Goal: Task Accomplishment & Management: Manage account settings

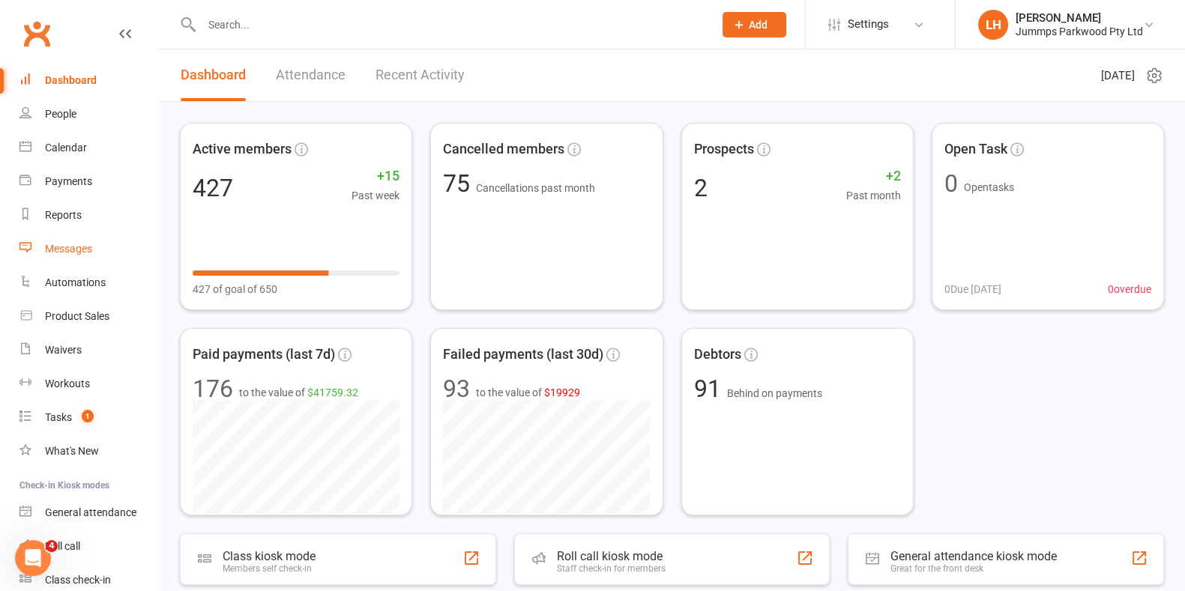
click at [71, 254] on div "Messages" at bounding box center [68, 249] width 47 height 12
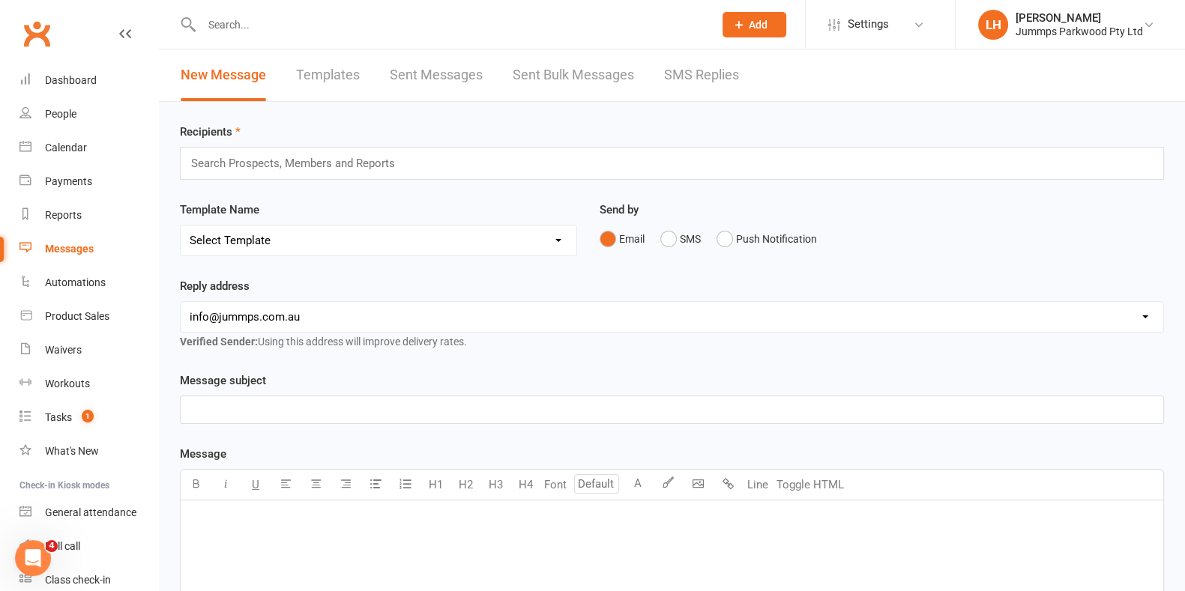
click at [265, 21] on input "text" at bounding box center [450, 24] width 506 height 21
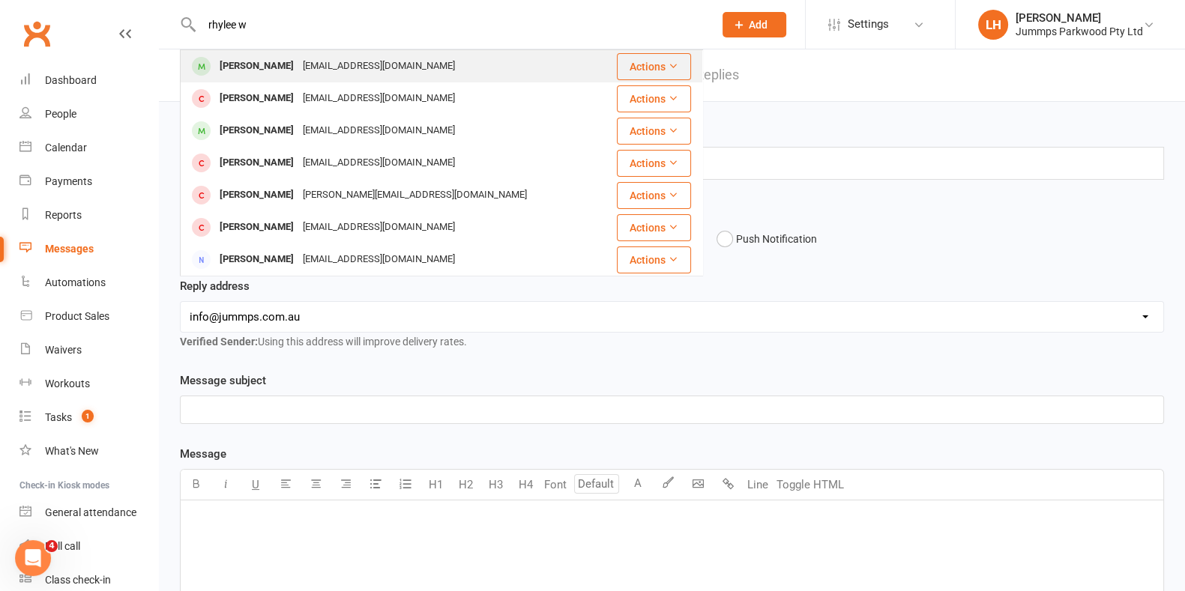
type input "rhylee w"
click at [225, 70] on div "[PERSON_NAME]" at bounding box center [256, 66] width 83 height 22
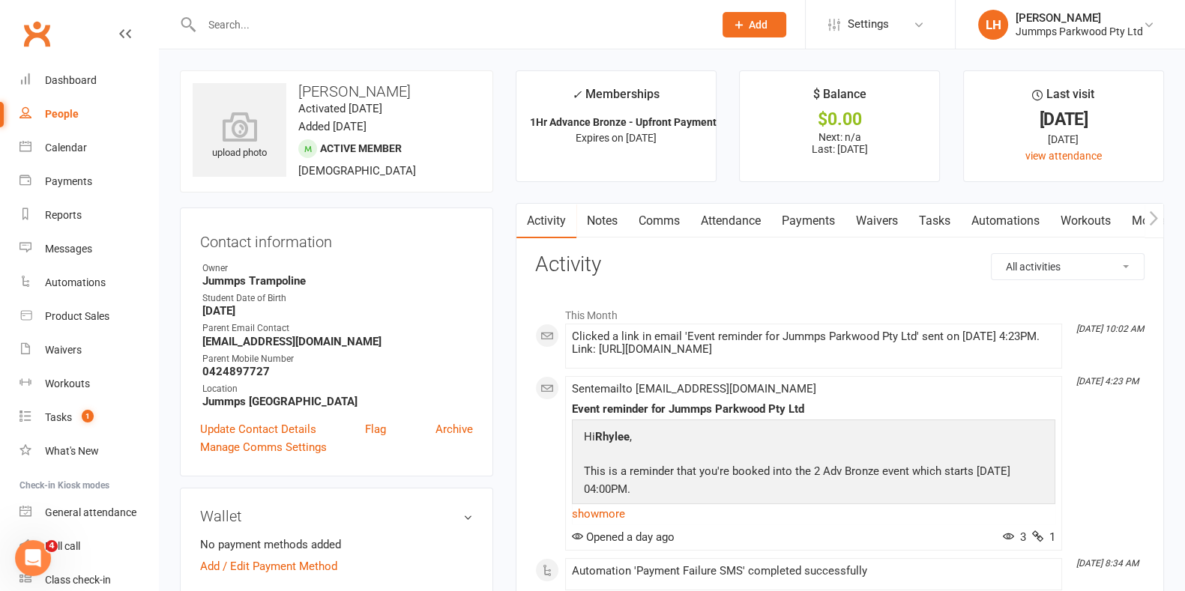
click at [737, 214] on link "Attendance" at bounding box center [730, 221] width 81 height 34
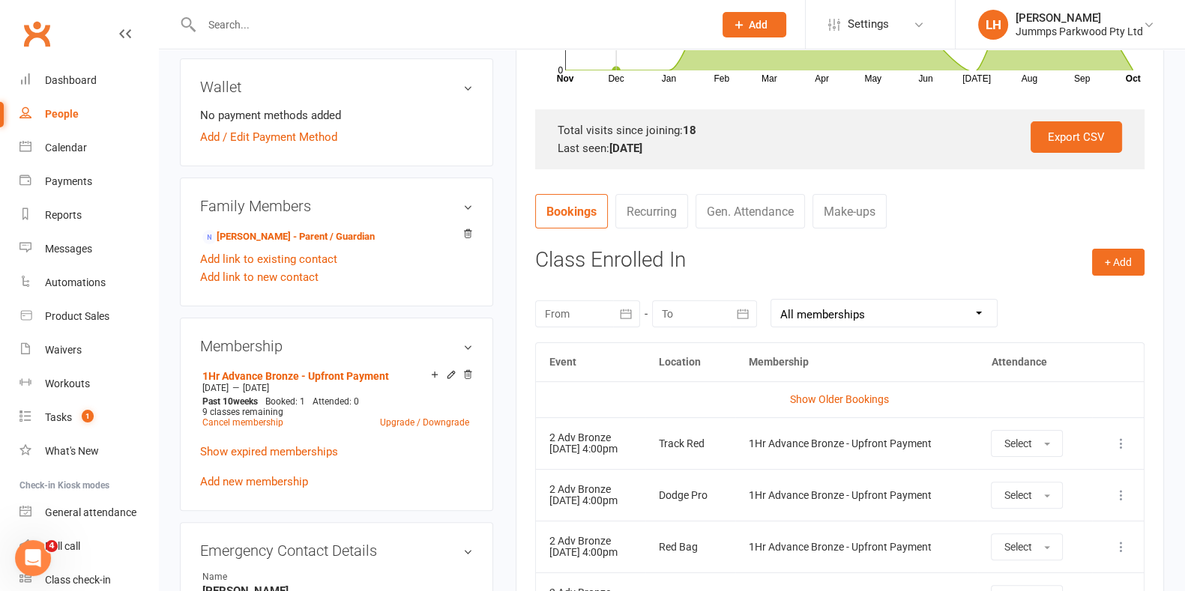
scroll to position [565, 0]
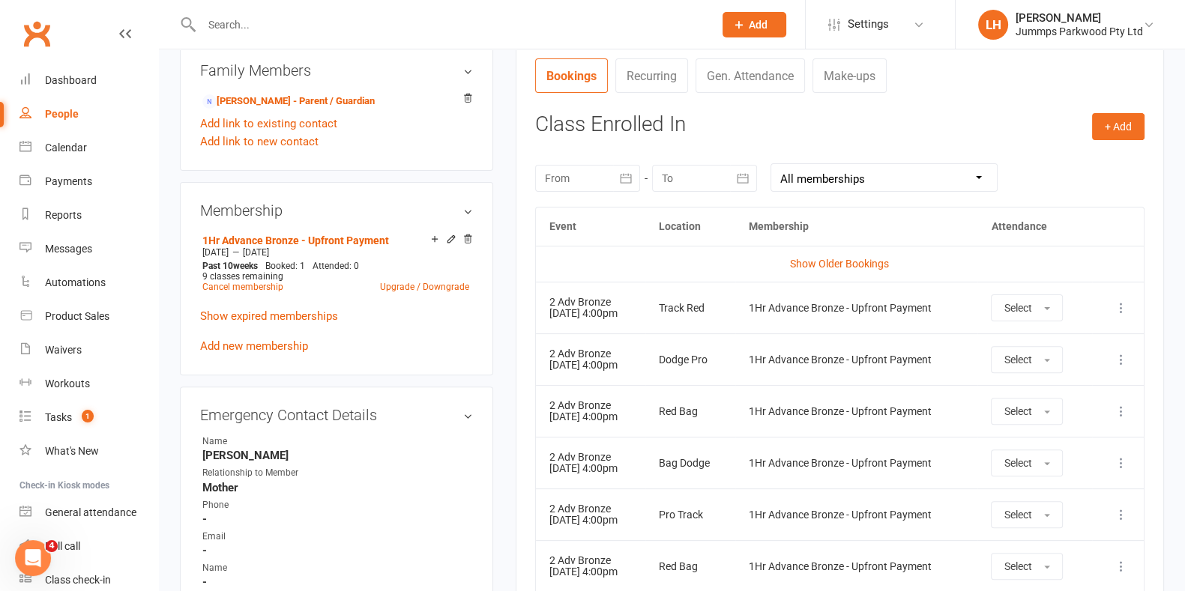
click at [1119, 306] on icon at bounding box center [1121, 308] width 15 height 15
click at [1038, 396] on link "Remove booking" at bounding box center [1055, 397] width 148 height 30
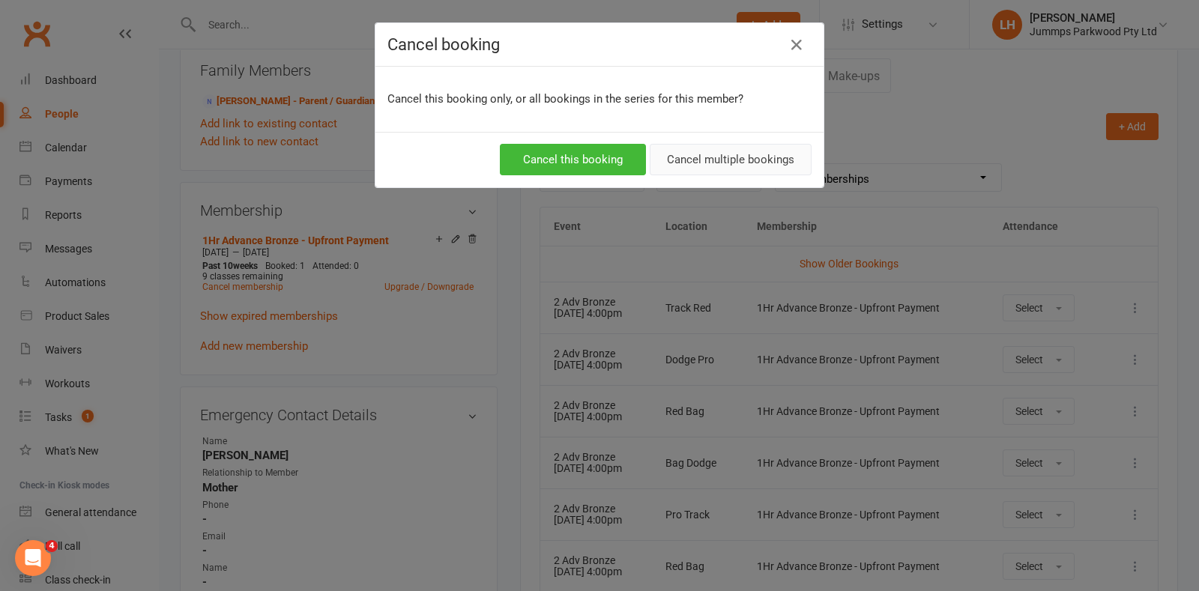
click at [727, 157] on button "Cancel multiple bookings" at bounding box center [731, 159] width 162 height 31
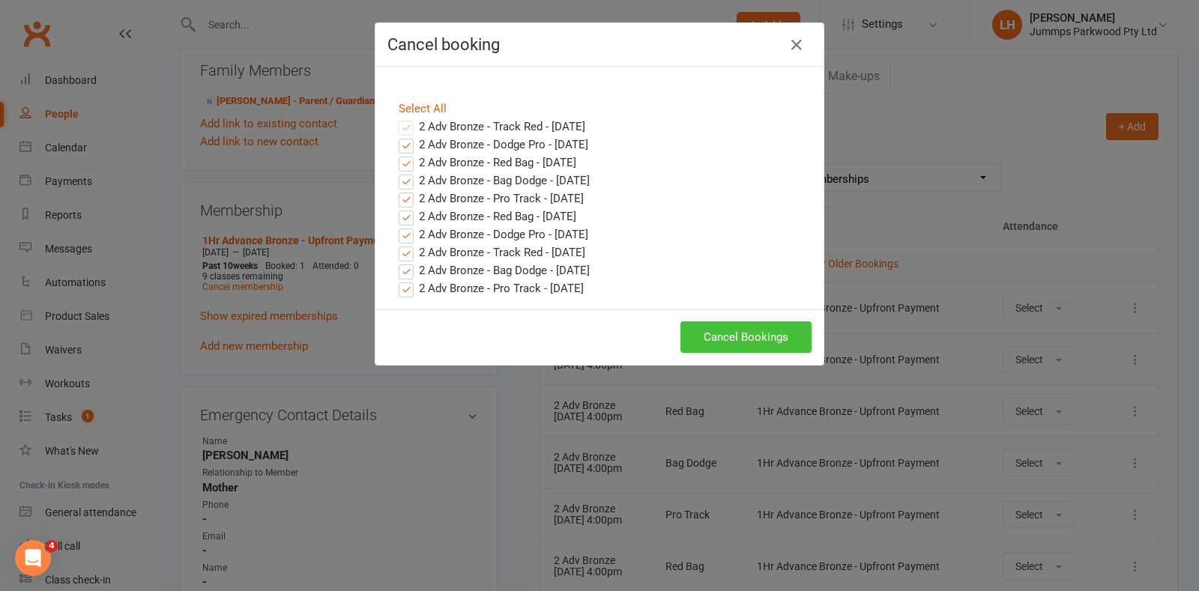
click at [734, 341] on button "Cancel Bookings" at bounding box center [746, 337] width 131 height 31
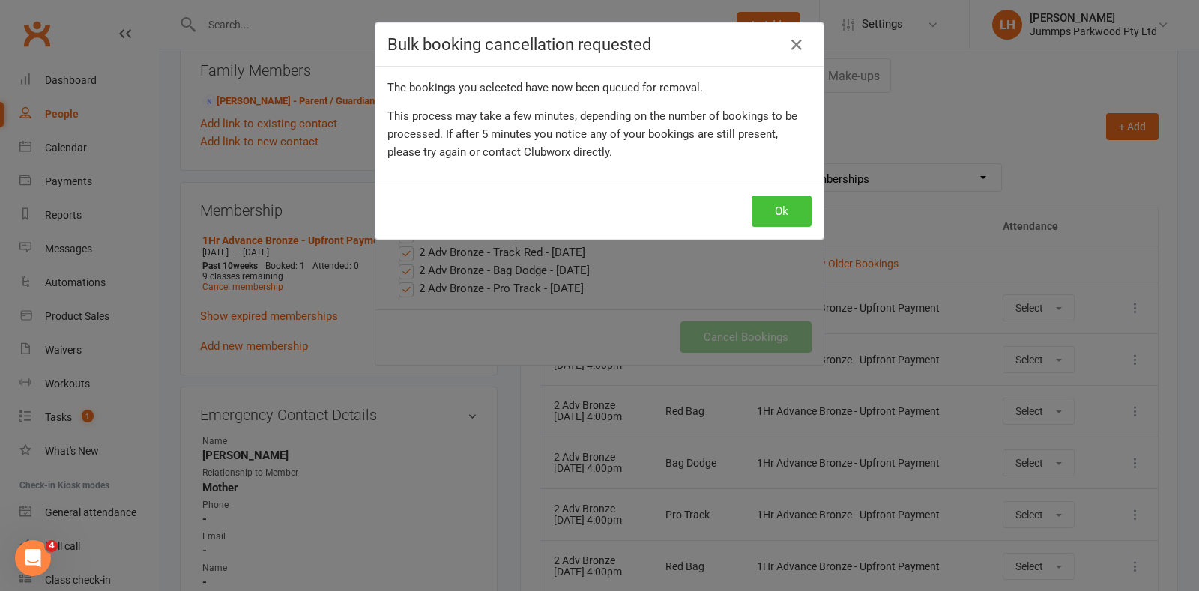
click at [768, 211] on button "Ok" at bounding box center [782, 211] width 60 height 31
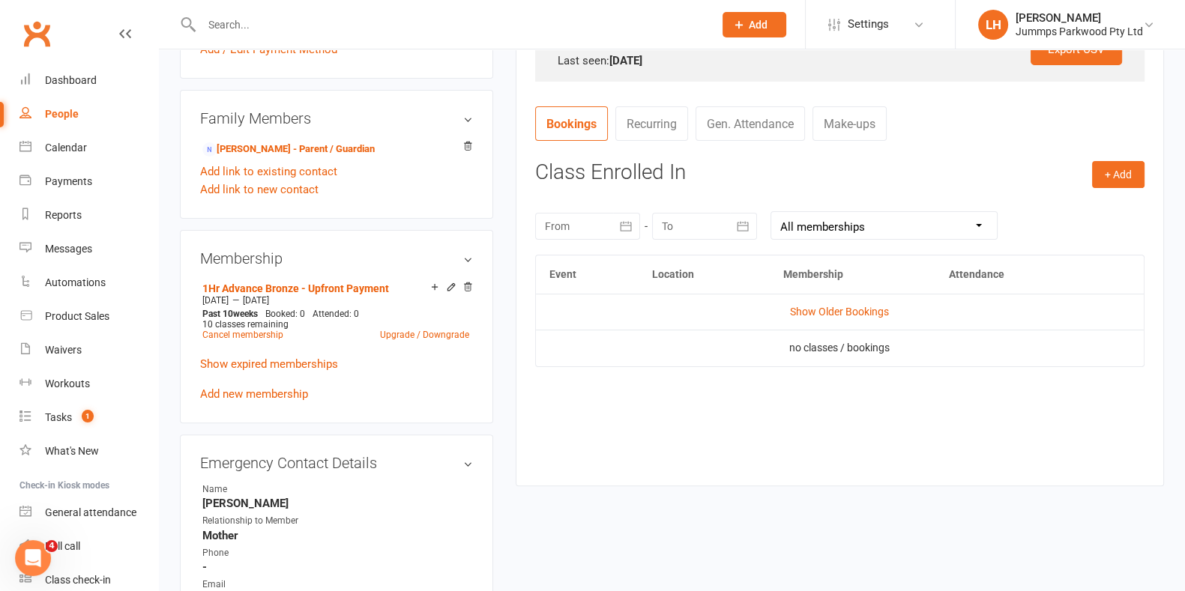
scroll to position [592, 0]
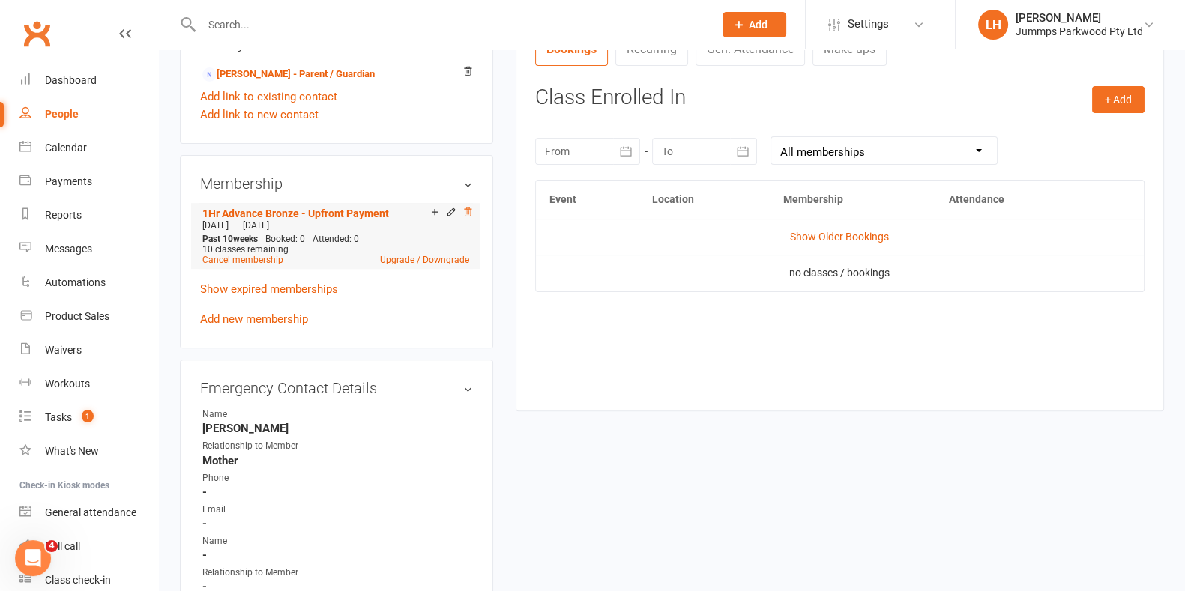
click at [468, 211] on icon at bounding box center [467, 212] width 10 height 10
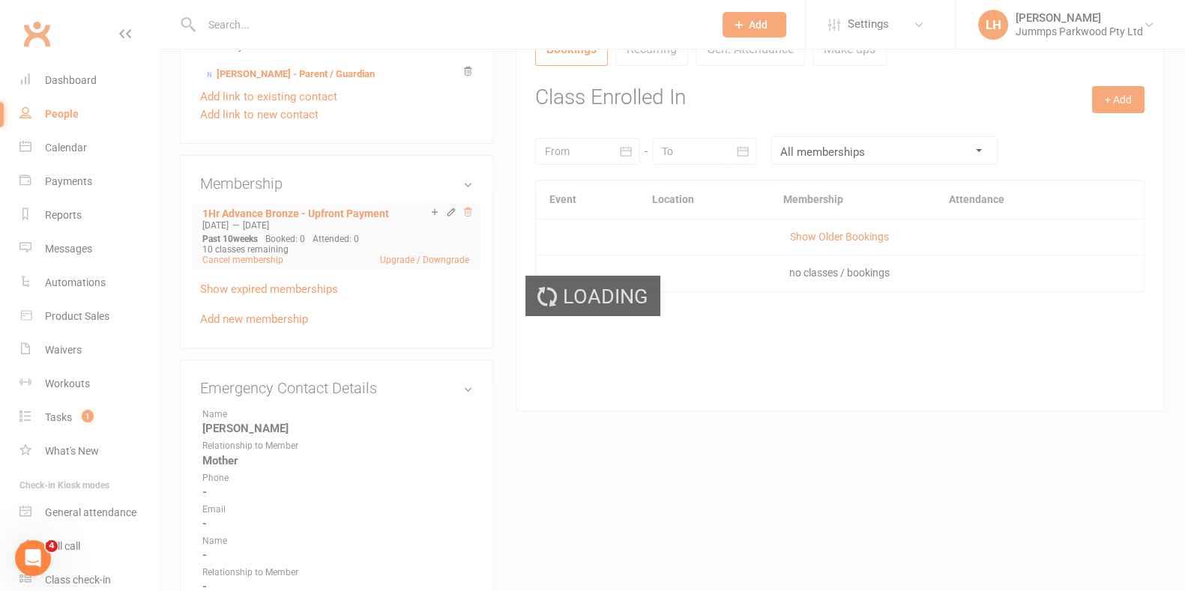
scroll to position [590, 0]
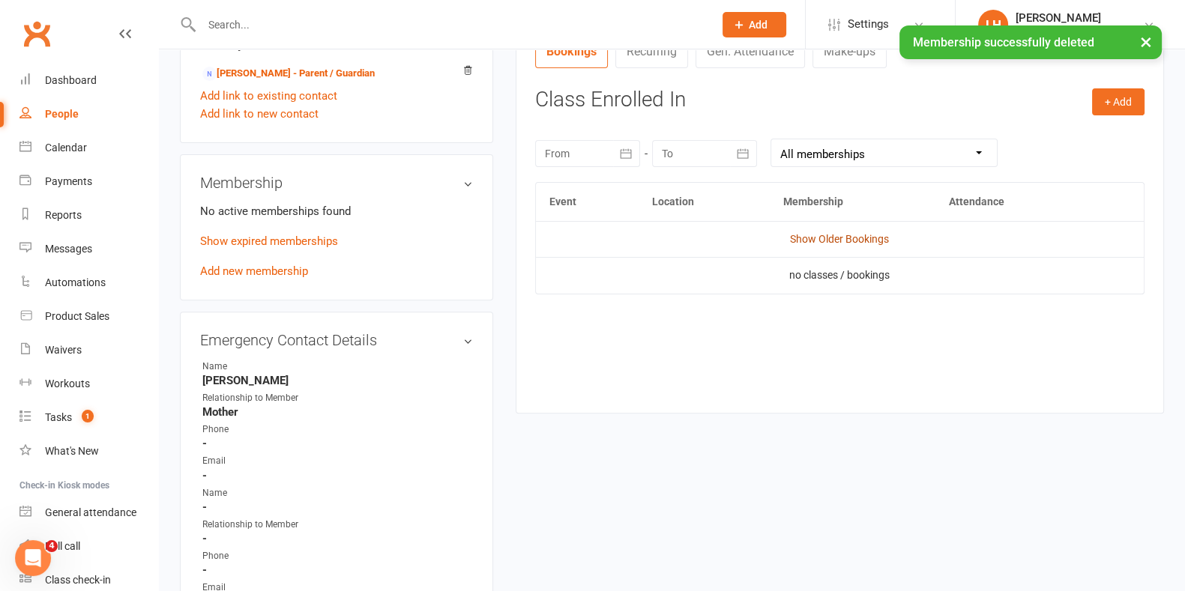
click at [858, 242] on link "Show Older Bookings" at bounding box center [839, 239] width 99 height 12
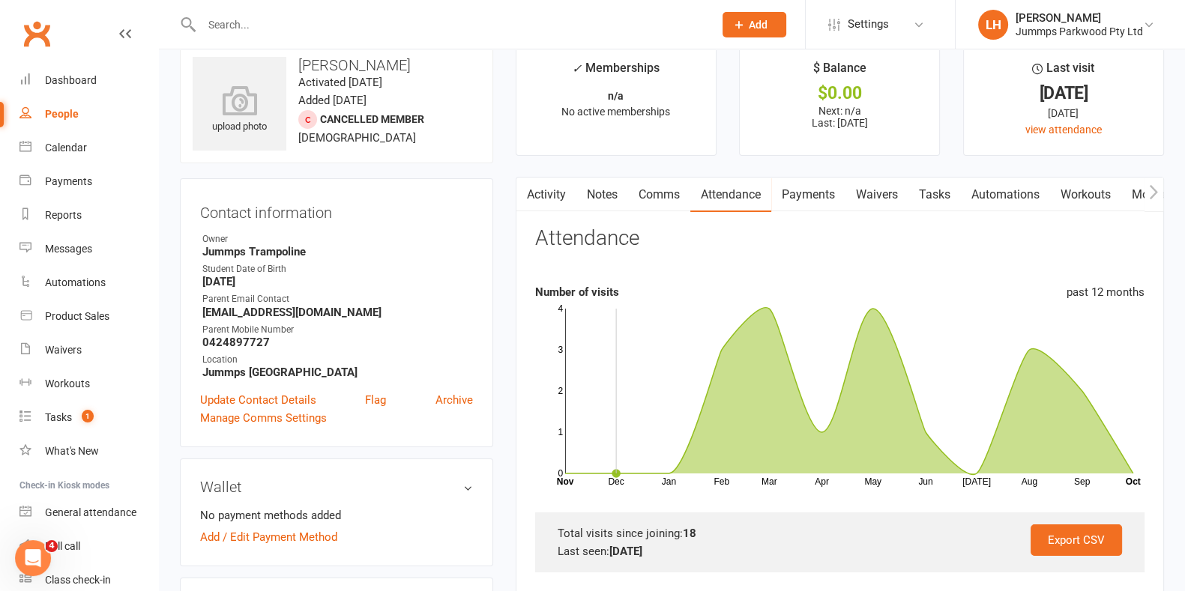
scroll to position [0, 0]
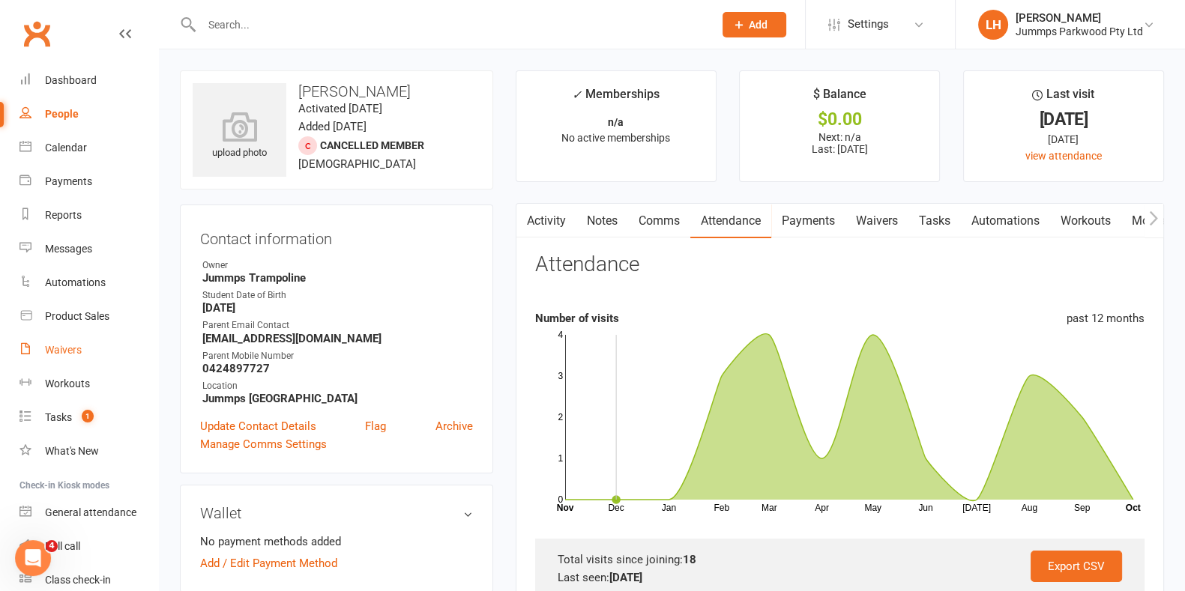
click at [77, 349] on div "Waivers" at bounding box center [63, 350] width 37 height 12
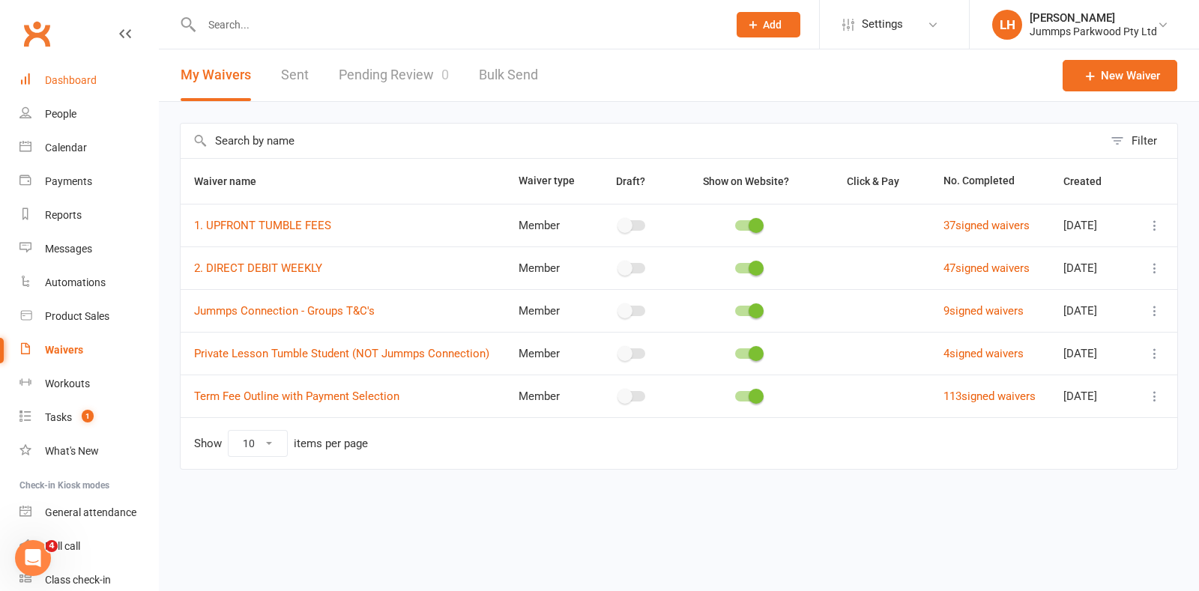
click at [82, 75] on div "Dashboard" at bounding box center [71, 80] width 52 height 12
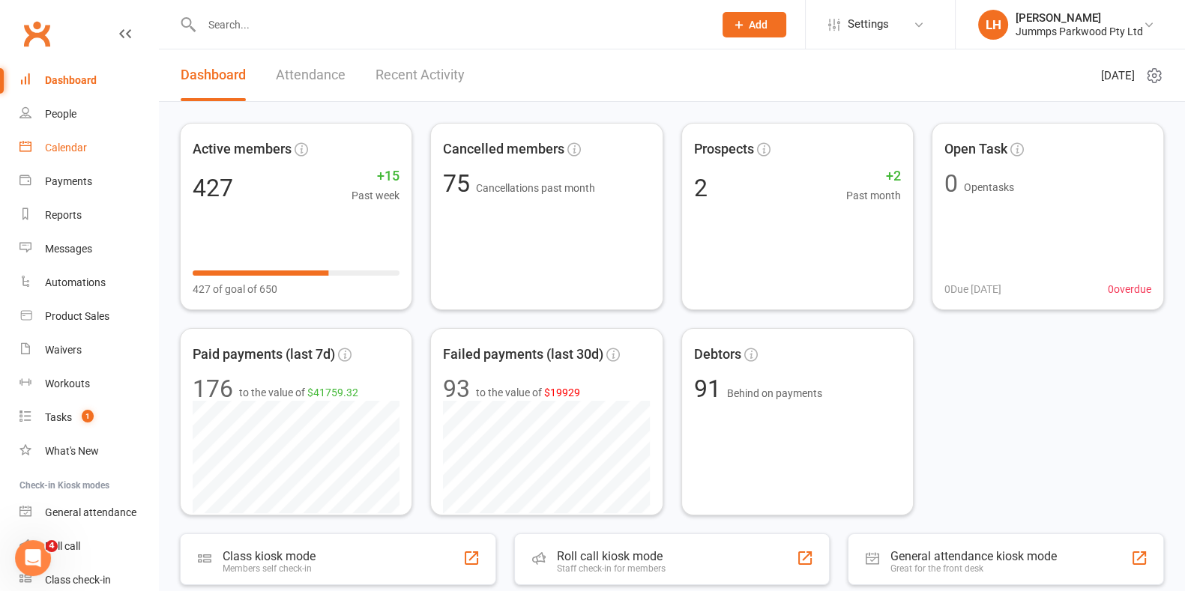
click at [63, 147] on div "Calendar" at bounding box center [66, 148] width 42 height 12
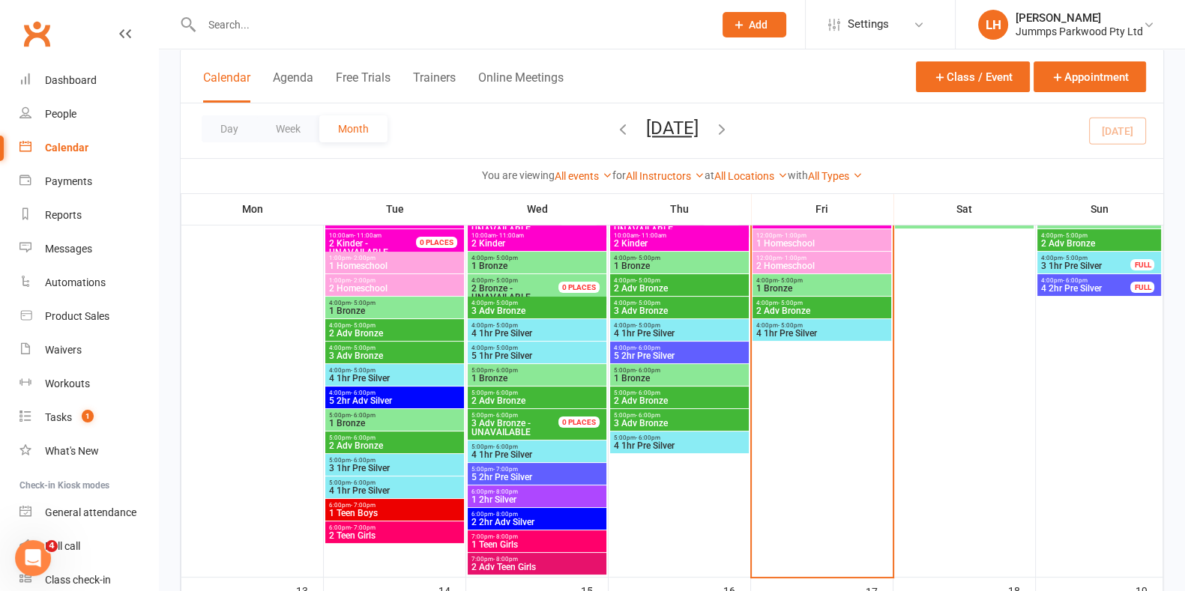
scroll to position [255, 0]
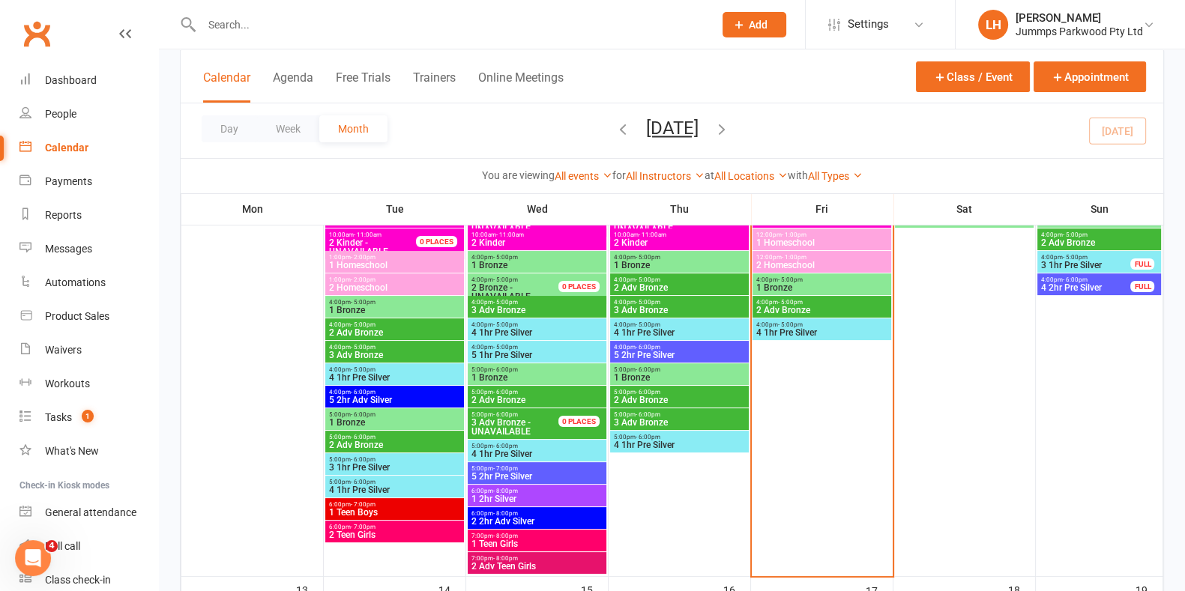
click at [686, 264] on span "1 Bronze" at bounding box center [679, 265] width 133 height 9
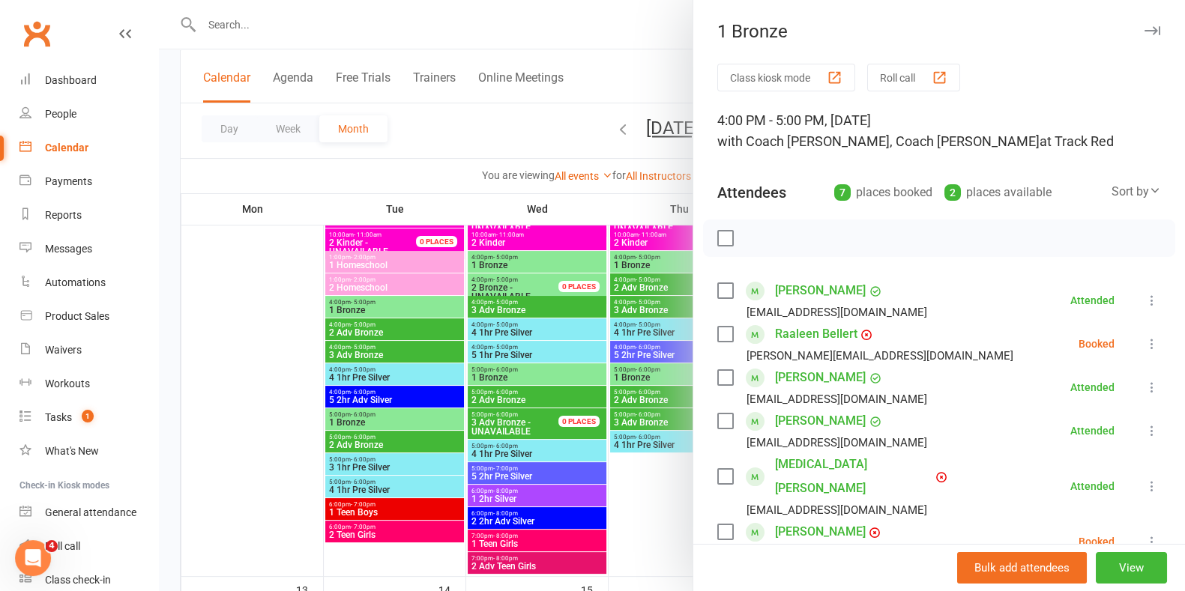
click at [642, 514] on div at bounding box center [672, 295] width 1026 height 591
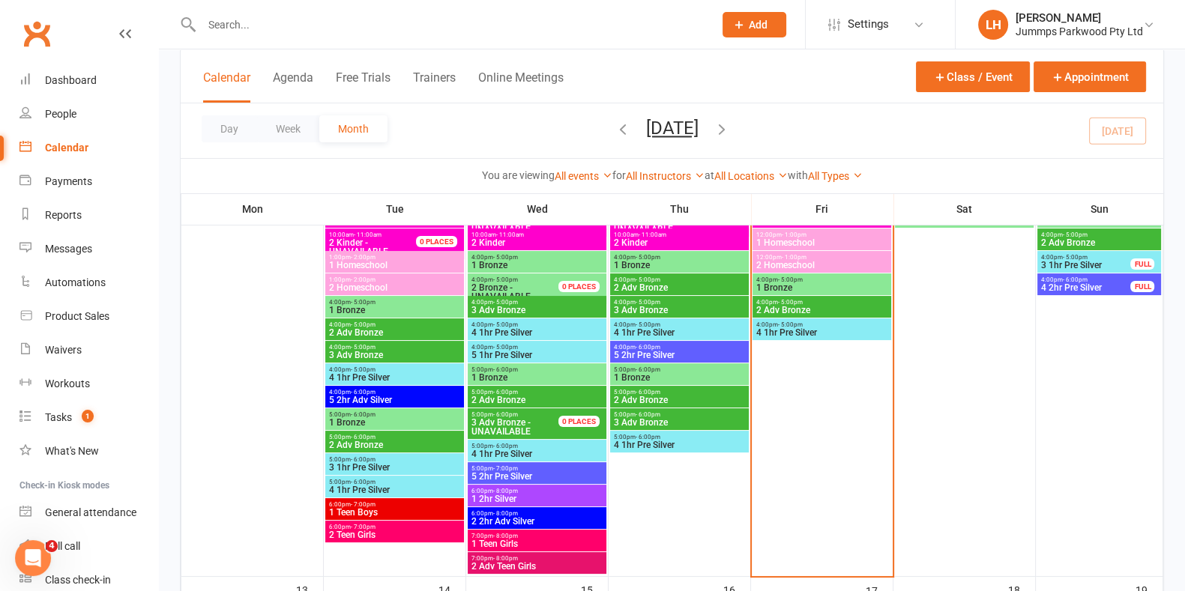
click at [660, 286] on span "2 Adv Bronze" at bounding box center [679, 287] width 133 height 9
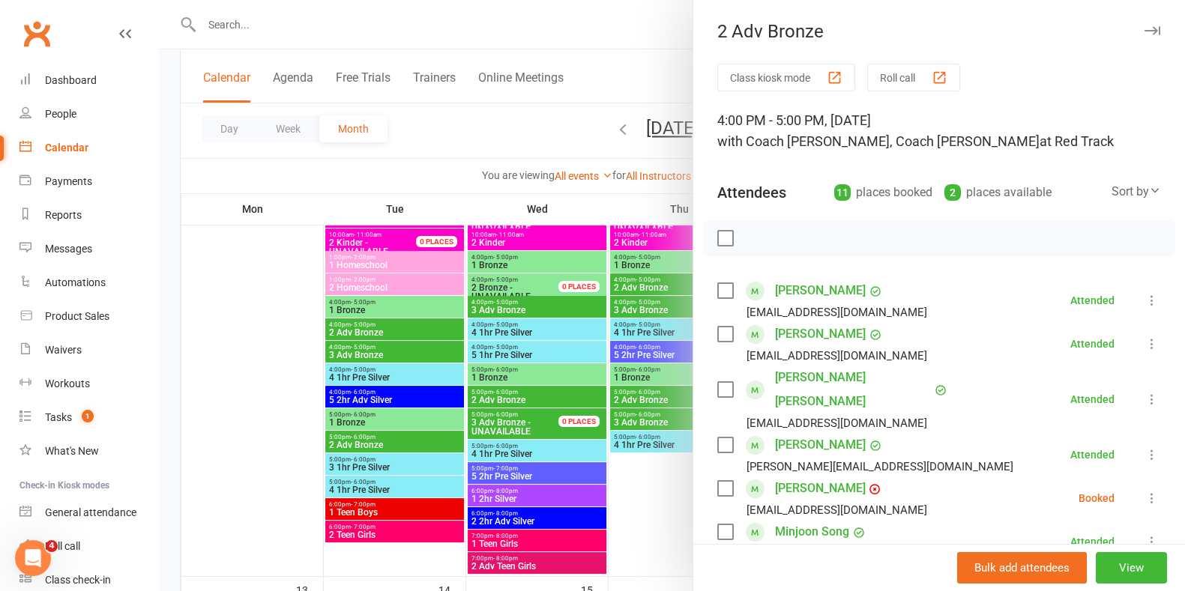
click at [633, 312] on div at bounding box center [672, 295] width 1026 height 591
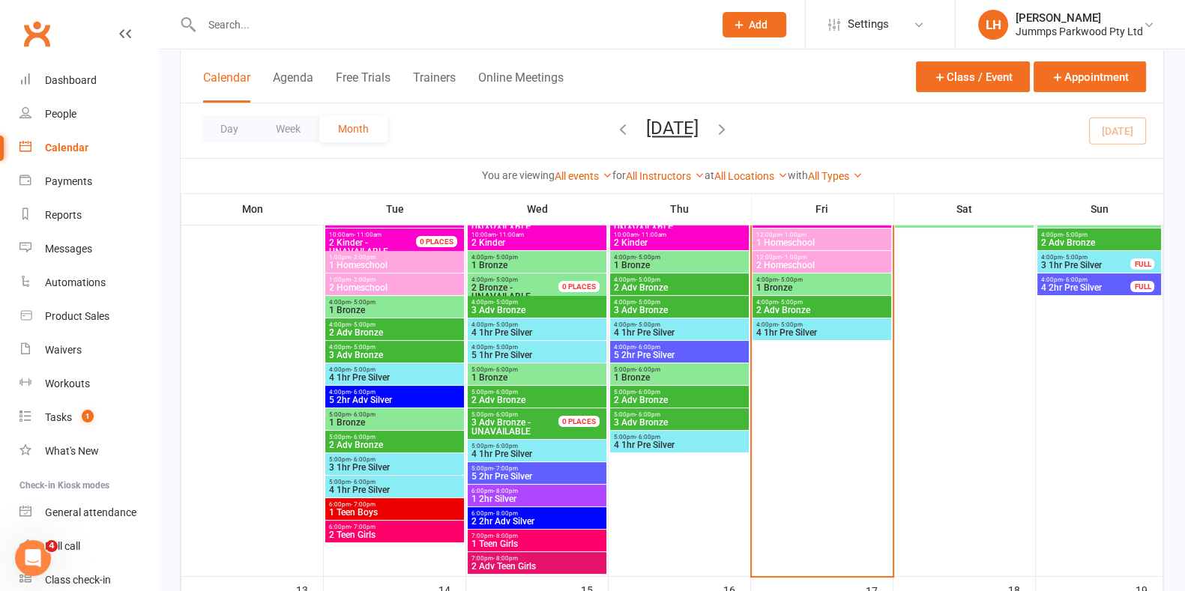
click at [666, 315] on div "4:00pm - 5:00pm 3 Adv Bronze" at bounding box center [679, 307] width 139 height 22
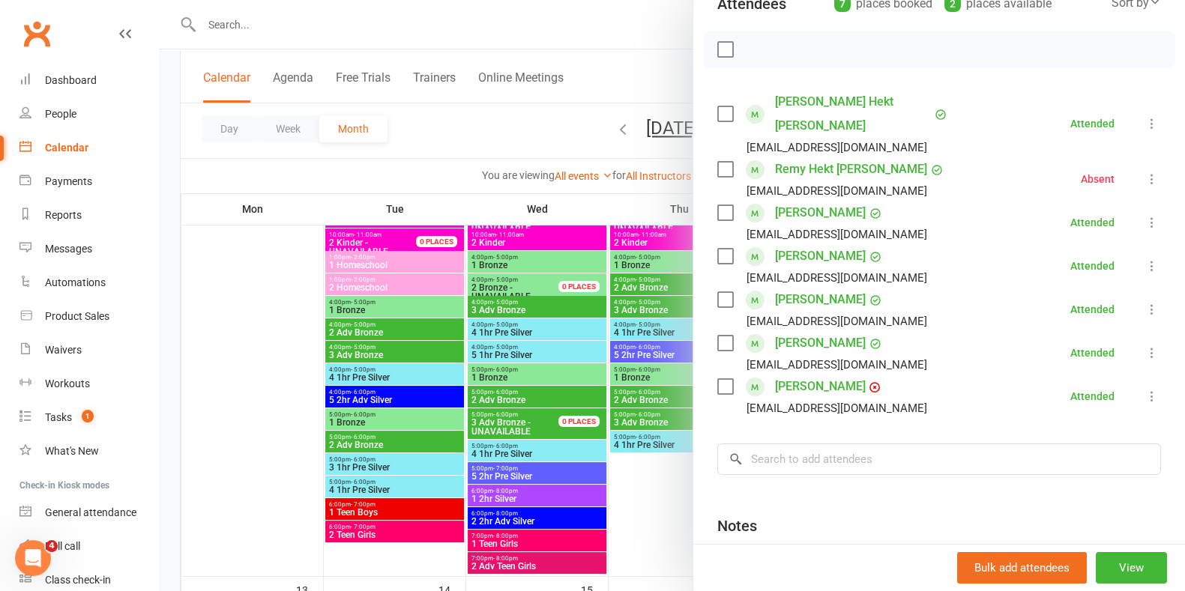
scroll to position [223, 0]
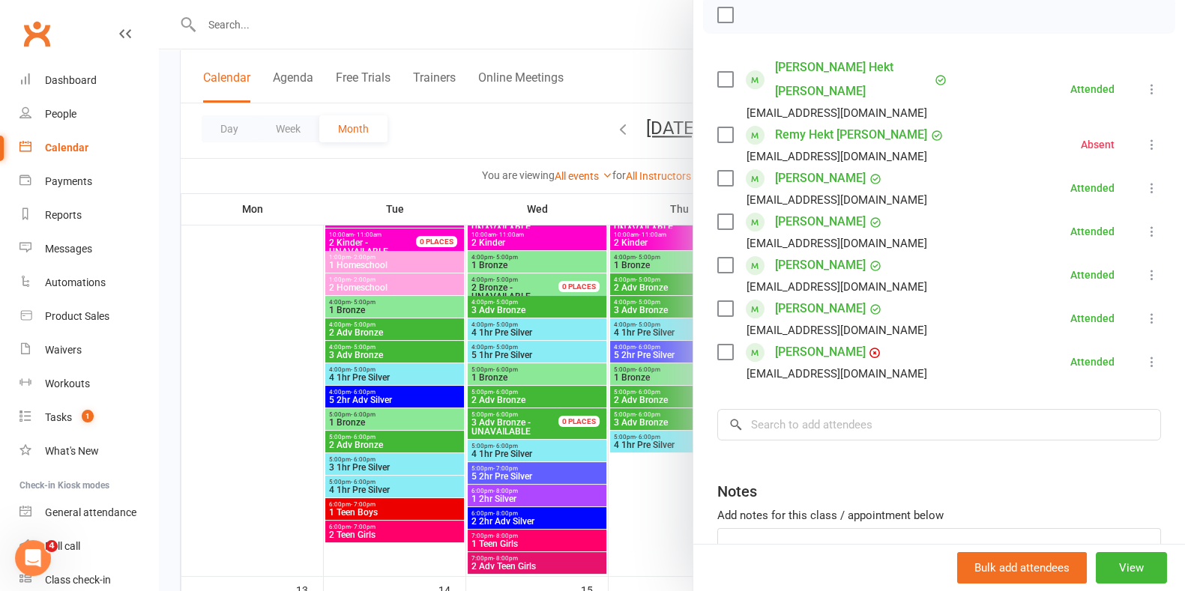
click at [651, 517] on div at bounding box center [672, 295] width 1026 height 591
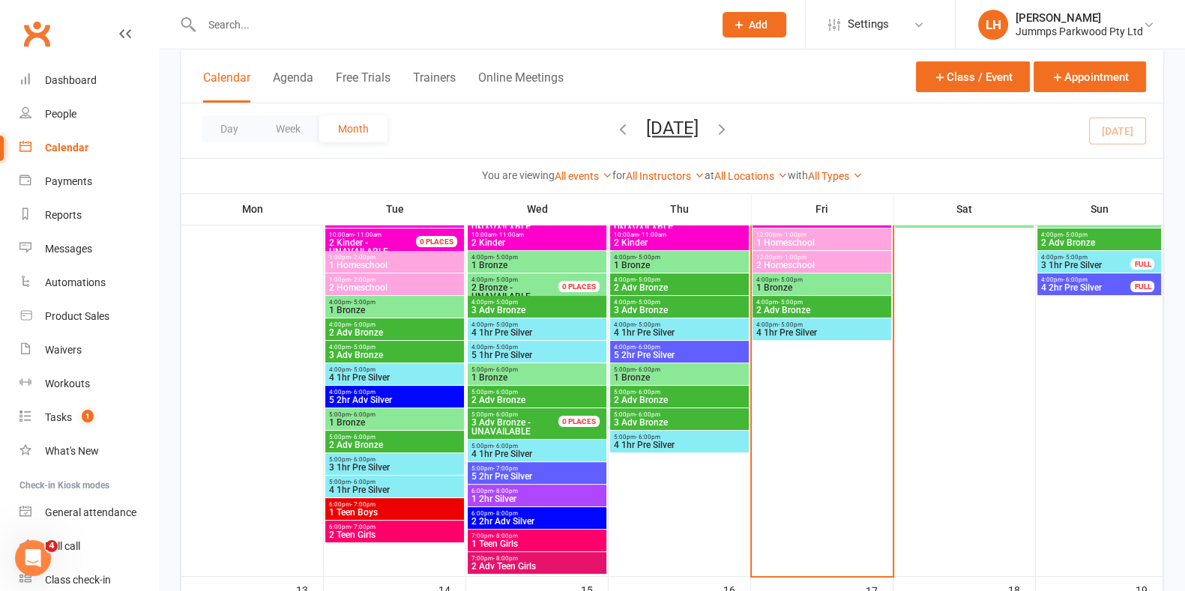
click at [681, 333] on span "4 1hr Pre Silver" at bounding box center [679, 332] width 133 height 9
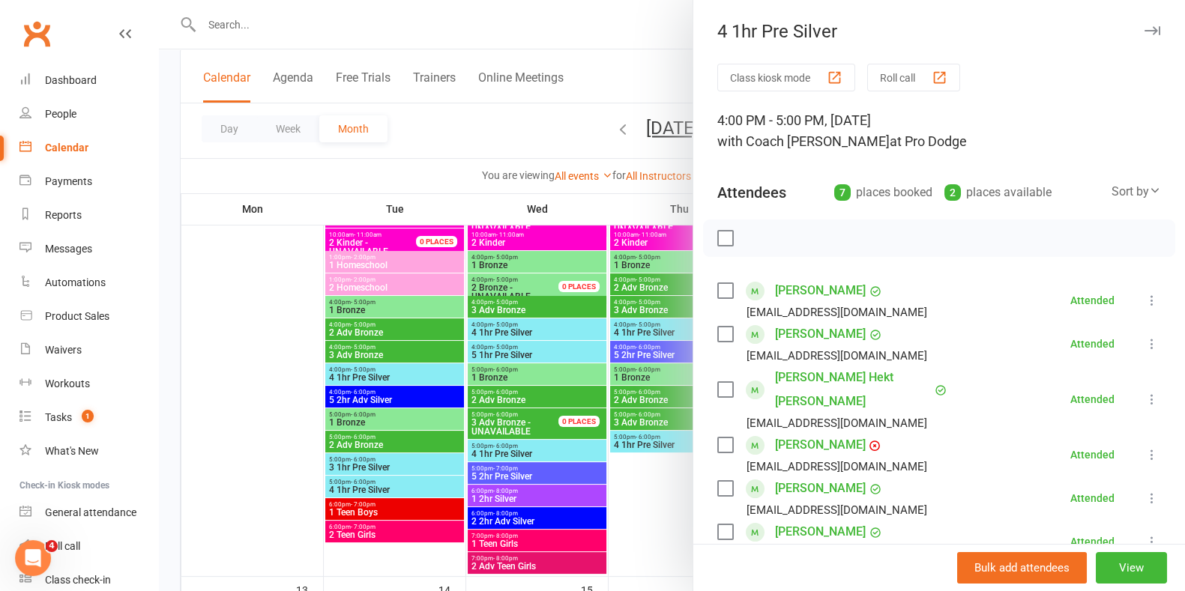
click at [635, 349] on div at bounding box center [672, 295] width 1026 height 591
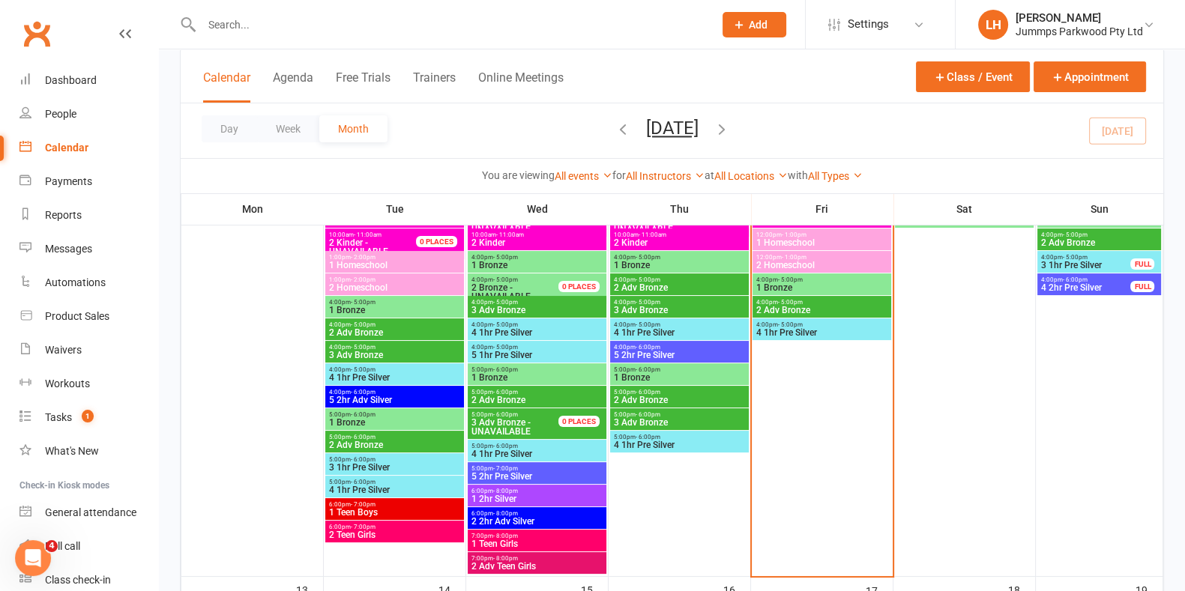
click at [678, 358] on span "5 2hr Pre Silver" at bounding box center [679, 355] width 133 height 9
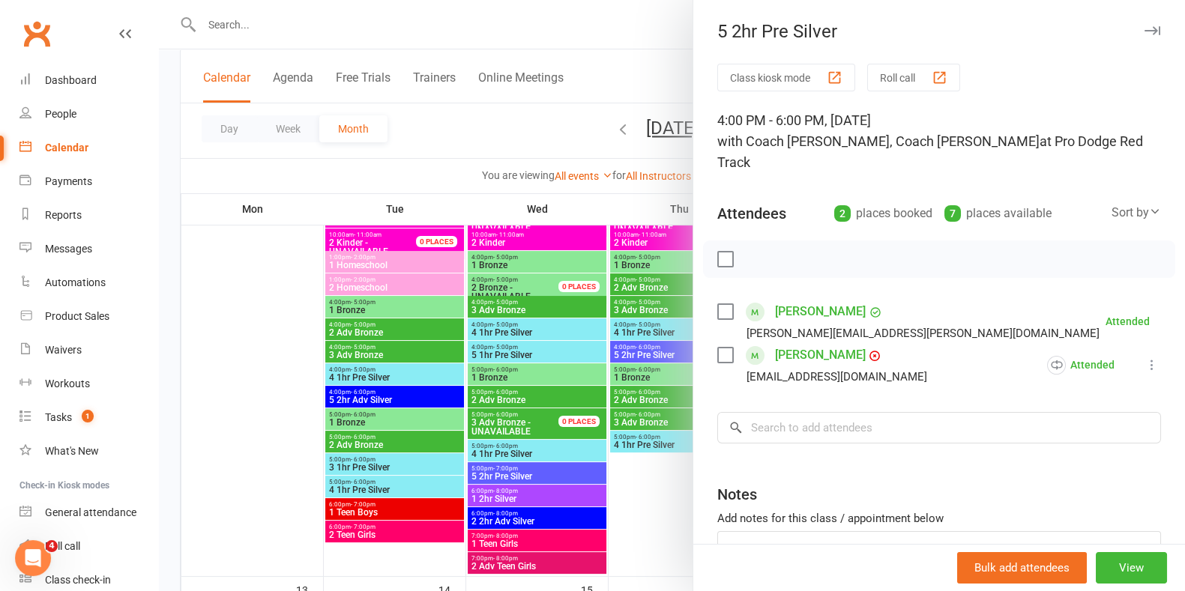
click at [652, 505] on div at bounding box center [672, 295] width 1026 height 591
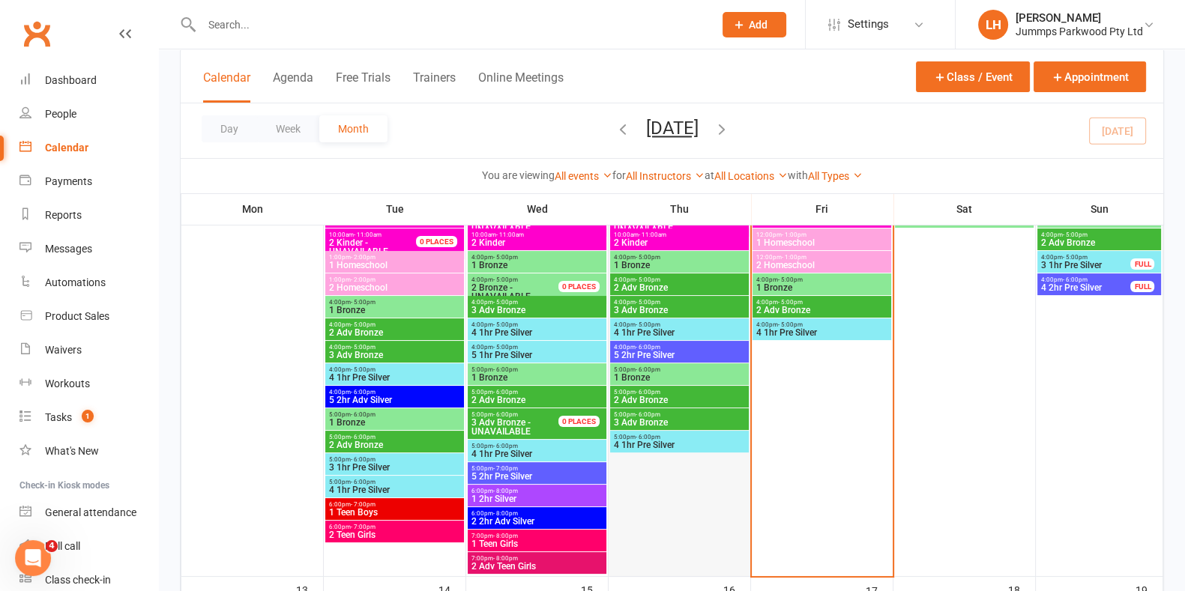
click at [697, 453] on div at bounding box center [679, 390] width 139 height 369
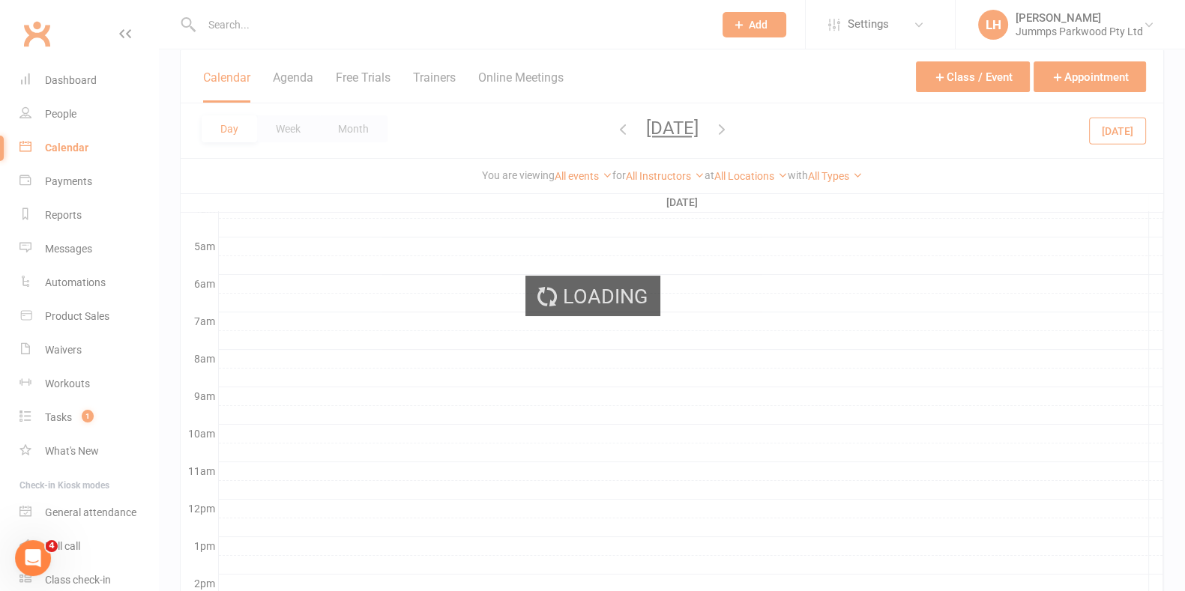
scroll to position [0, 0]
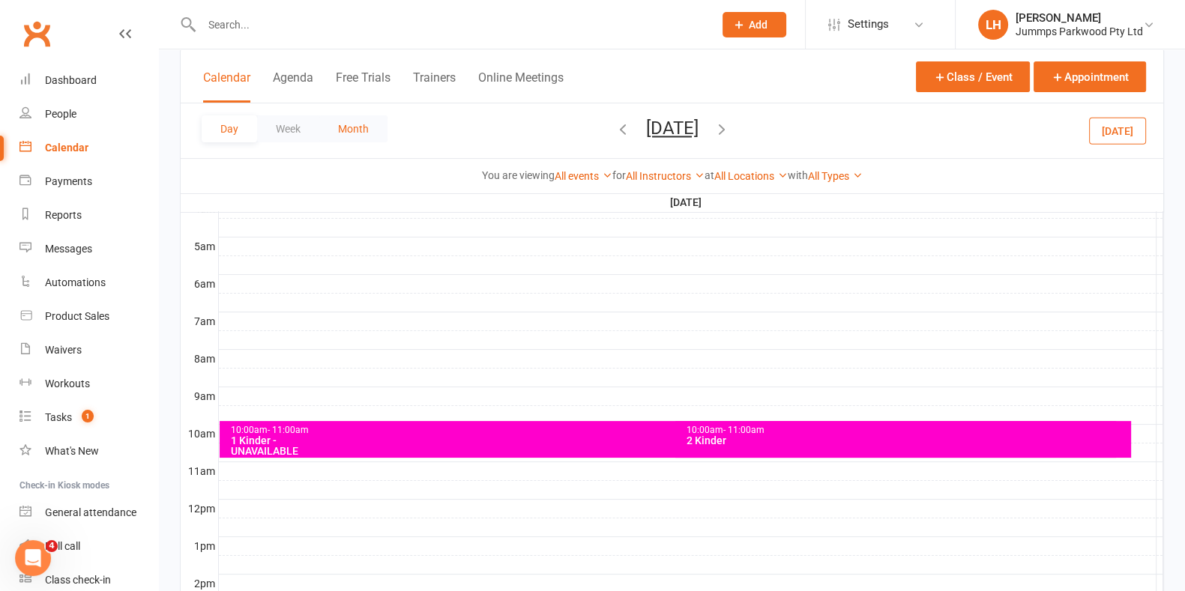
click at [351, 127] on button "Month" at bounding box center [353, 128] width 68 height 27
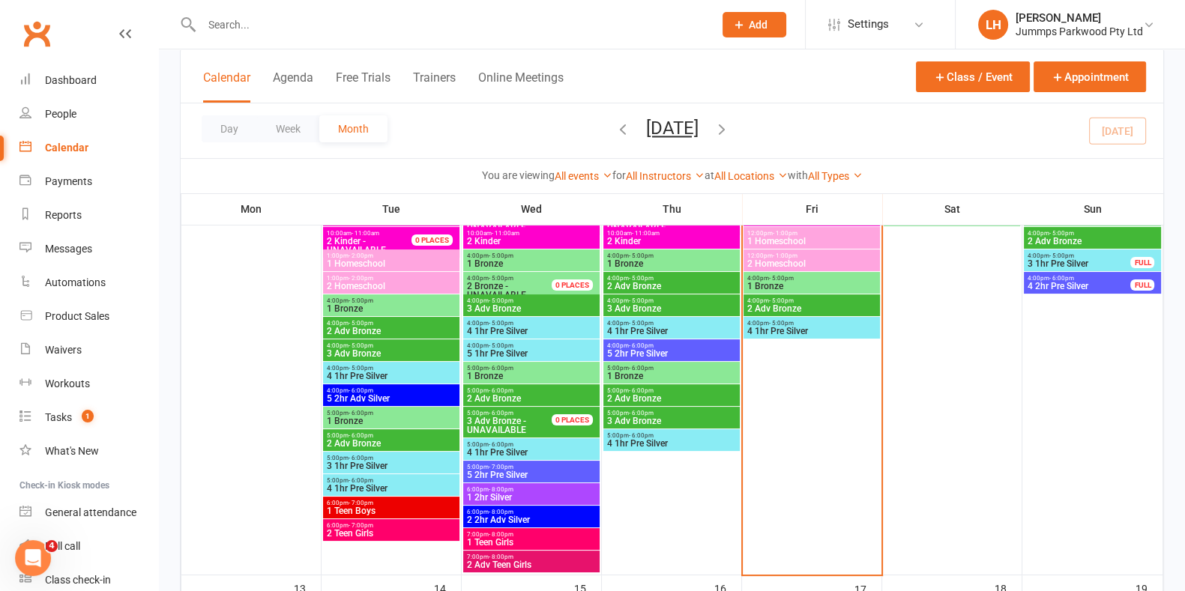
click at [651, 442] on span "4 1hr Pre Silver" at bounding box center [671, 443] width 130 height 9
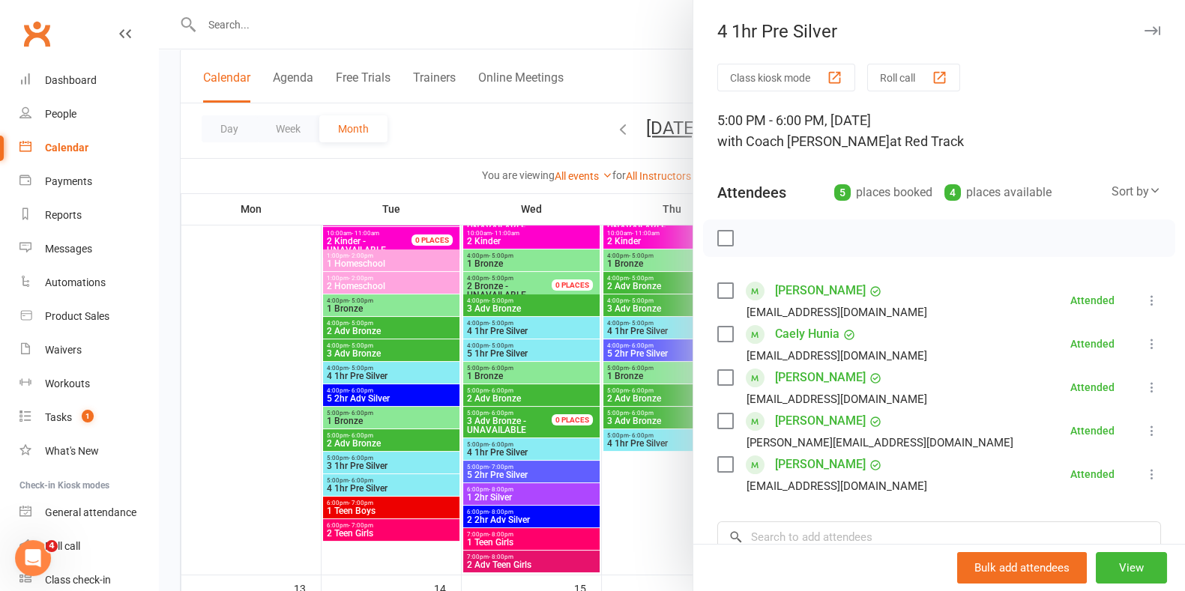
click at [645, 513] on div at bounding box center [672, 295] width 1026 height 591
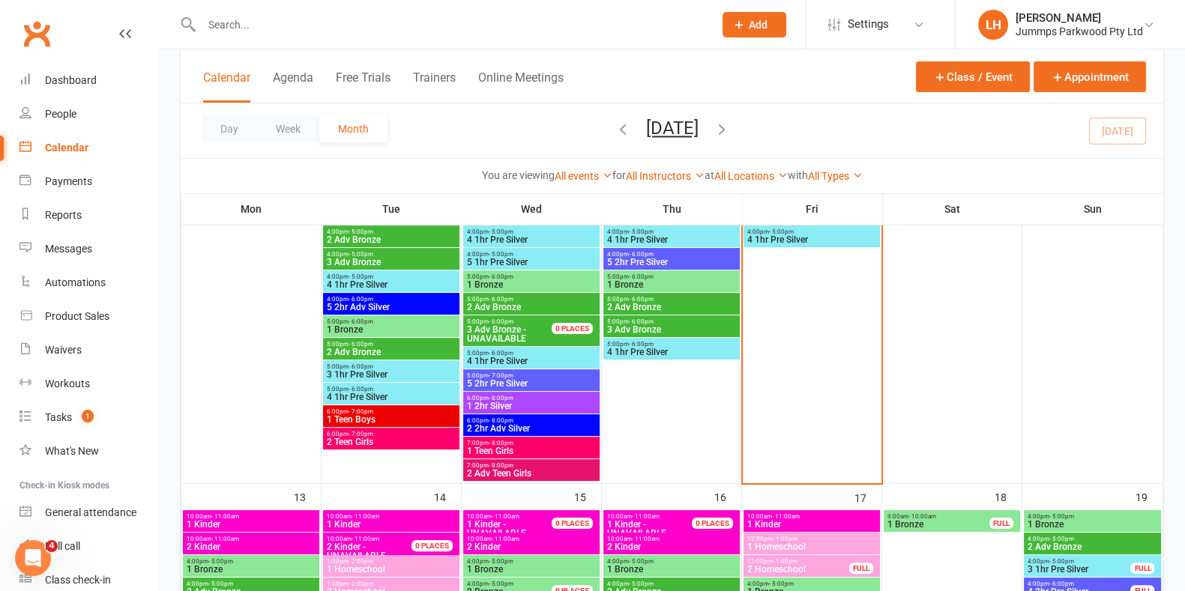
scroll to position [332, 0]
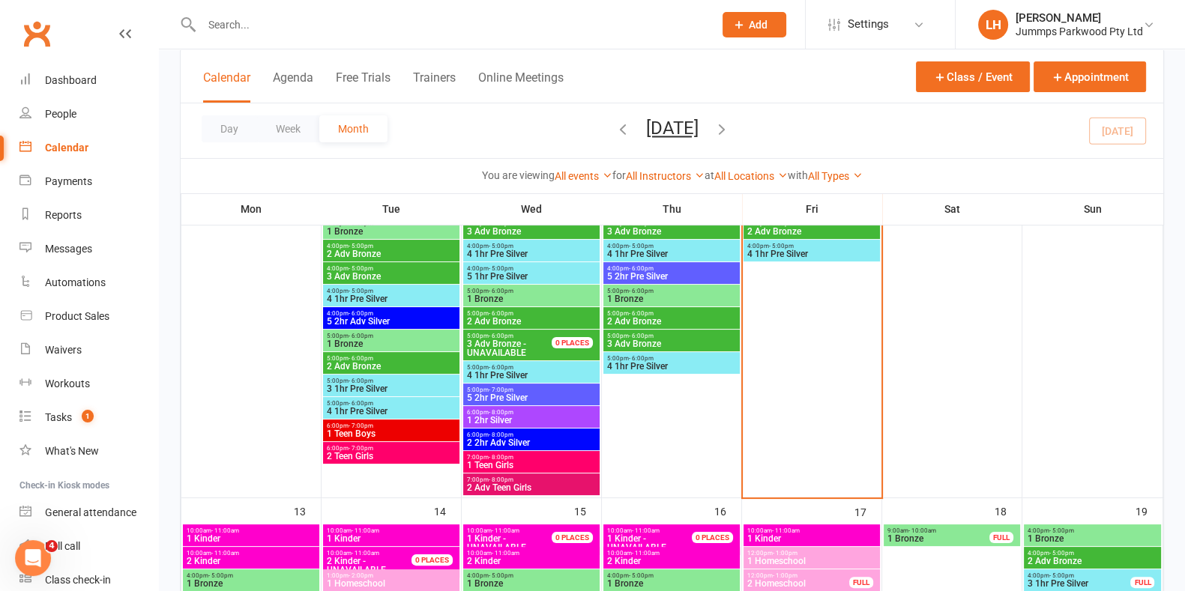
click at [259, 26] on input "text" at bounding box center [450, 24] width 506 height 21
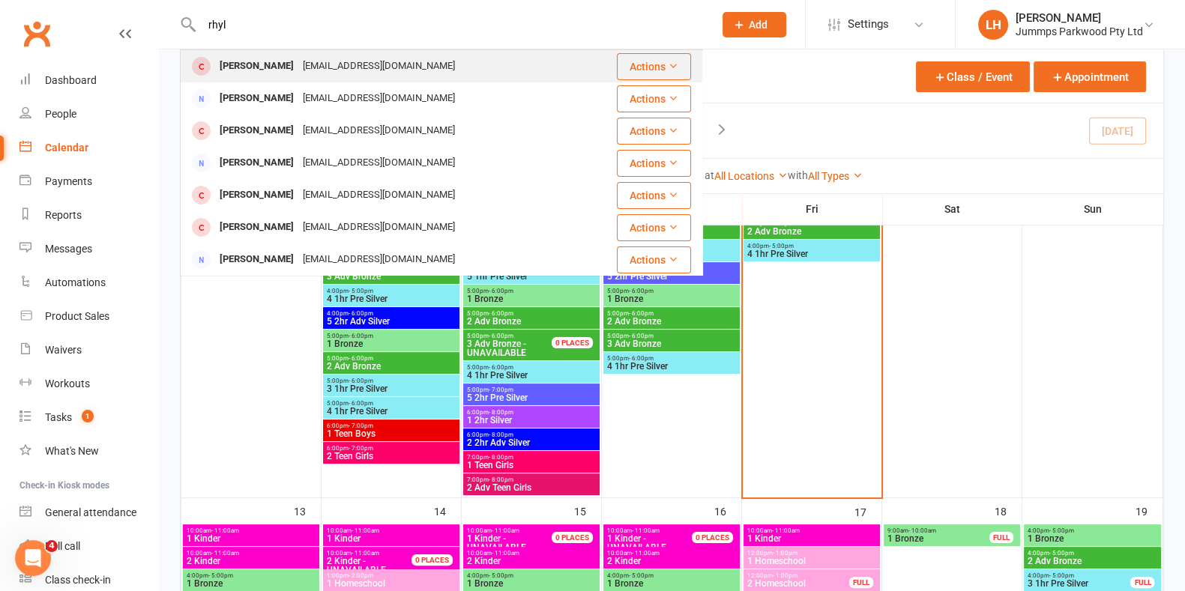
type input "rhyl"
click at [322, 66] on div "[EMAIL_ADDRESS][DOMAIN_NAME]" at bounding box center [378, 66] width 161 height 22
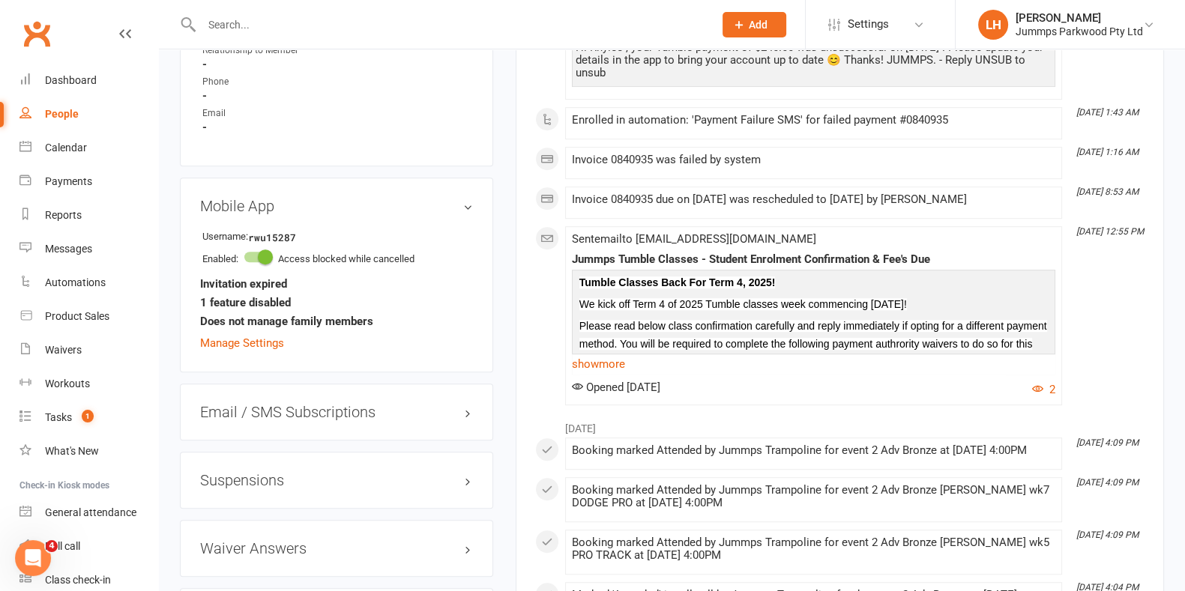
scroll to position [1064, 0]
click at [262, 257] on span at bounding box center [265, 257] width 15 height 15
click at [244, 255] on input "checkbox" at bounding box center [244, 255] width 0 height 0
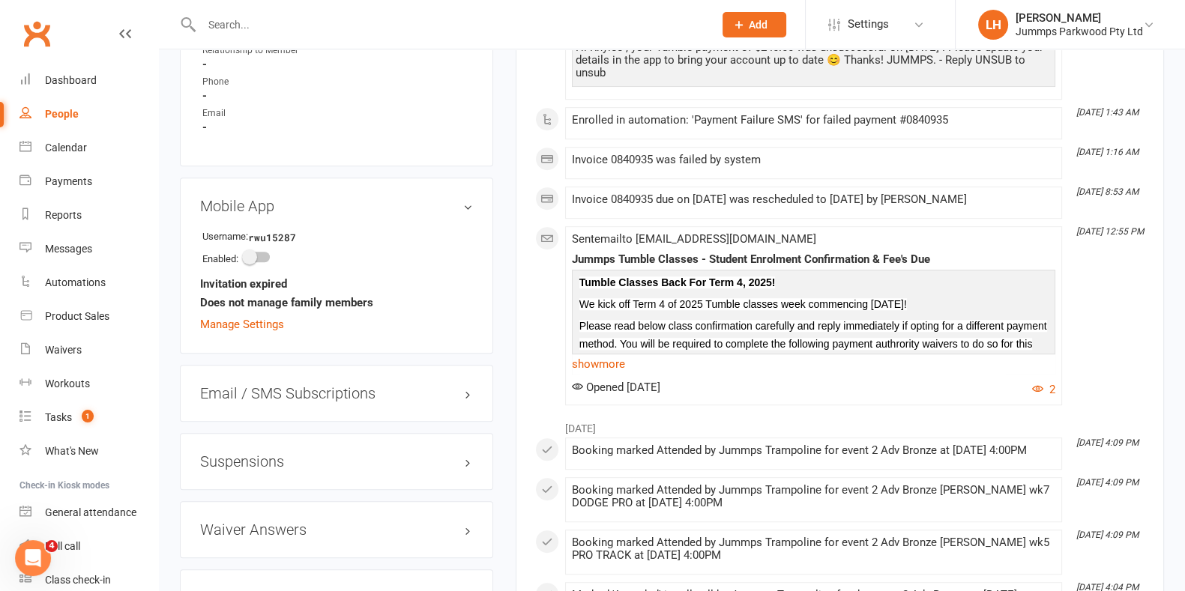
click at [227, 22] on input "text" at bounding box center [450, 24] width 506 height 21
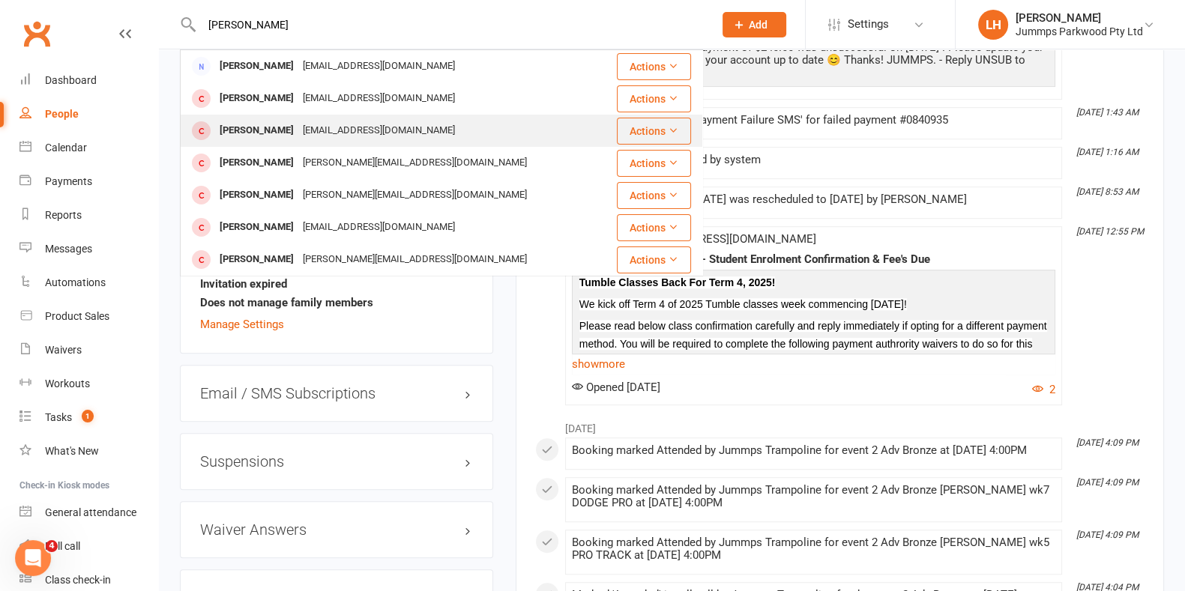
type input "[PERSON_NAME]"
click at [388, 130] on div "[EMAIL_ADDRESS][DOMAIN_NAME]" at bounding box center [378, 131] width 161 height 22
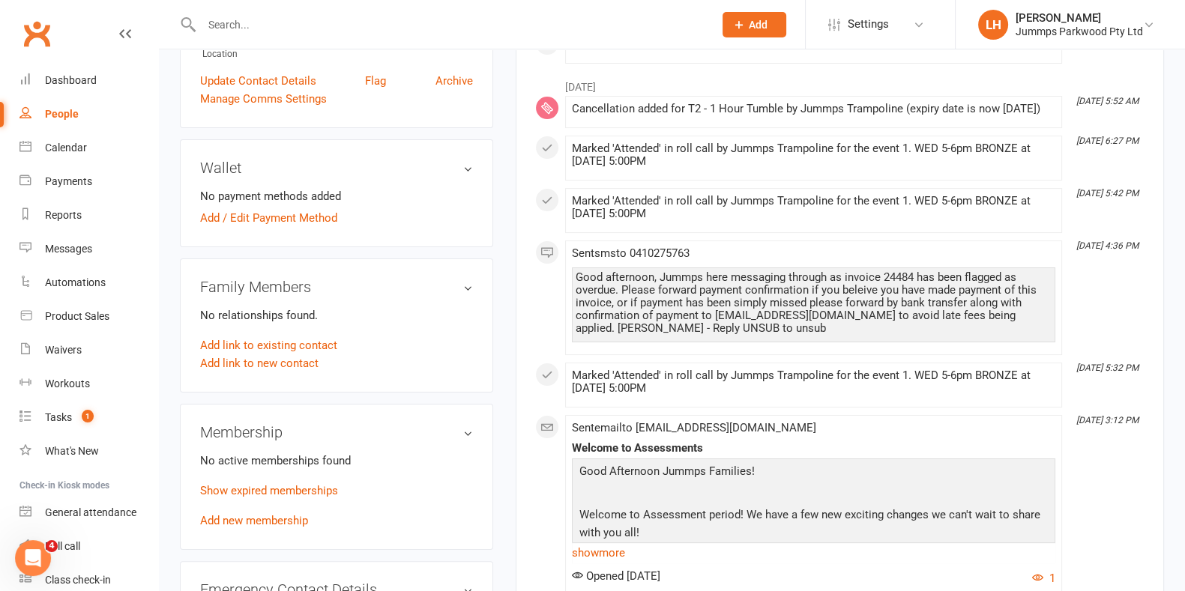
scroll to position [329, 0]
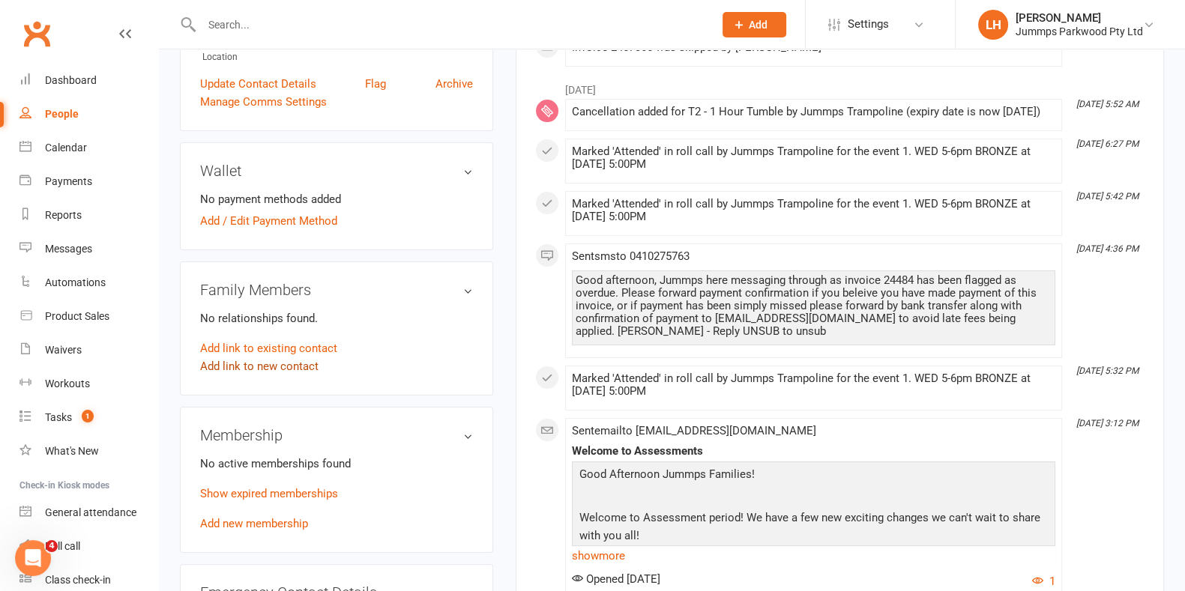
click at [289, 369] on link "Add link to new contact" at bounding box center [259, 367] width 118 height 18
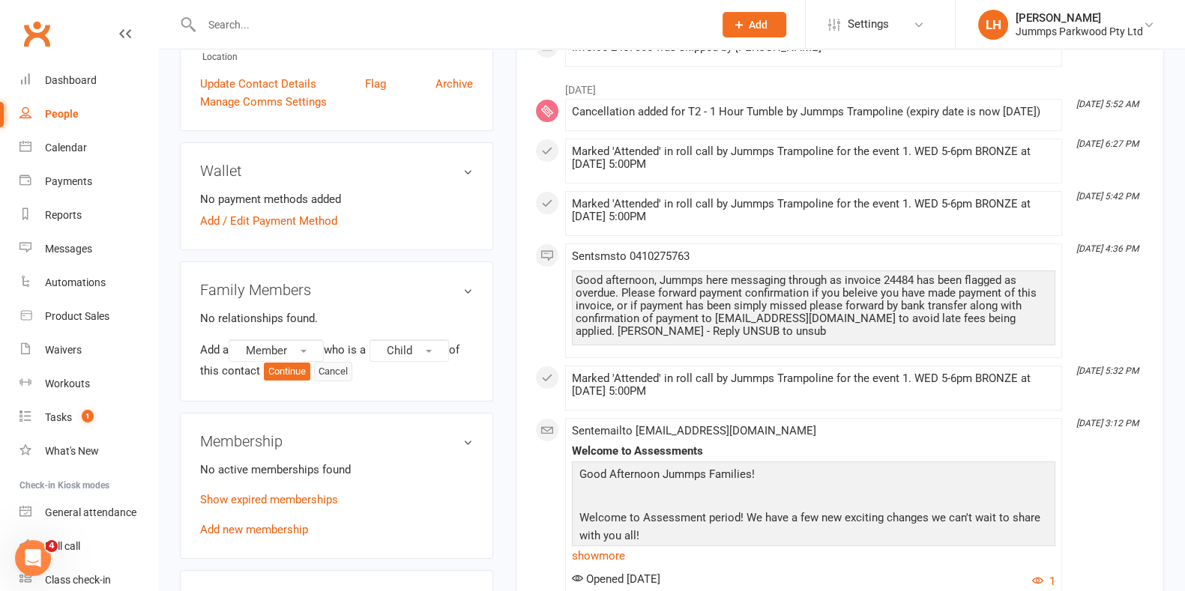
click at [340, 365] on button "Cancel" at bounding box center [333, 371] width 38 height 19
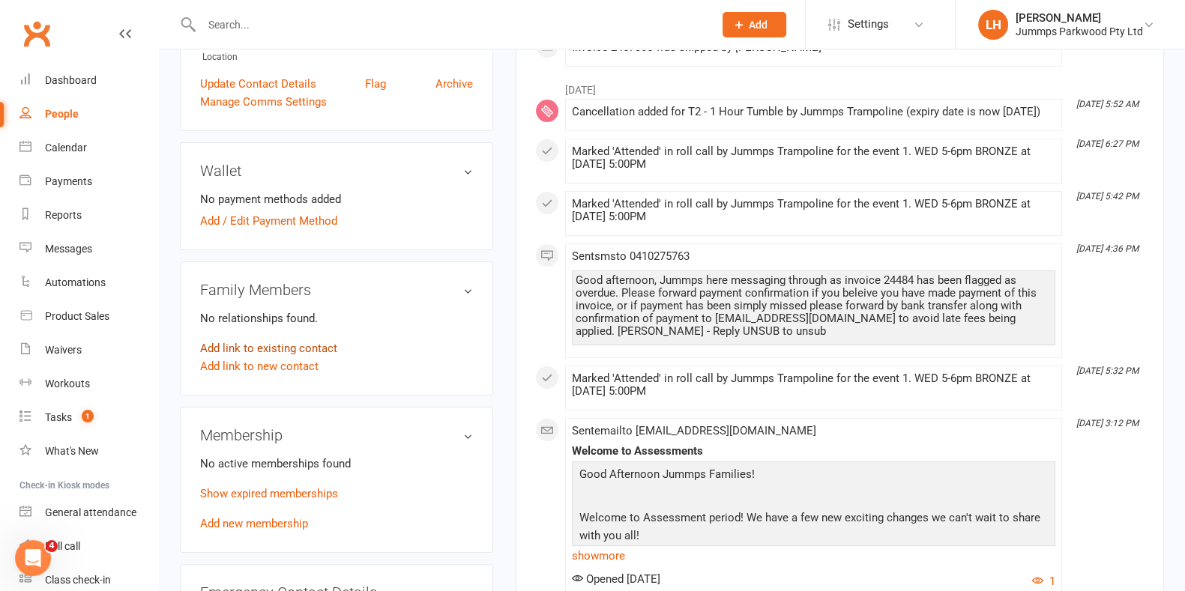
click at [315, 346] on link "Add link to existing contact" at bounding box center [268, 349] width 137 height 18
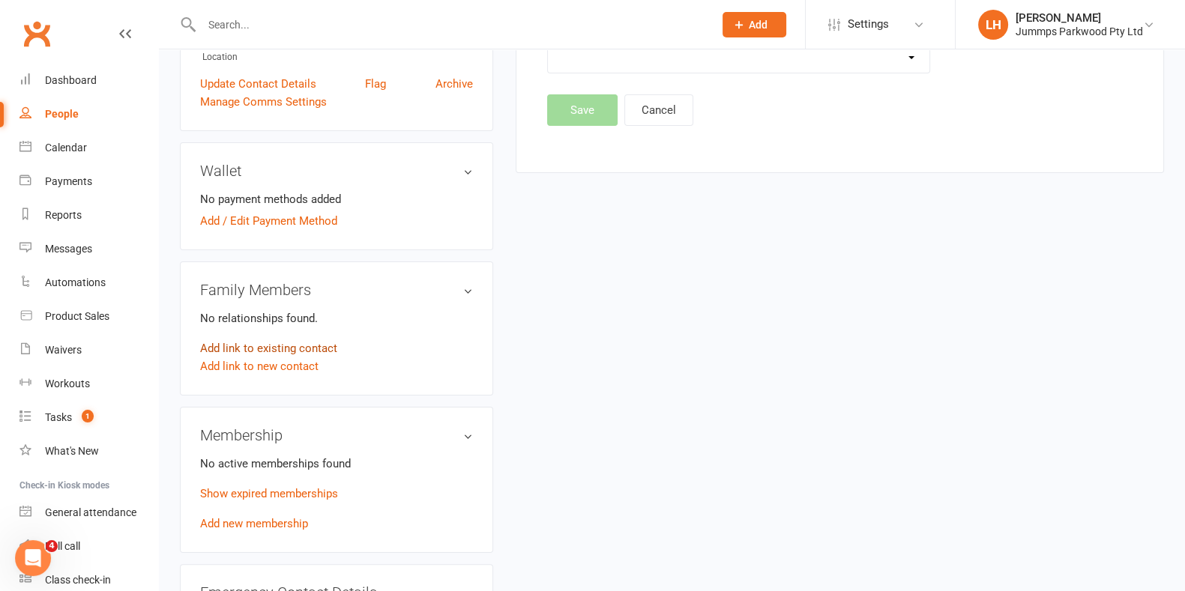
scroll to position [13, 0]
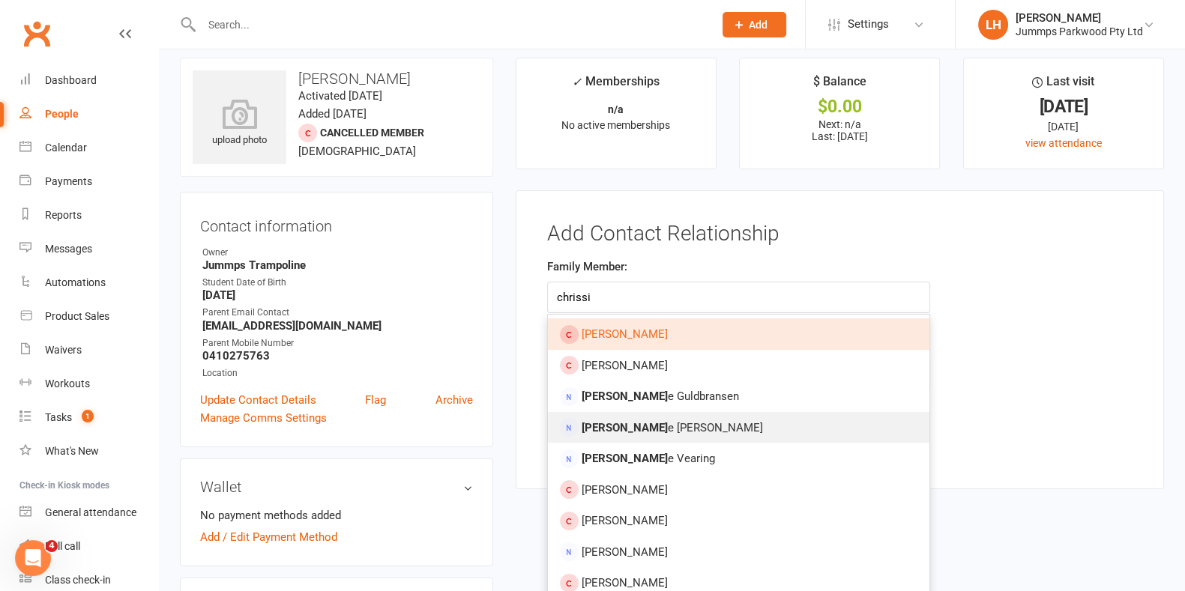
click at [636, 429] on span "[PERSON_NAME]" at bounding box center [672, 427] width 181 height 13
type input "[PERSON_NAME]"
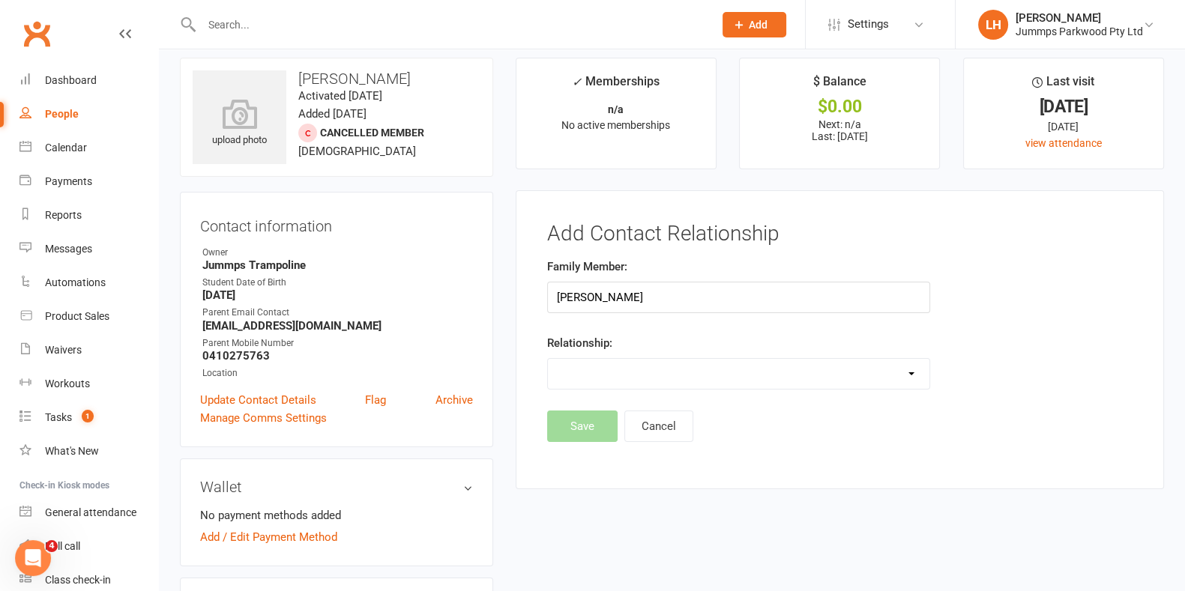
click at [639, 370] on select "Parent / Guardian Child Sibling (parent not in system) Spouse / Partner Cousin …" at bounding box center [739, 374] width 382 height 30
select select "0"
click at [548, 359] on select "Parent / Guardian Child Sibling (parent not in system) Spouse / Partner Cousin …" at bounding box center [739, 374] width 382 height 30
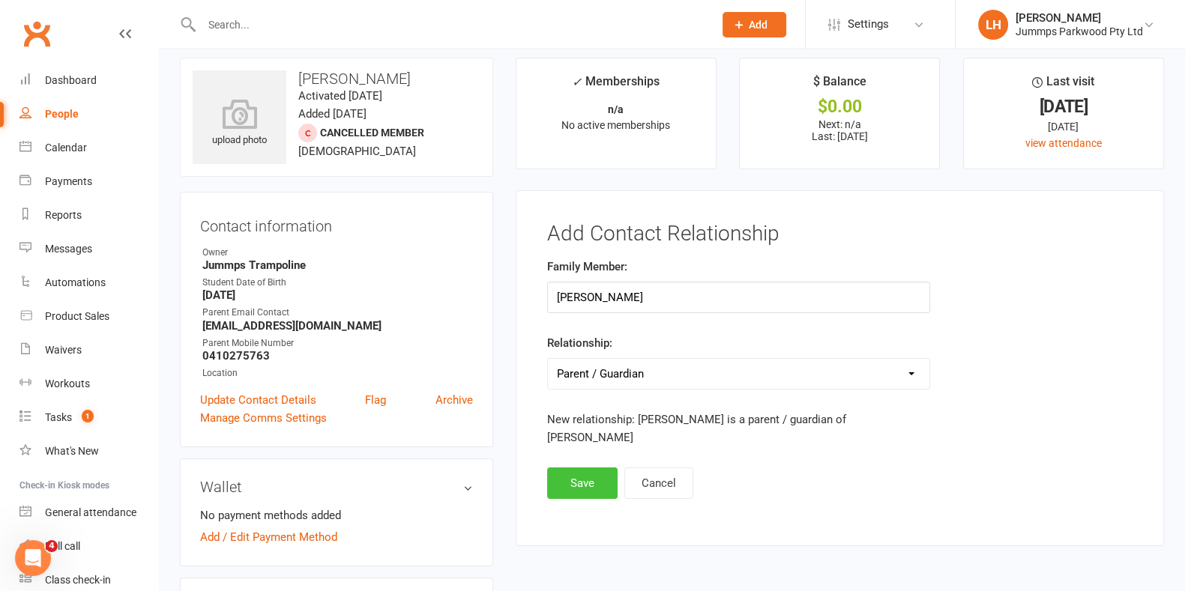
click at [586, 468] on button "Save" at bounding box center [582, 483] width 70 height 31
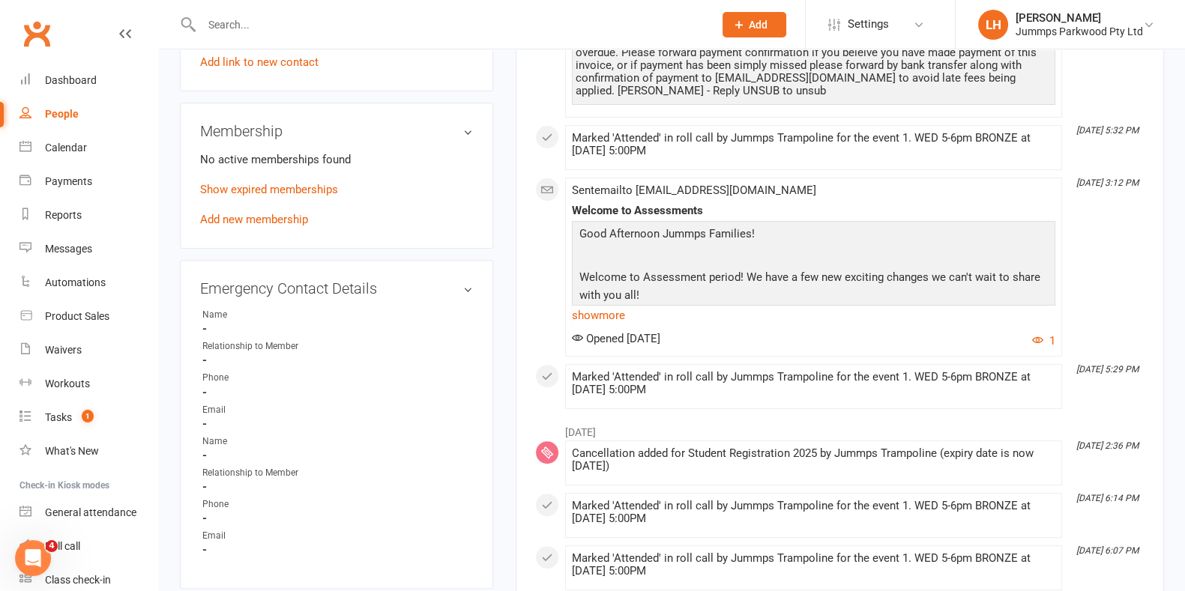
scroll to position [636, 0]
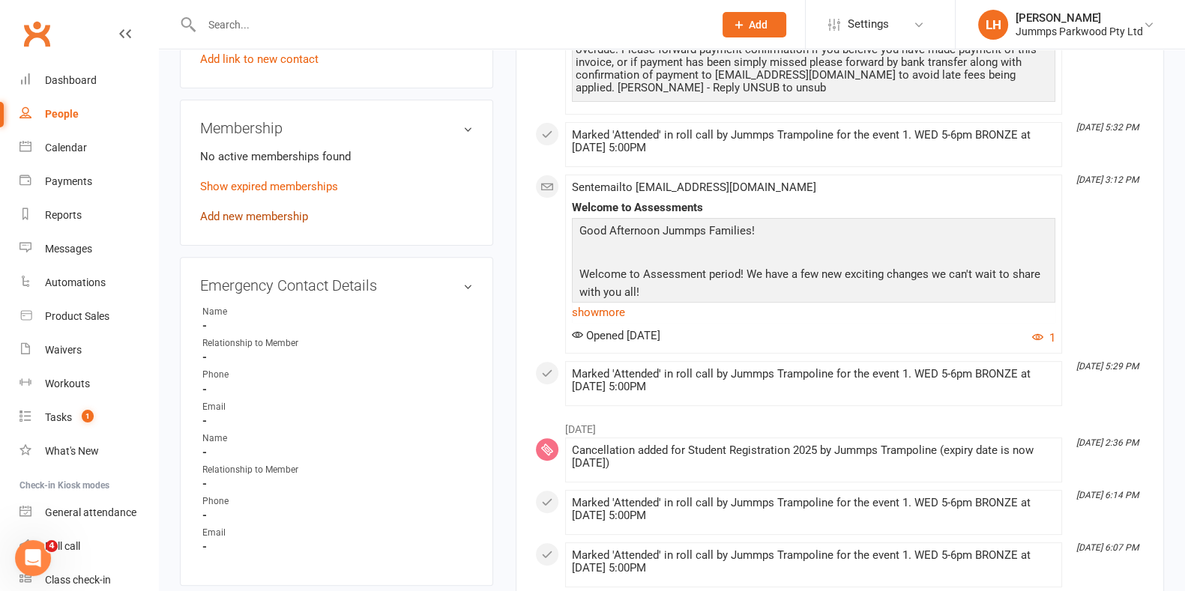
click at [255, 215] on link "Add new membership" at bounding box center [254, 216] width 108 height 13
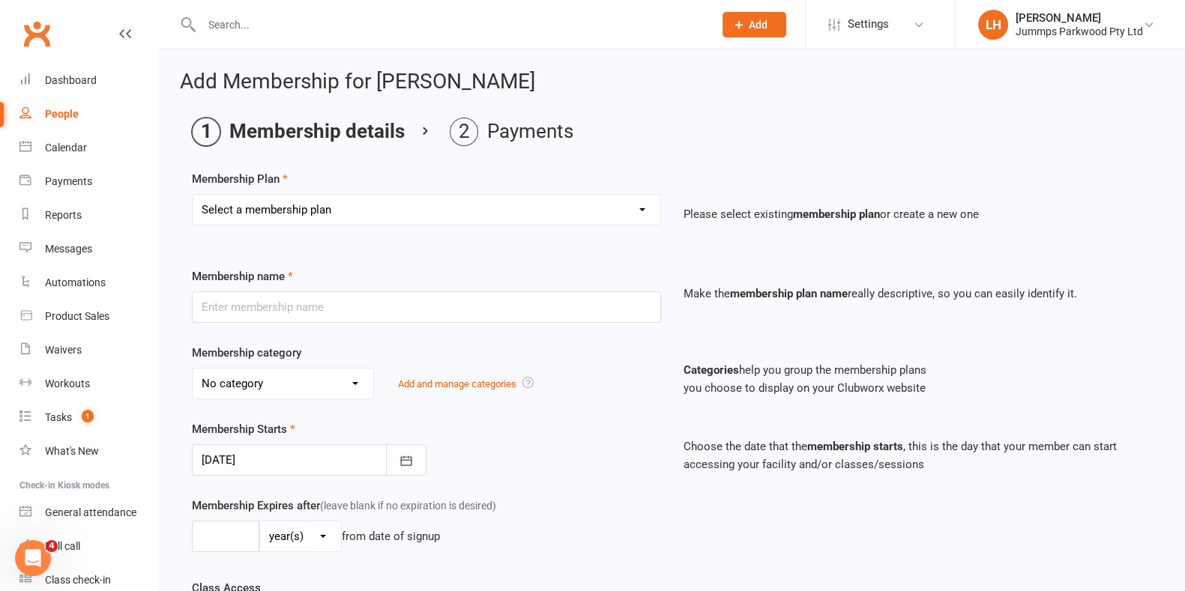
click at [388, 213] on select "Select a membership plan Create new Membership Plan Student Registration Fee - …" at bounding box center [427, 210] width 468 height 30
select select "8"
click at [193, 195] on select "Select a membership plan Create new Membership Plan Student Registration Fee - …" at bounding box center [427, 210] width 468 height 30
type input "1HR Pre Silver - Upfront Payment"
select select "10"
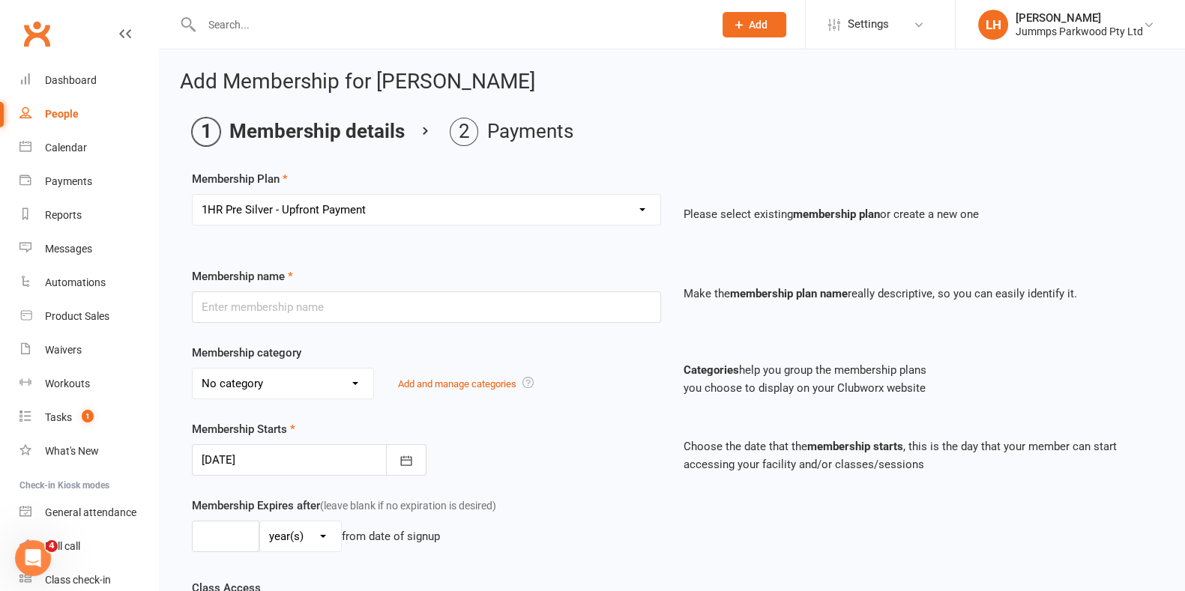
type input "10"
select select "1"
type input "10"
click at [402, 457] on icon "button" at bounding box center [406, 460] width 15 height 15
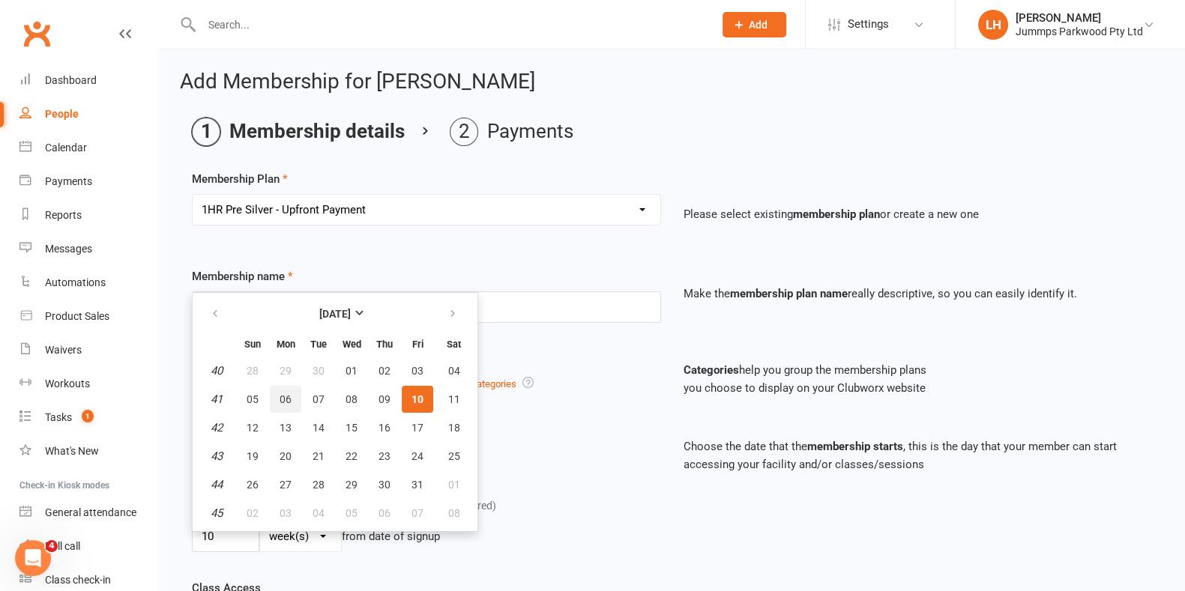
click at [287, 394] on span "06" at bounding box center [286, 400] width 12 height 12
type input "[DATE]"
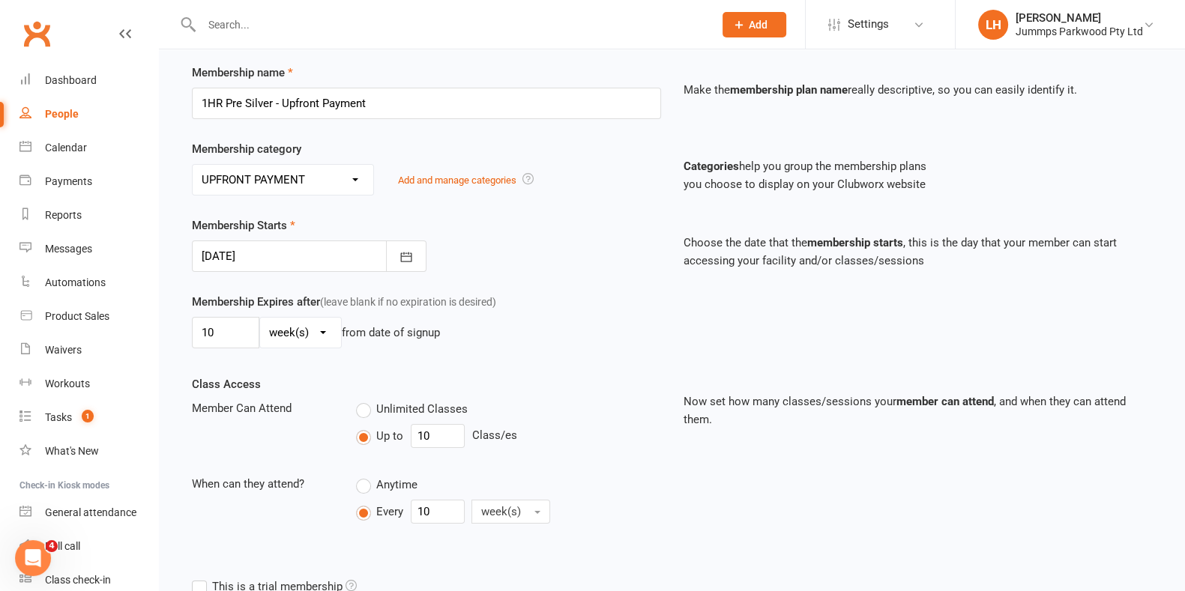
scroll to position [206, 0]
click at [442, 434] on input "10" at bounding box center [438, 434] width 54 height 24
type input "1"
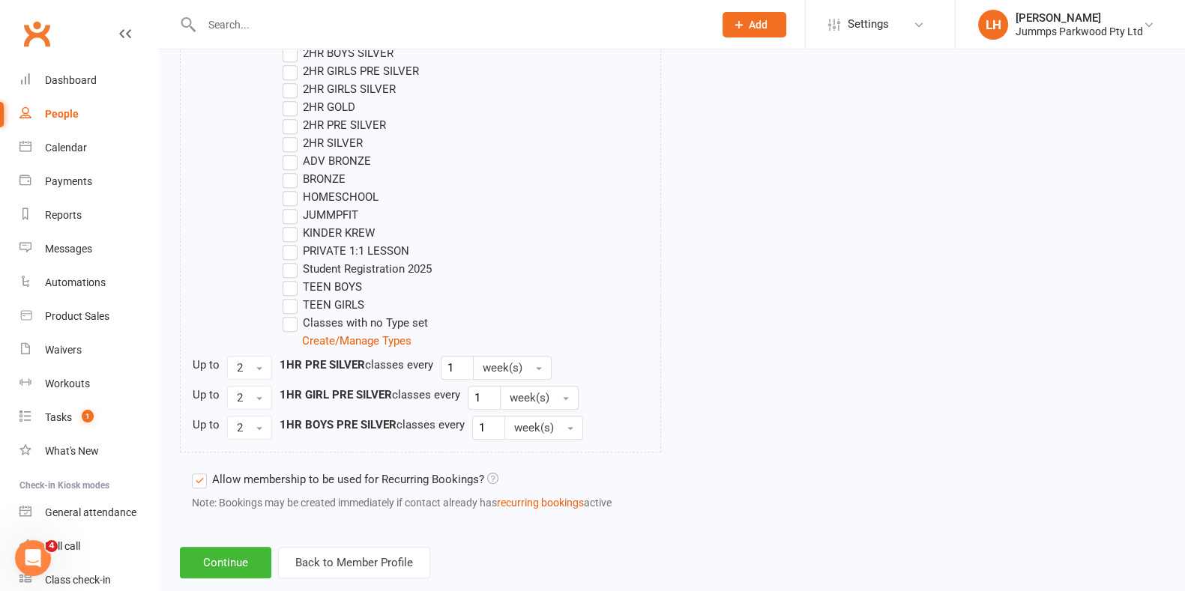
scroll to position [891, 0]
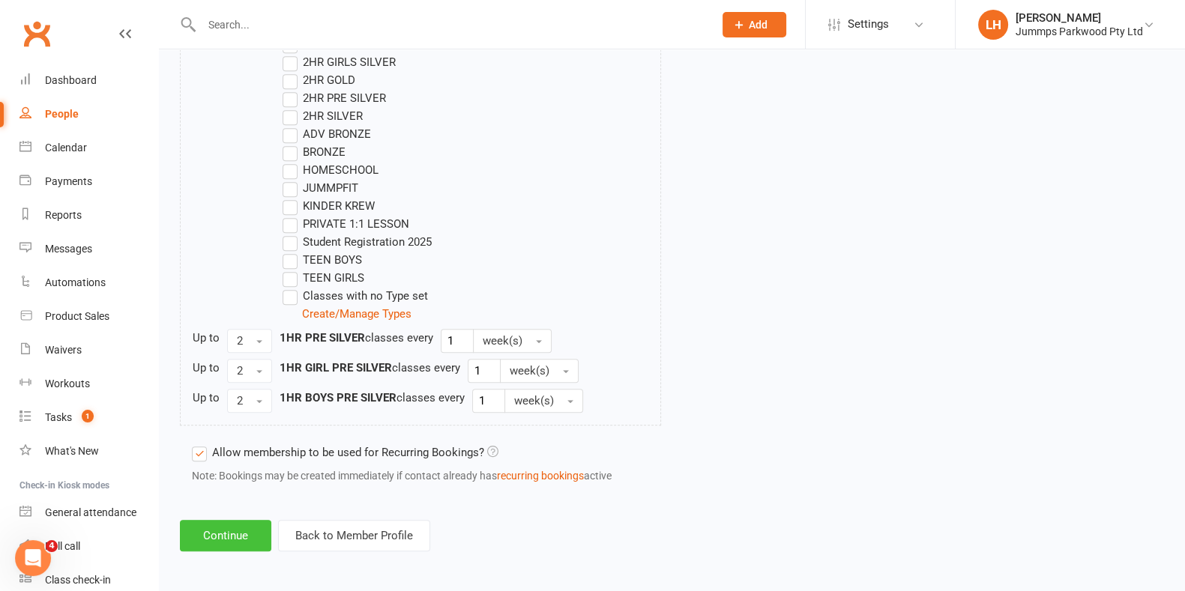
type input "9"
click at [210, 528] on button "Continue" at bounding box center [225, 535] width 91 height 31
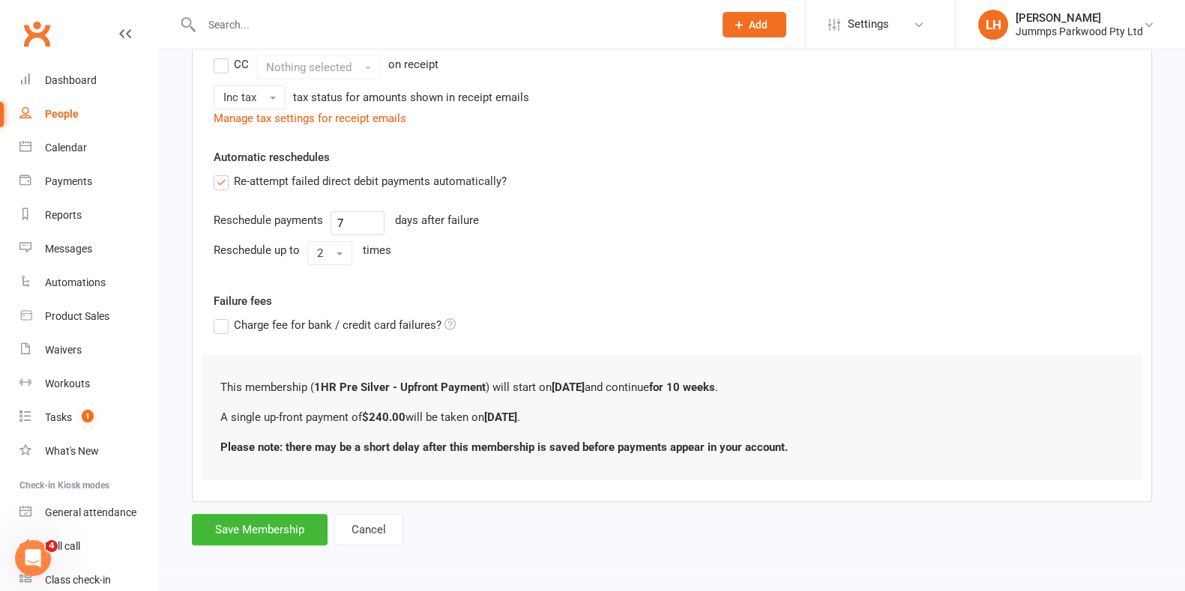
scroll to position [0, 0]
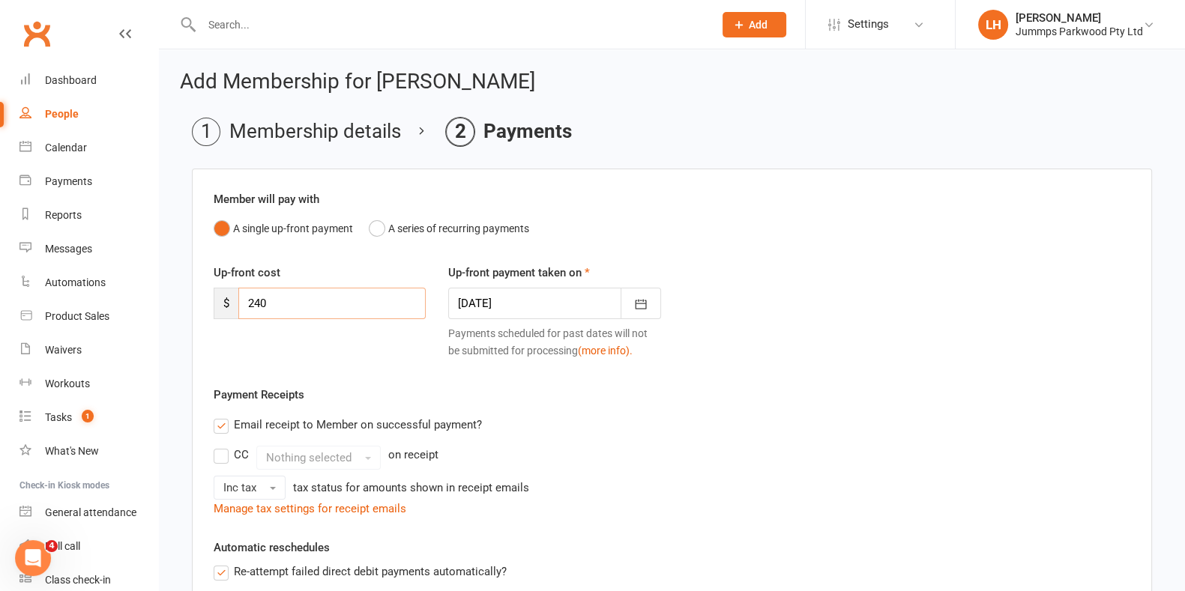
click at [331, 306] on input "240" at bounding box center [331, 303] width 187 height 31
type input "2"
type input "216"
click at [520, 307] on div at bounding box center [554, 303] width 212 height 31
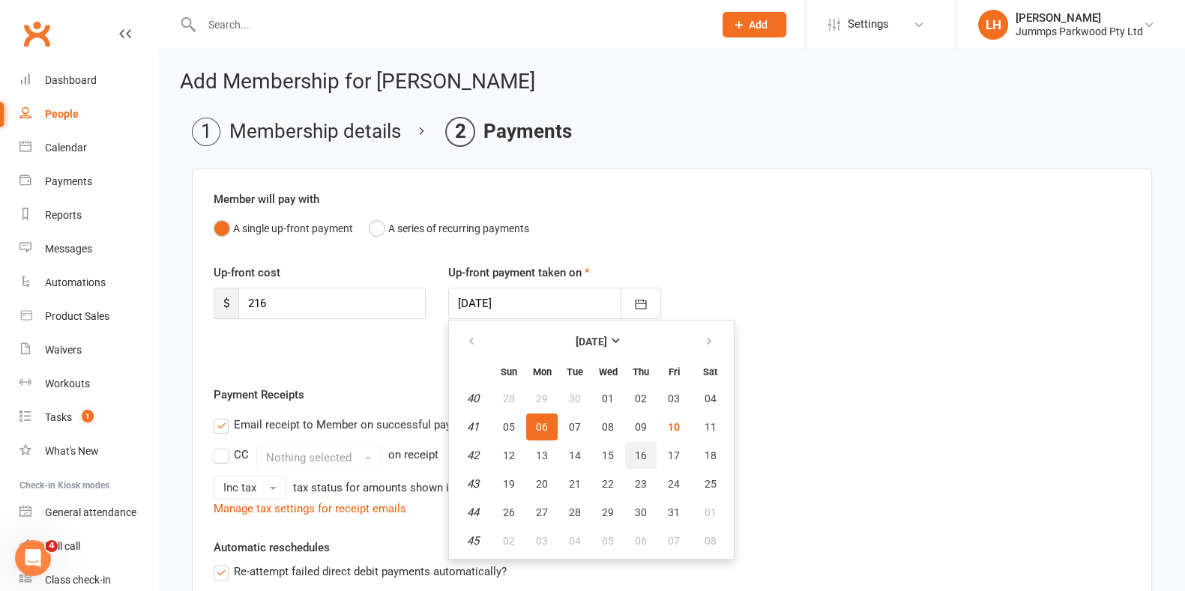
click at [638, 453] on span "16" at bounding box center [641, 456] width 12 height 12
type input "[DATE]"
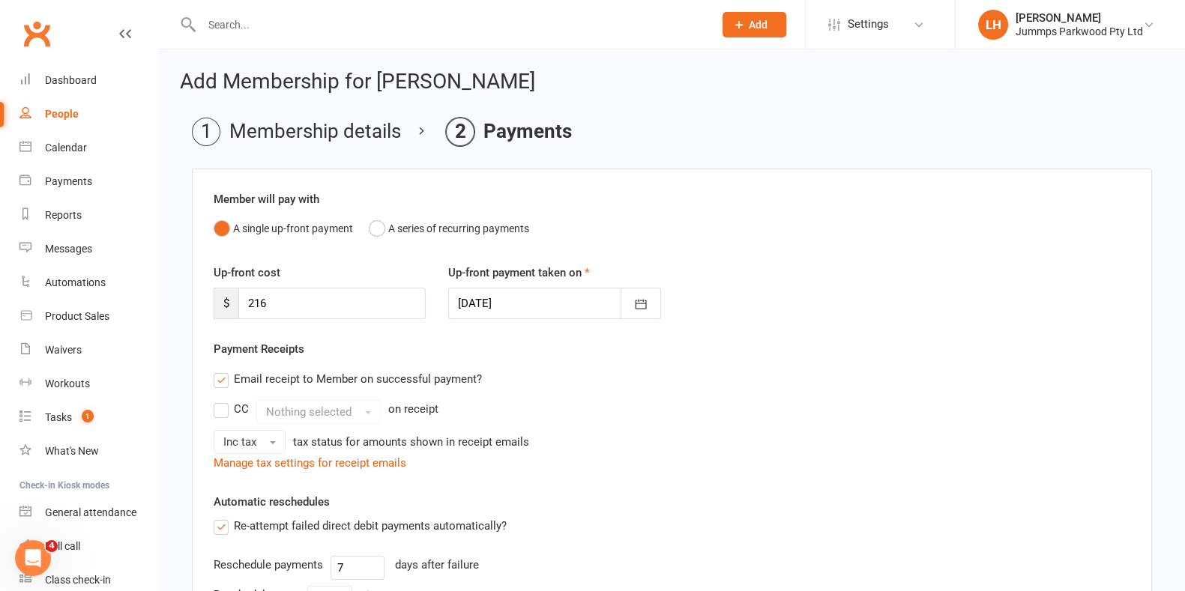
click at [229, 517] on label "Re-attempt failed direct debit payments automatically?" at bounding box center [360, 526] width 293 height 18
click at [223, 517] on input "Re-attempt failed direct debit payments automatically?" at bounding box center [219, 517] width 10 height 0
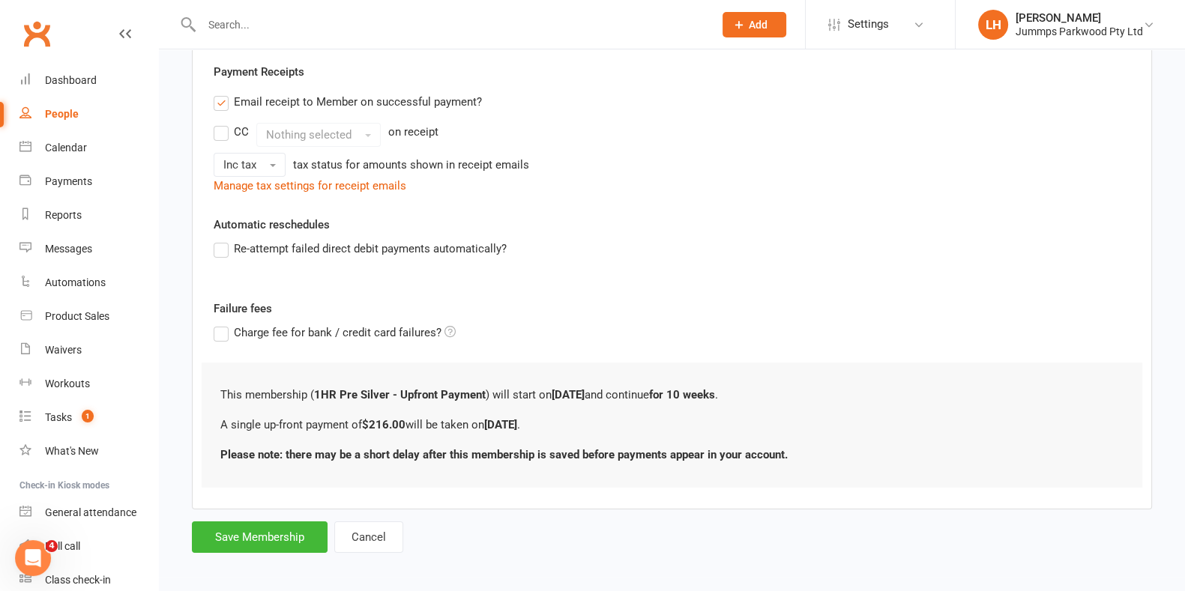
scroll to position [283, 0]
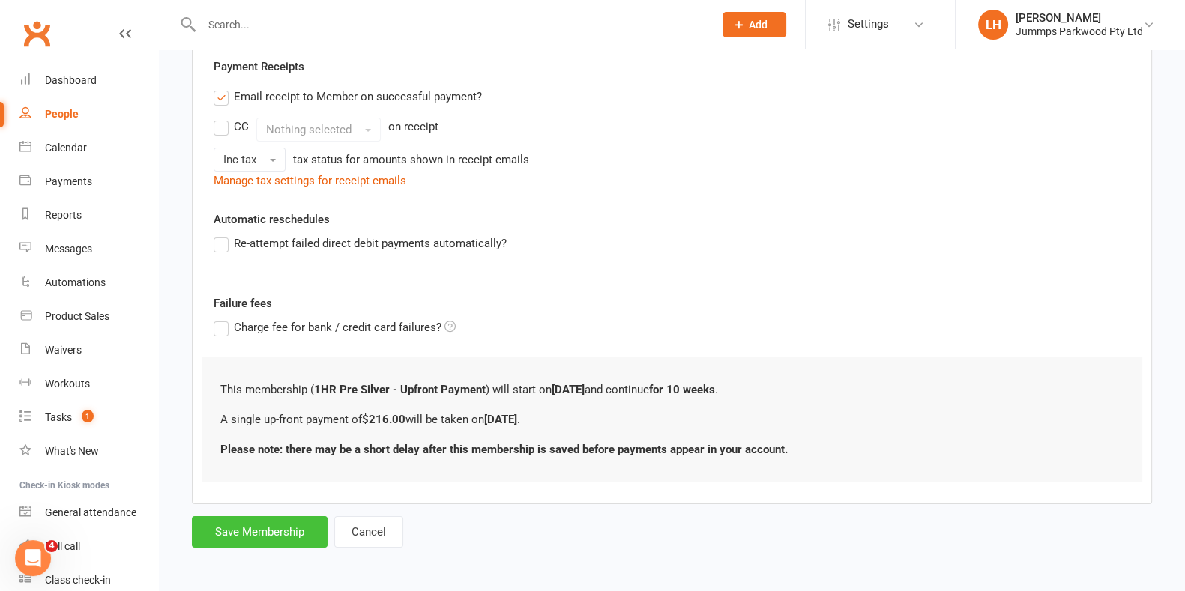
click at [256, 525] on button "Save Membership" at bounding box center [260, 531] width 136 height 31
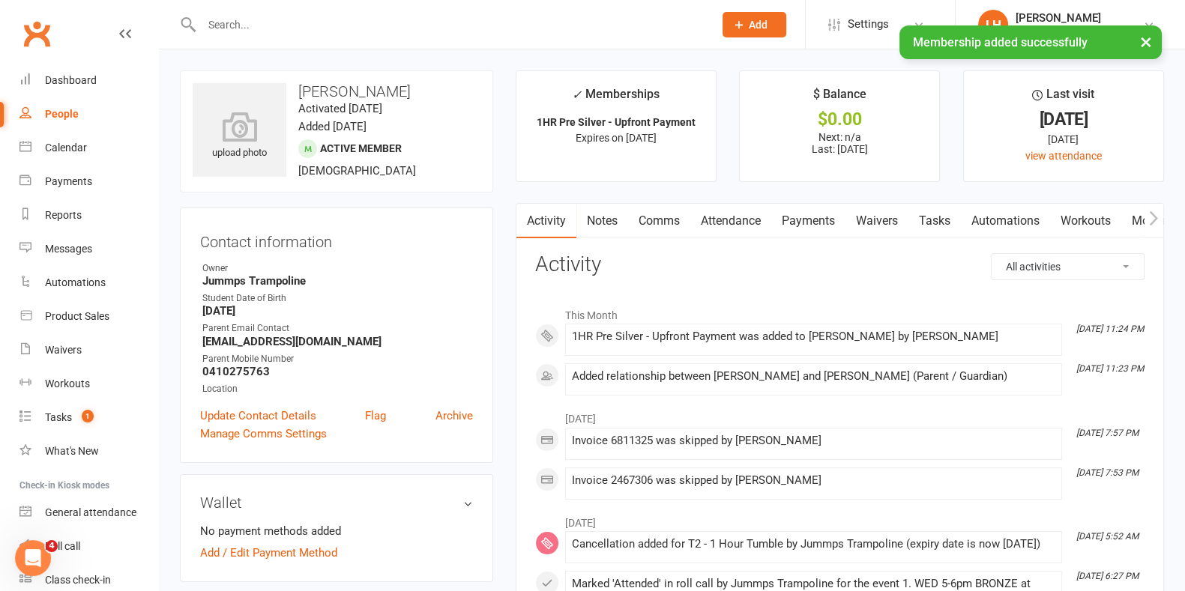
scroll to position [118, 0]
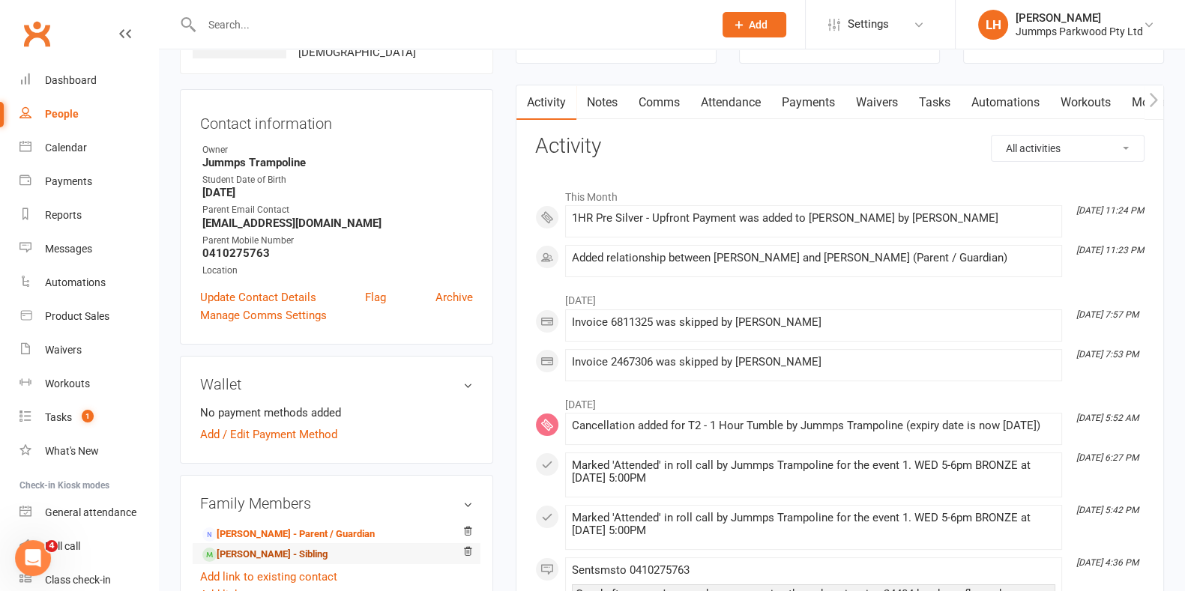
click at [301, 550] on link "[PERSON_NAME] - Sibling" at bounding box center [264, 555] width 125 height 16
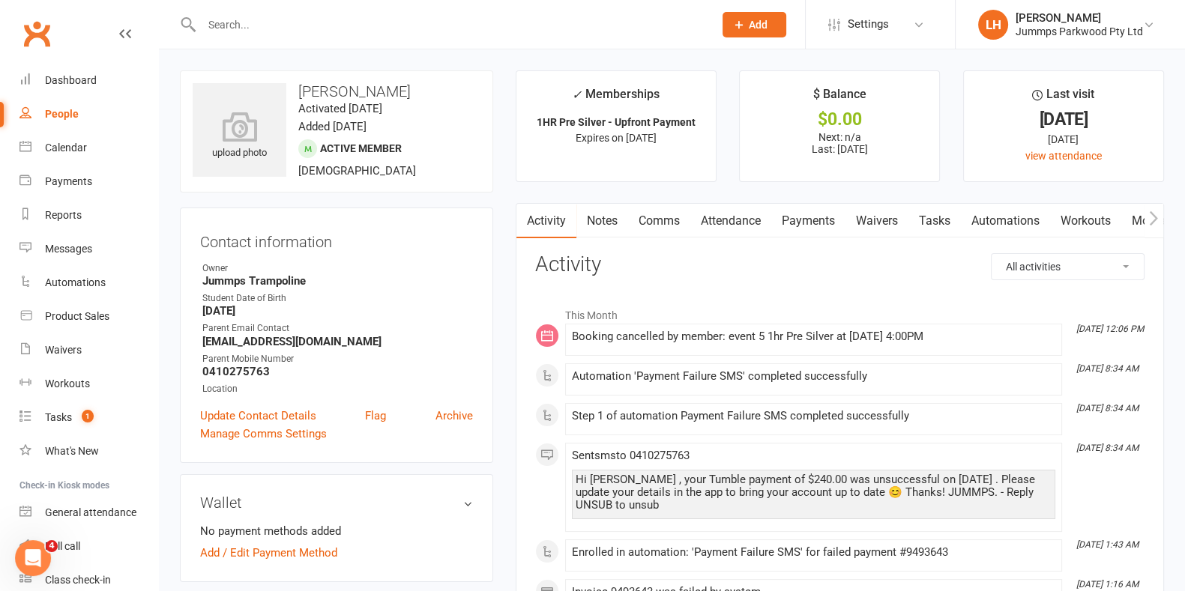
click at [749, 227] on link "Attendance" at bounding box center [730, 221] width 81 height 34
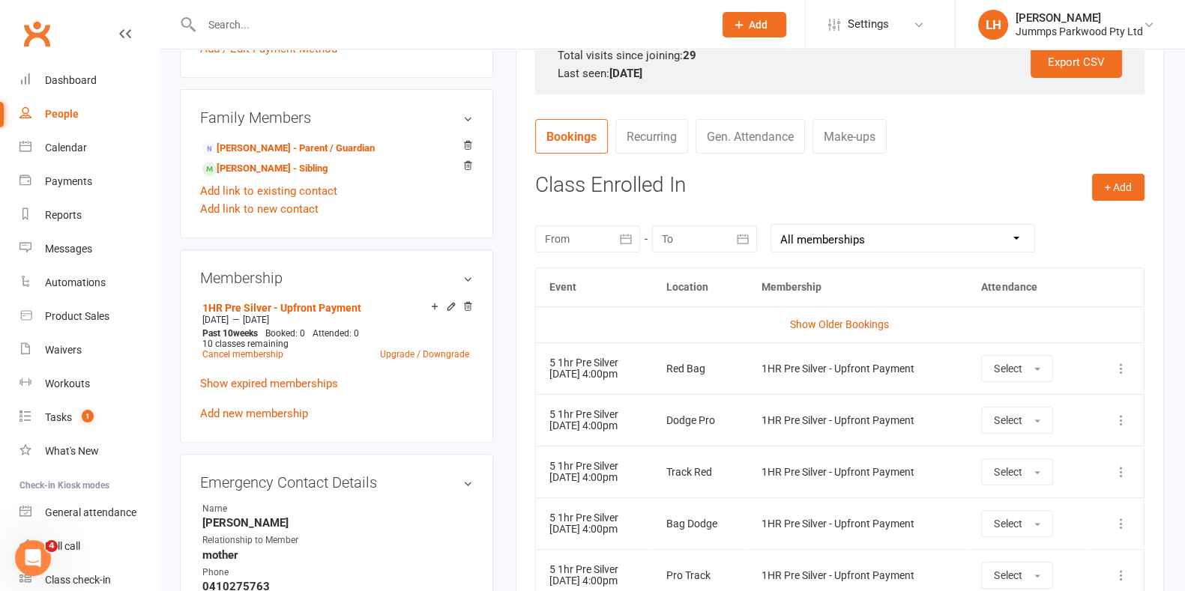
scroll to position [505, 0]
click at [82, 143] on div "Calendar" at bounding box center [66, 148] width 42 height 12
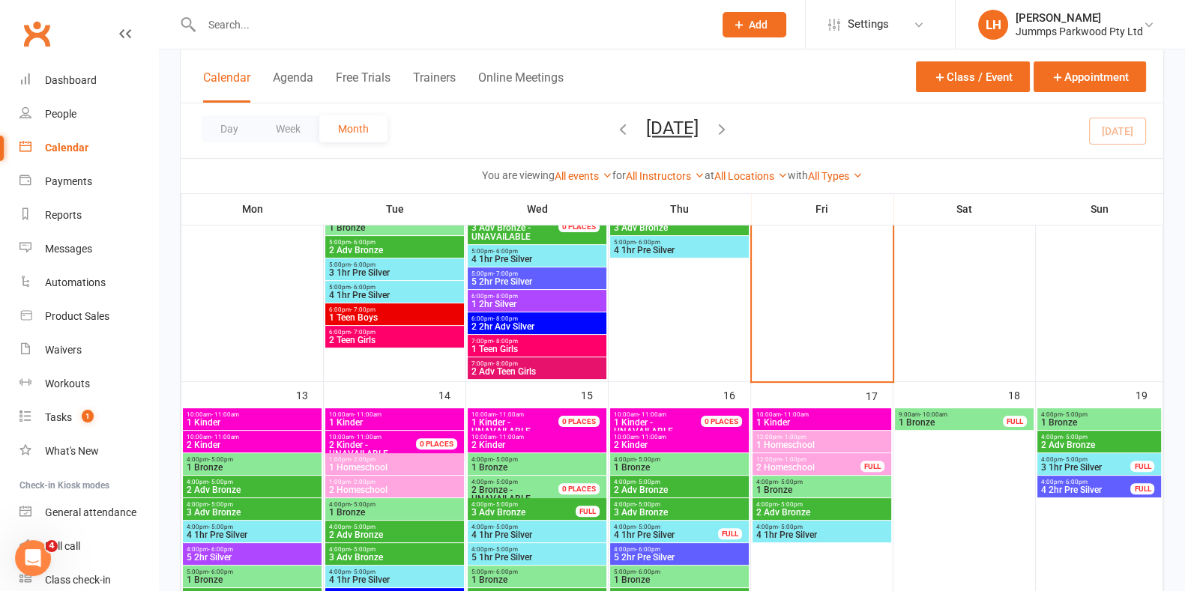
scroll to position [461, 0]
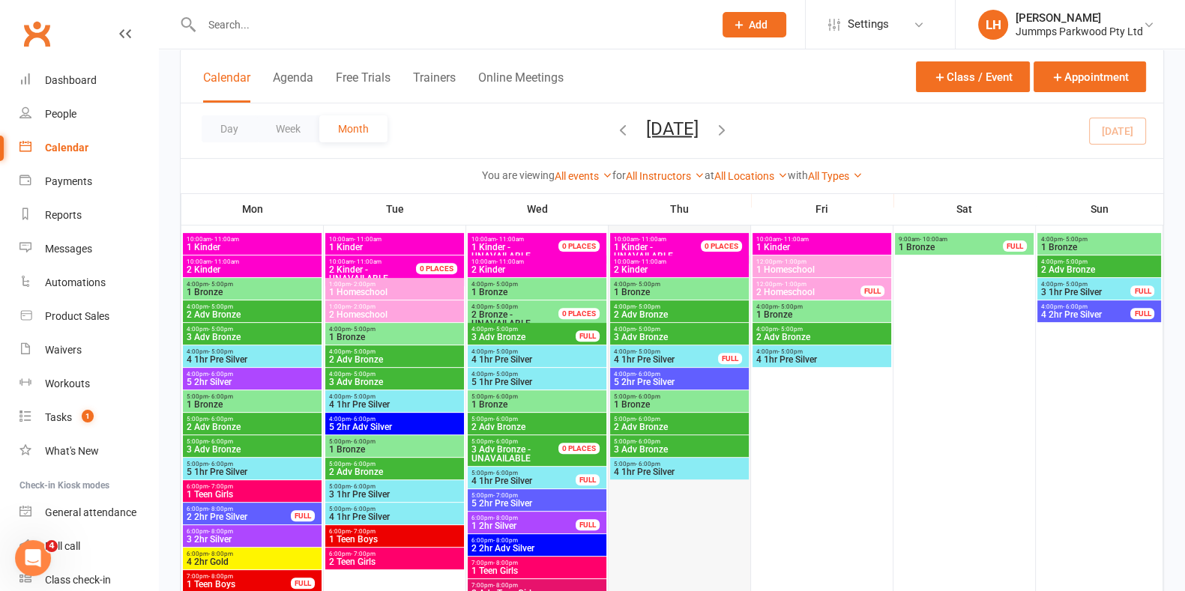
click at [675, 479] on div at bounding box center [679, 424] width 139 height 382
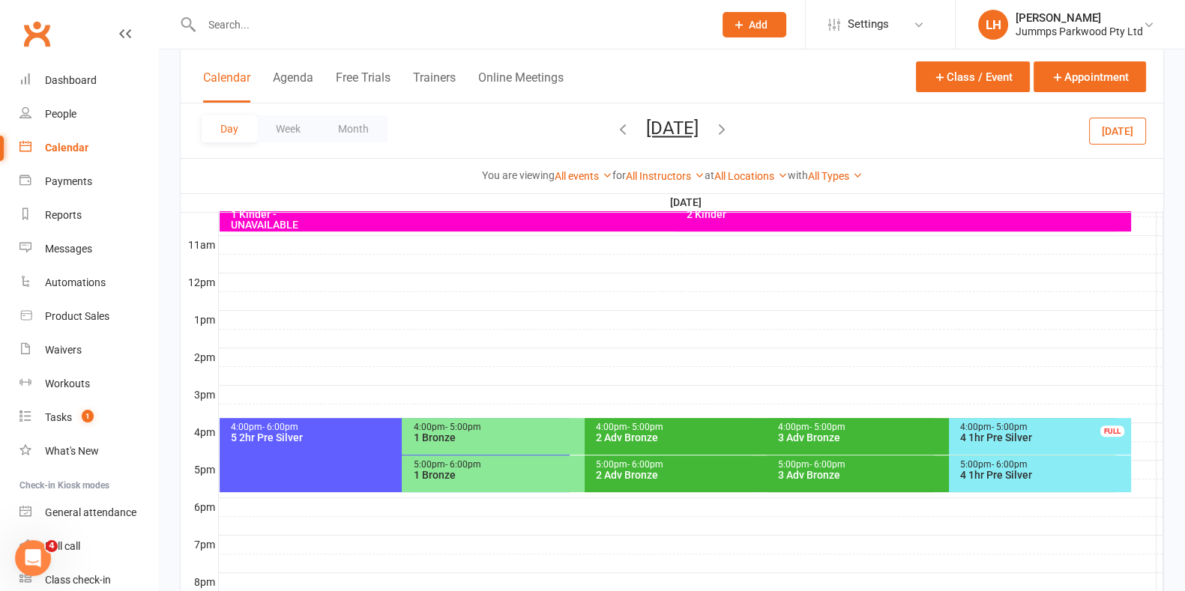
scroll to position [0, 0]
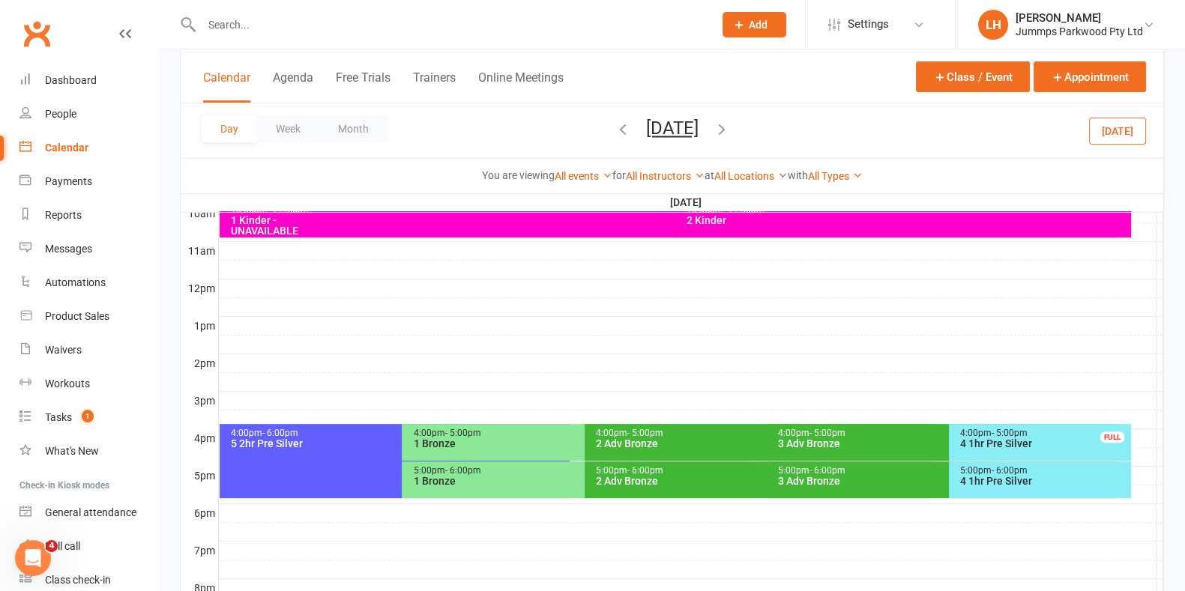
click at [1049, 483] on div "4 1hr Pre Silver" at bounding box center [1043, 481] width 169 height 10
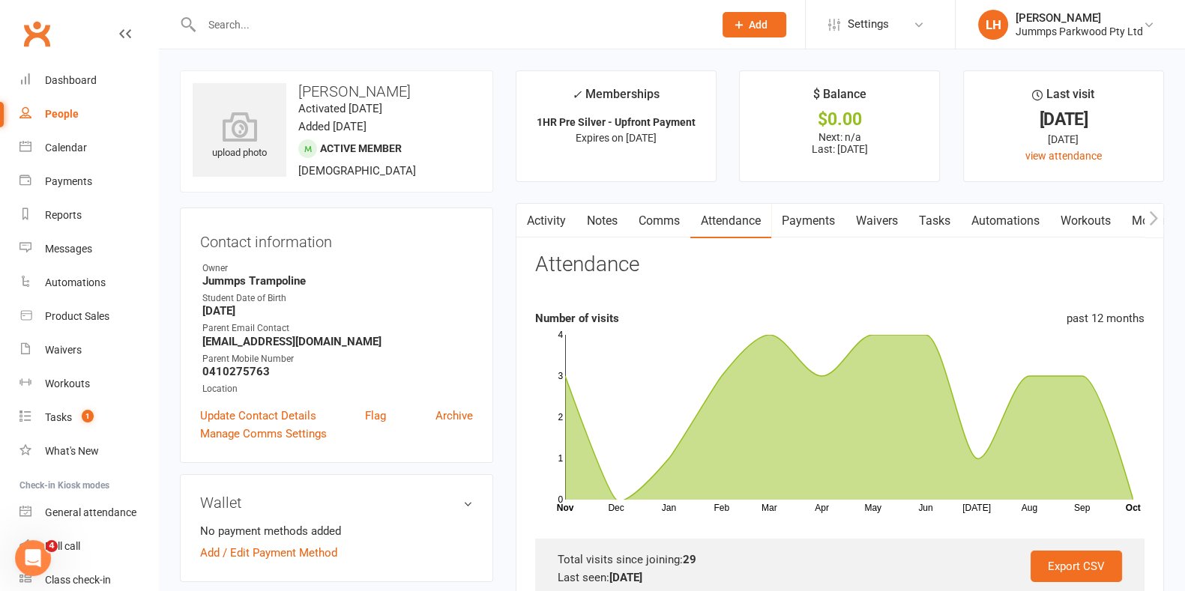
click at [732, 216] on link "Attendance" at bounding box center [730, 221] width 81 height 34
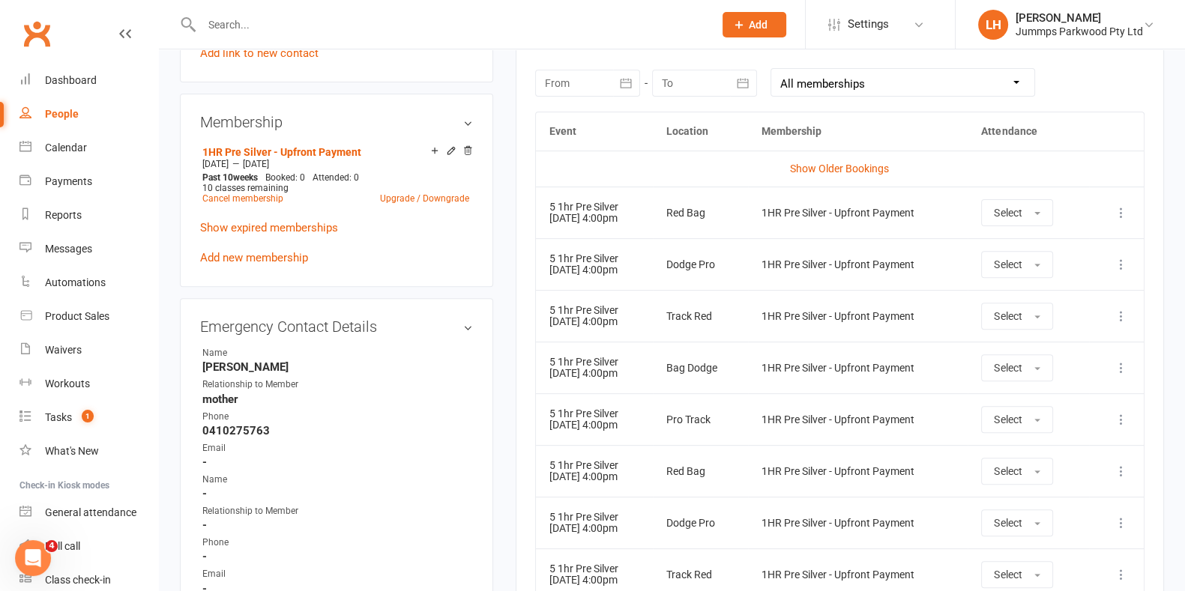
scroll to position [657, 0]
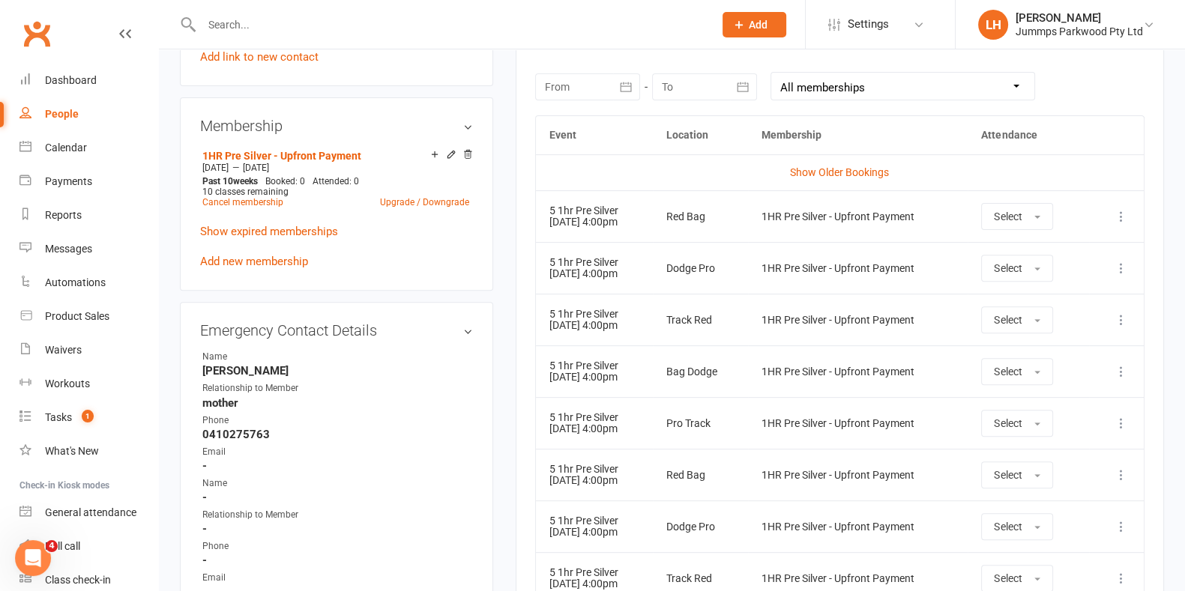
click at [1120, 214] on icon at bounding box center [1121, 216] width 15 height 15
click at [1045, 304] on link "Remove booking" at bounding box center [1055, 306] width 148 height 30
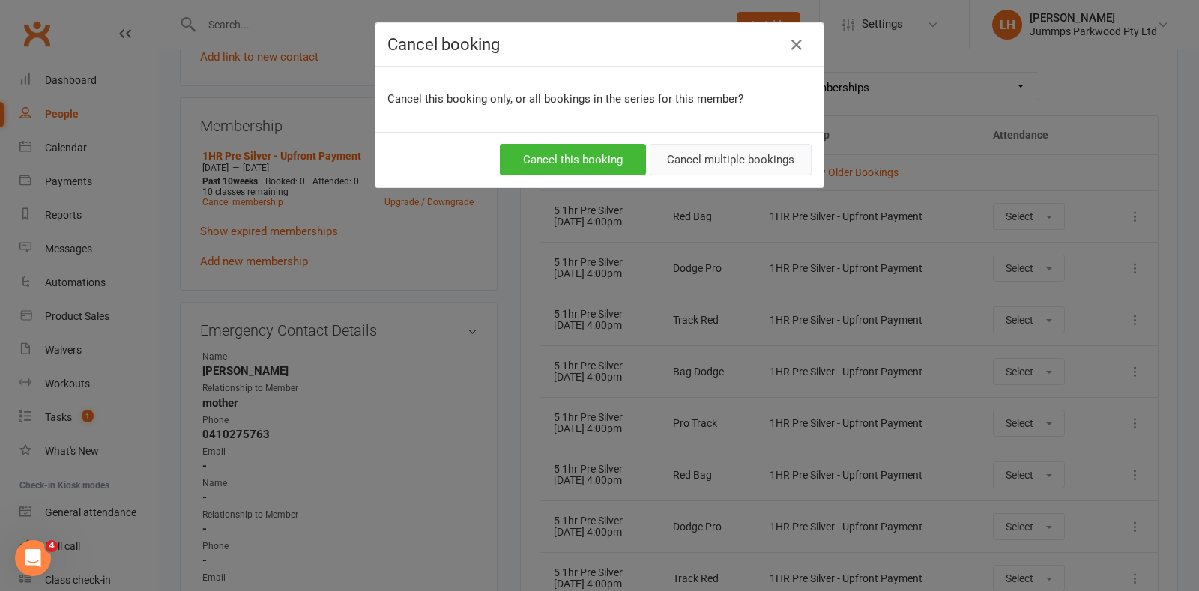
click at [729, 157] on button "Cancel multiple bookings" at bounding box center [731, 159] width 162 height 31
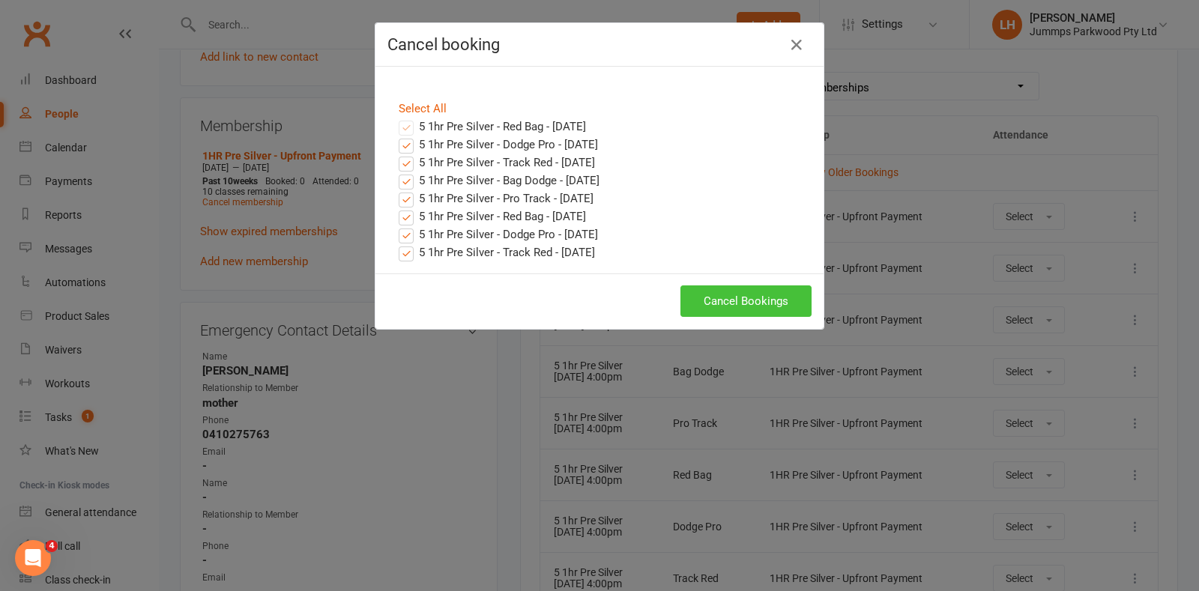
click at [744, 307] on button "Cancel Bookings" at bounding box center [746, 301] width 131 height 31
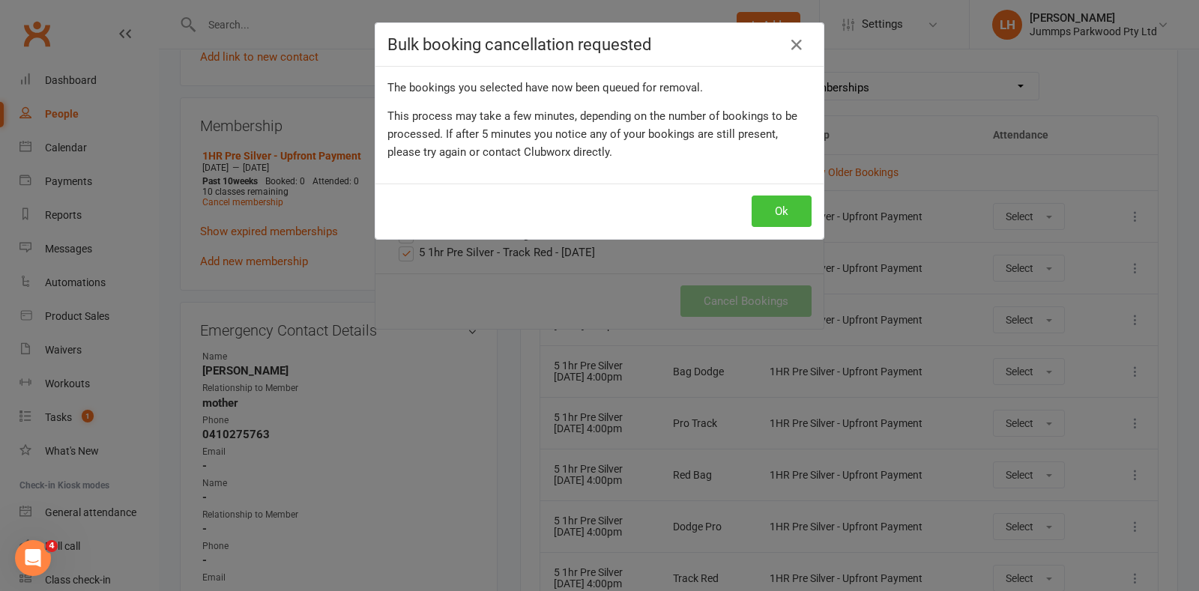
click at [774, 210] on button "Ok" at bounding box center [782, 211] width 60 height 31
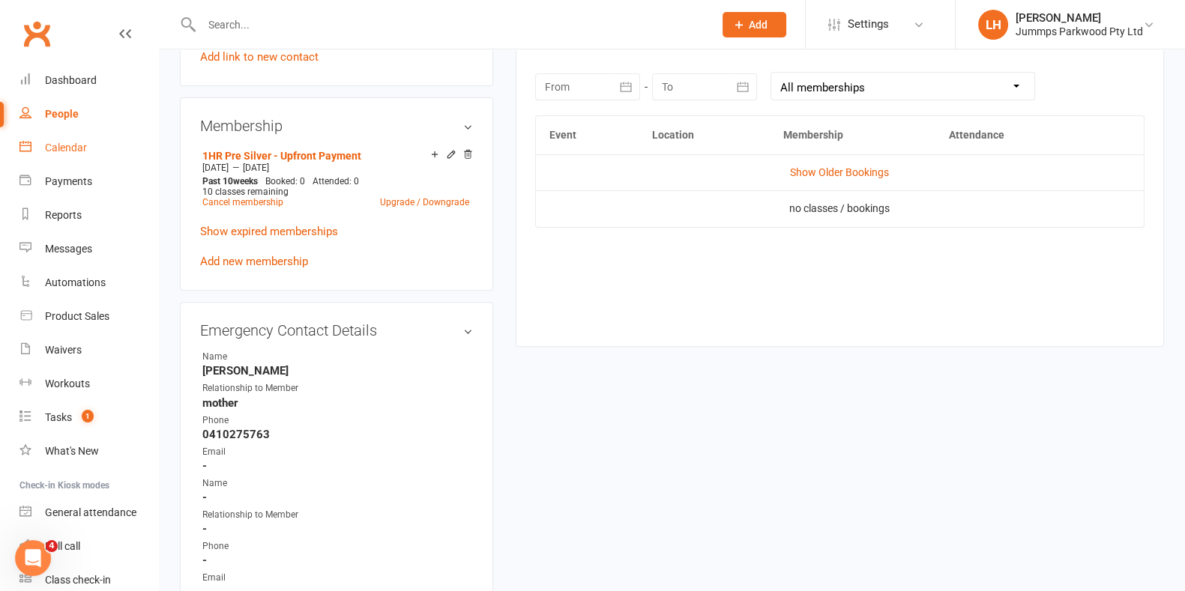
click at [51, 145] on div "Calendar" at bounding box center [66, 148] width 42 height 12
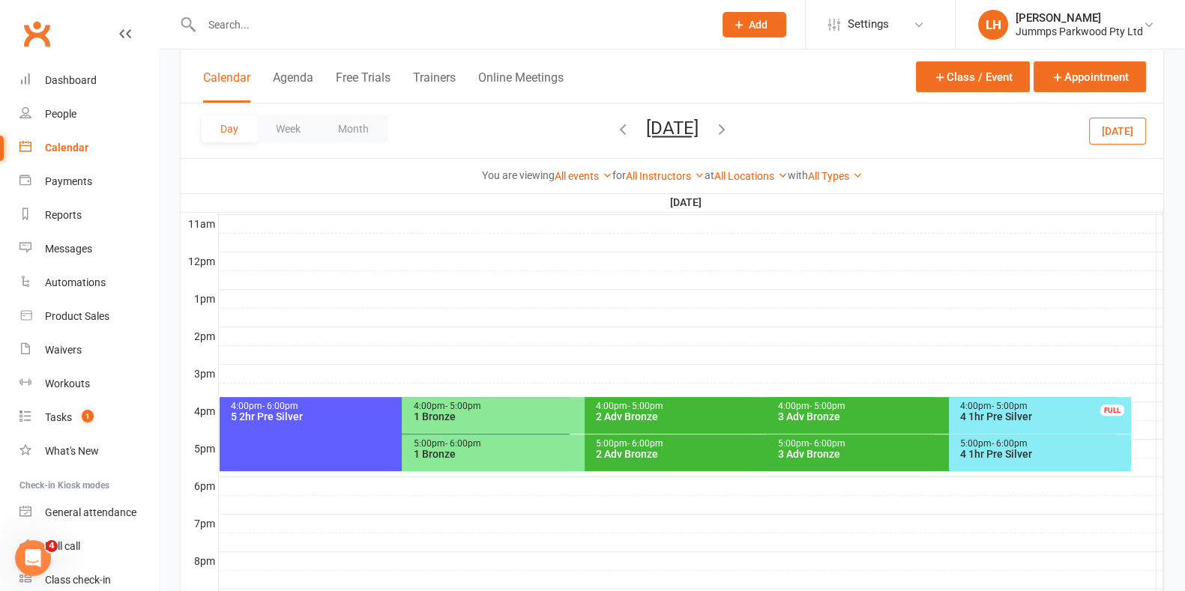
scroll to position [519, 0]
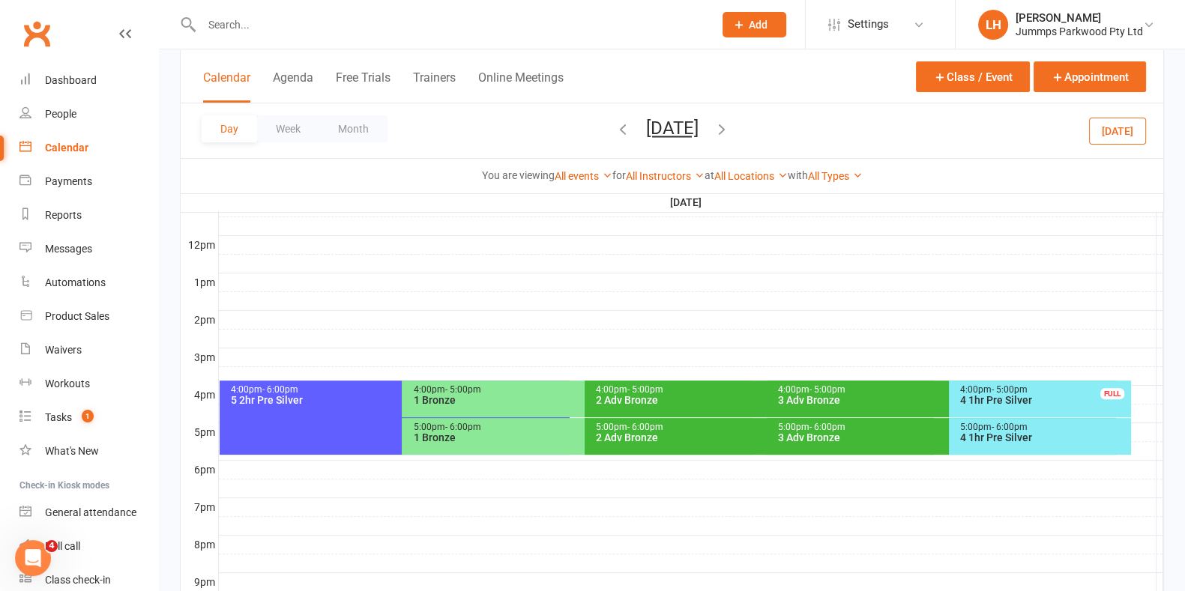
click at [1061, 441] on div "4 1hr Pre Silver" at bounding box center [1043, 437] width 169 height 10
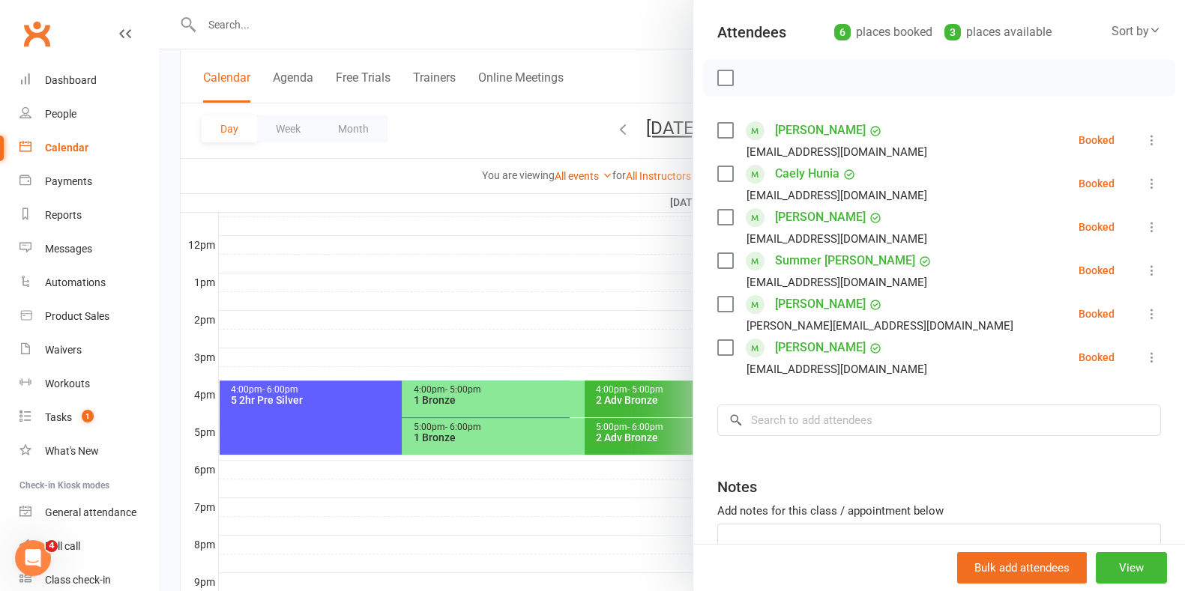
scroll to position [263, 0]
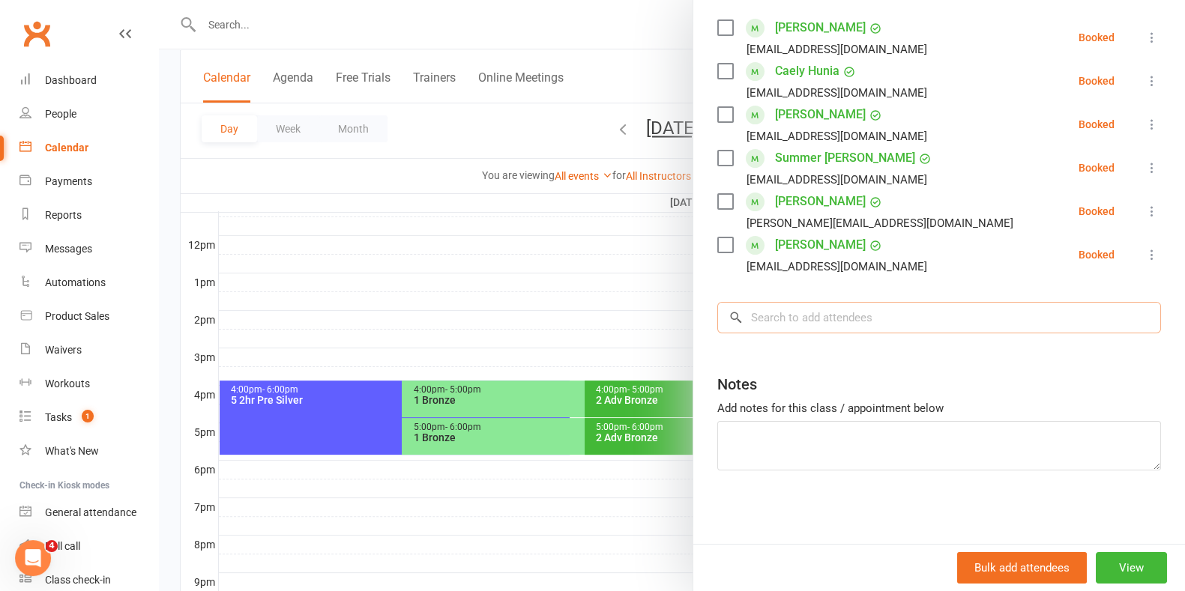
click at [812, 322] on input "search" at bounding box center [939, 317] width 444 height 31
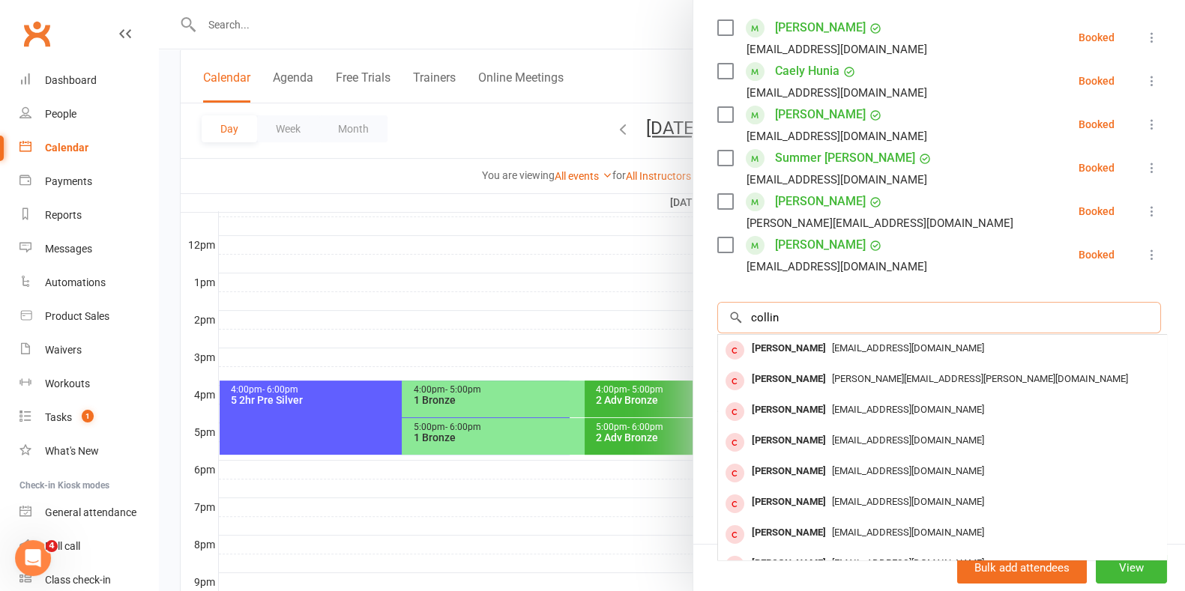
scroll to position [82, 0]
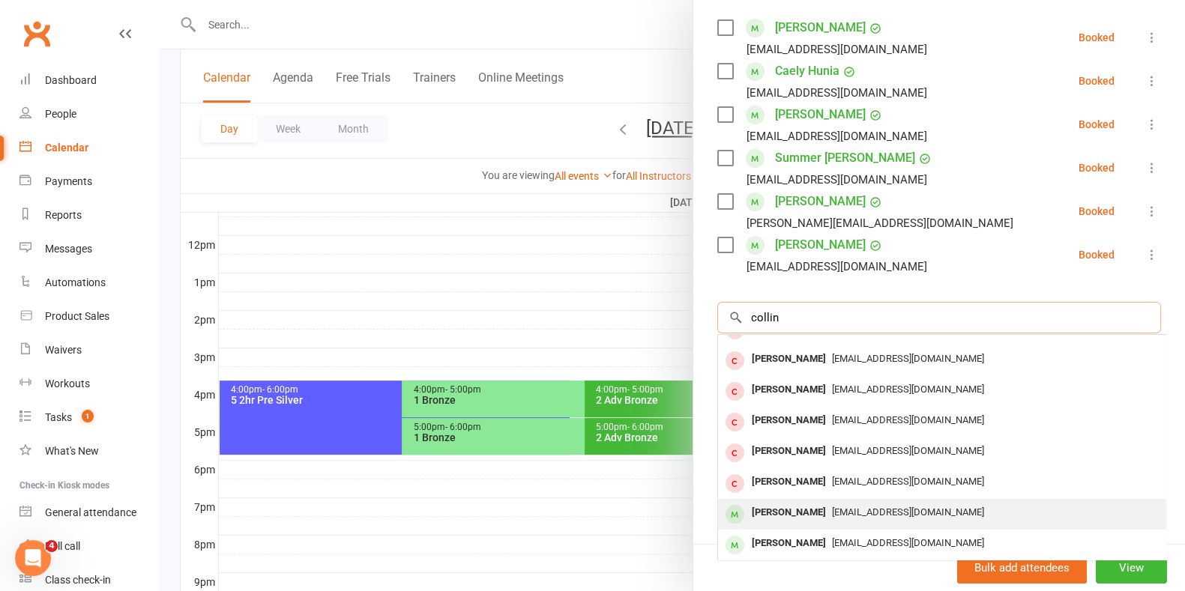
type input "collin"
click at [783, 513] on div "[PERSON_NAME]" at bounding box center [789, 513] width 86 height 22
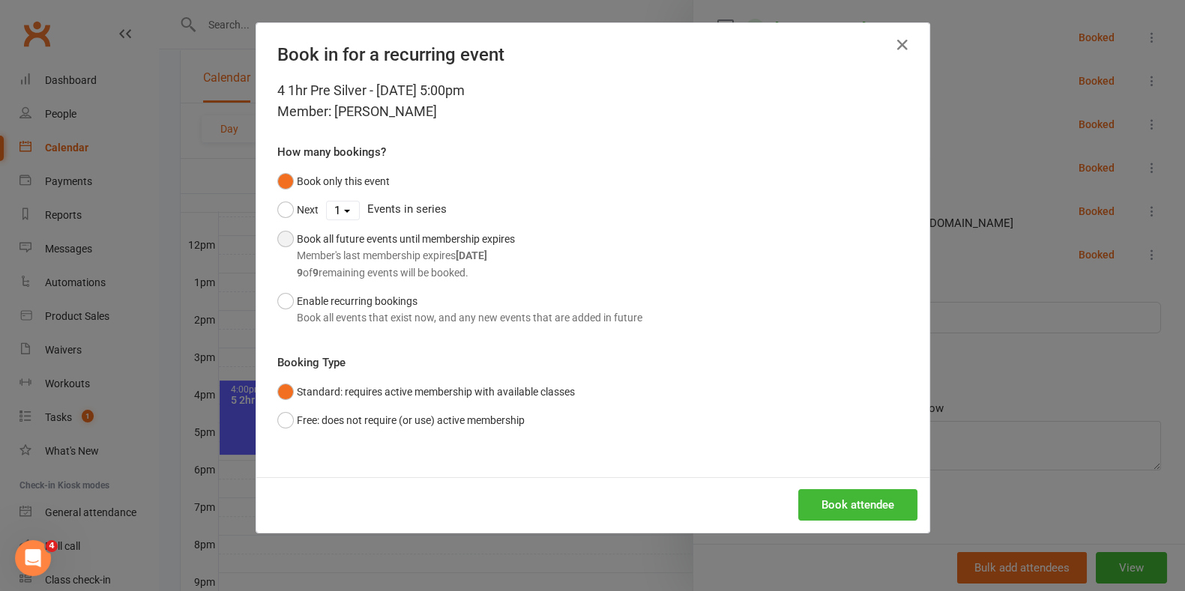
click at [352, 253] on div "Member's last membership expires [DATE]" at bounding box center [406, 255] width 218 height 16
click at [877, 504] on button "Book attendee" at bounding box center [857, 504] width 119 height 31
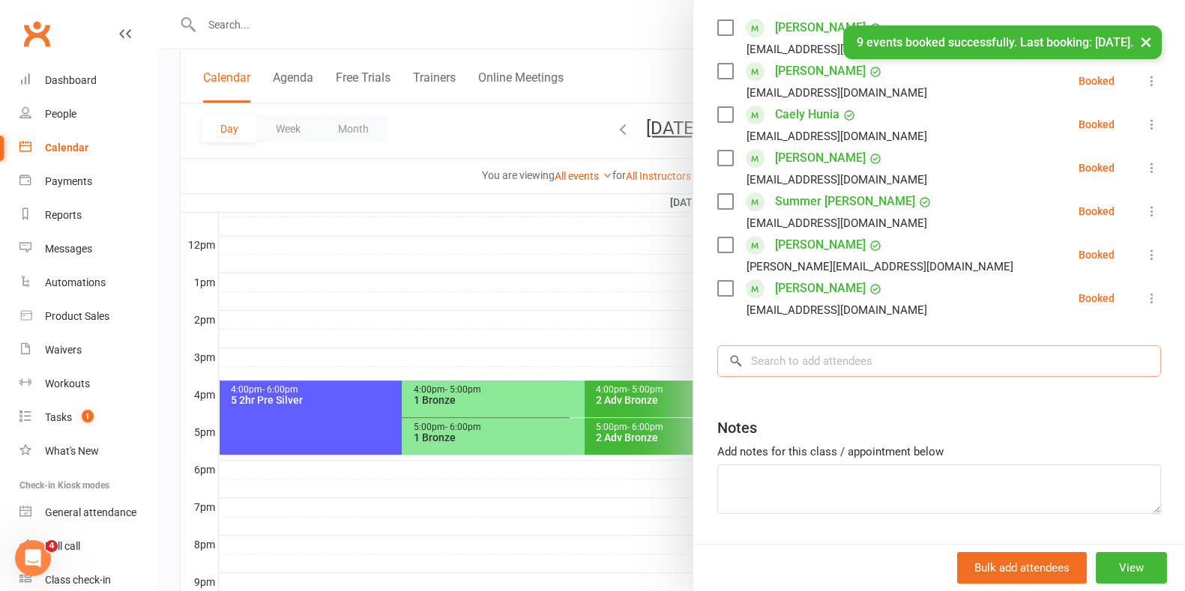
click at [795, 355] on input "search" at bounding box center [939, 361] width 444 height 31
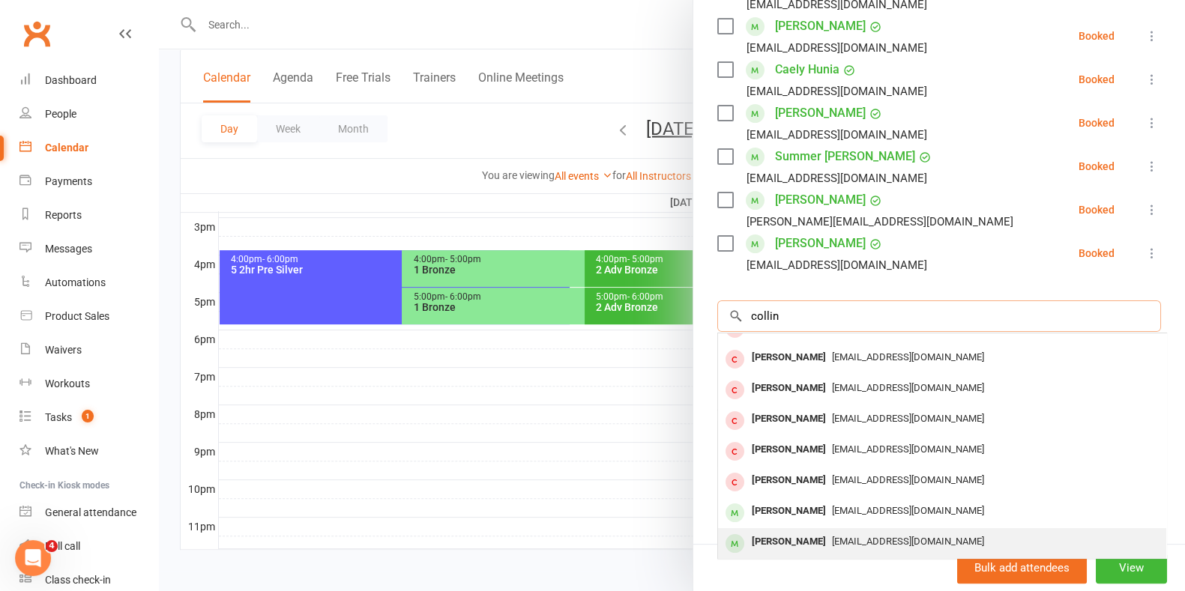
type input "collin"
click at [783, 531] on div "[PERSON_NAME]" at bounding box center [789, 542] width 86 height 22
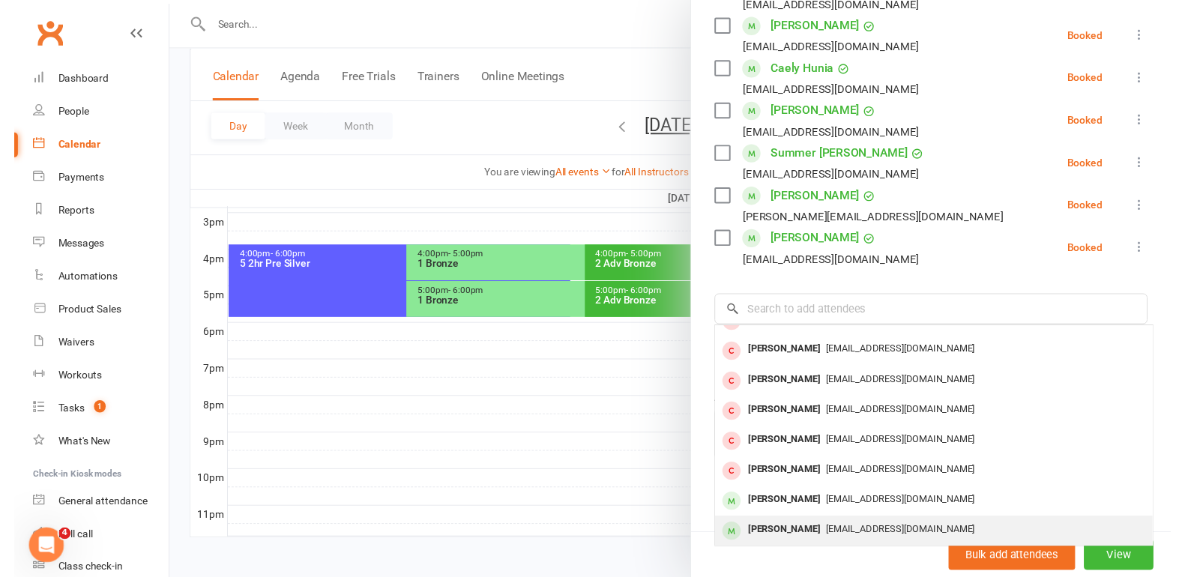
scroll to position [307, 0]
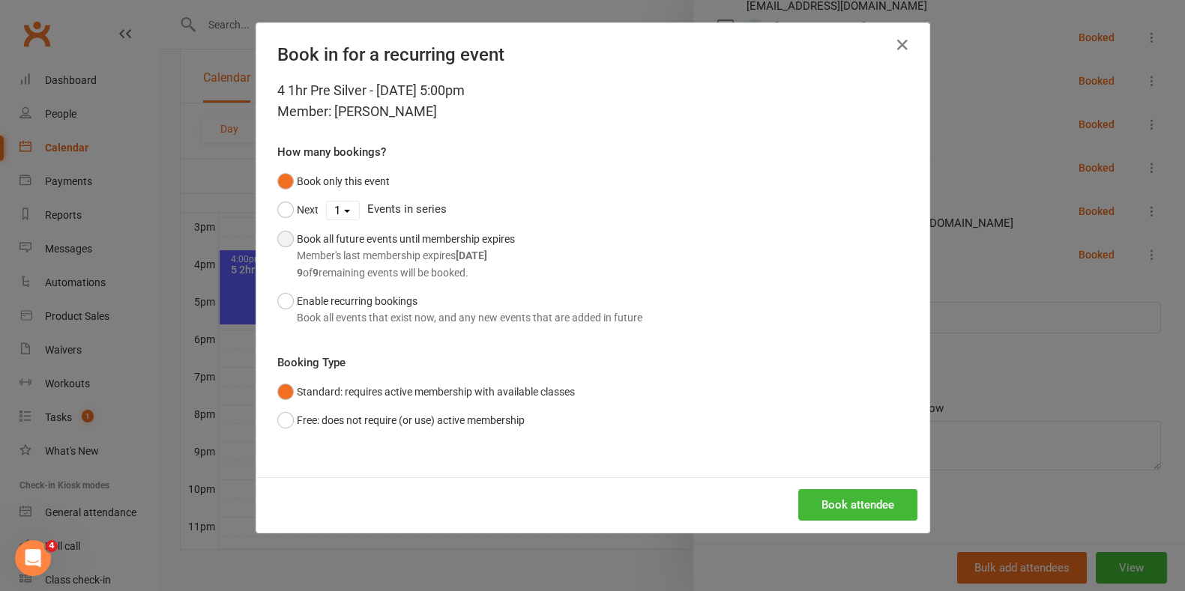
click at [341, 255] on div "Member's last membership expires [DATE]" at bounding box center [406, 255] width 218 height 16
click at [848, 502] on button "Book attendee" at bounding box center [857, 504] width 119 height 31
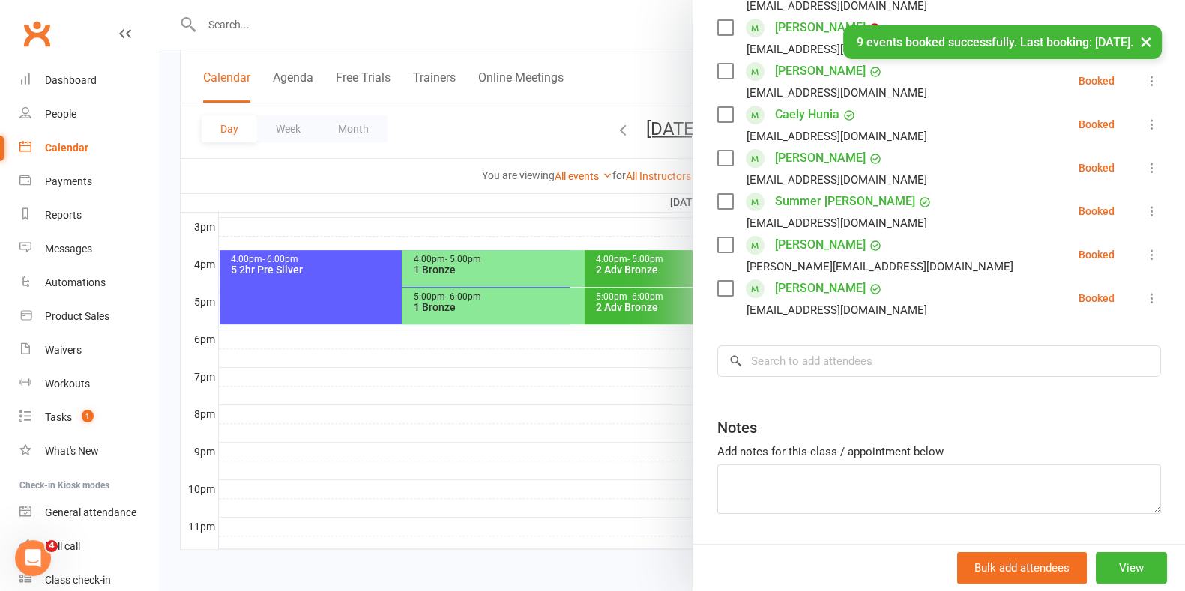
scroll to position [321, 0]
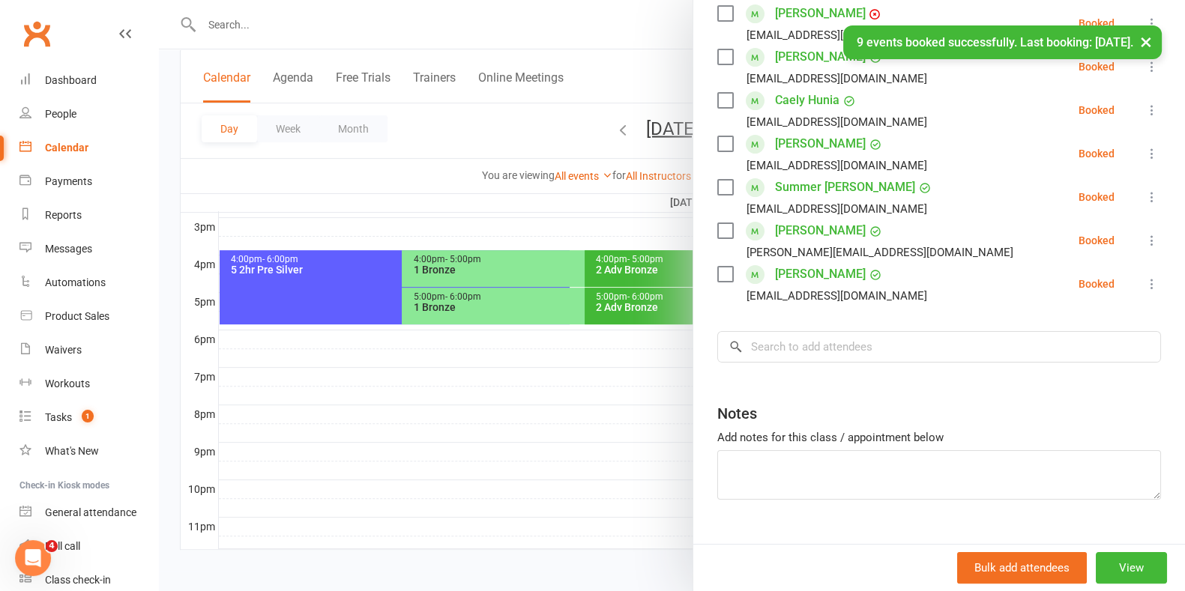
click at [590, 450] on div at bounding box center [672, 295] width 1026 height 591
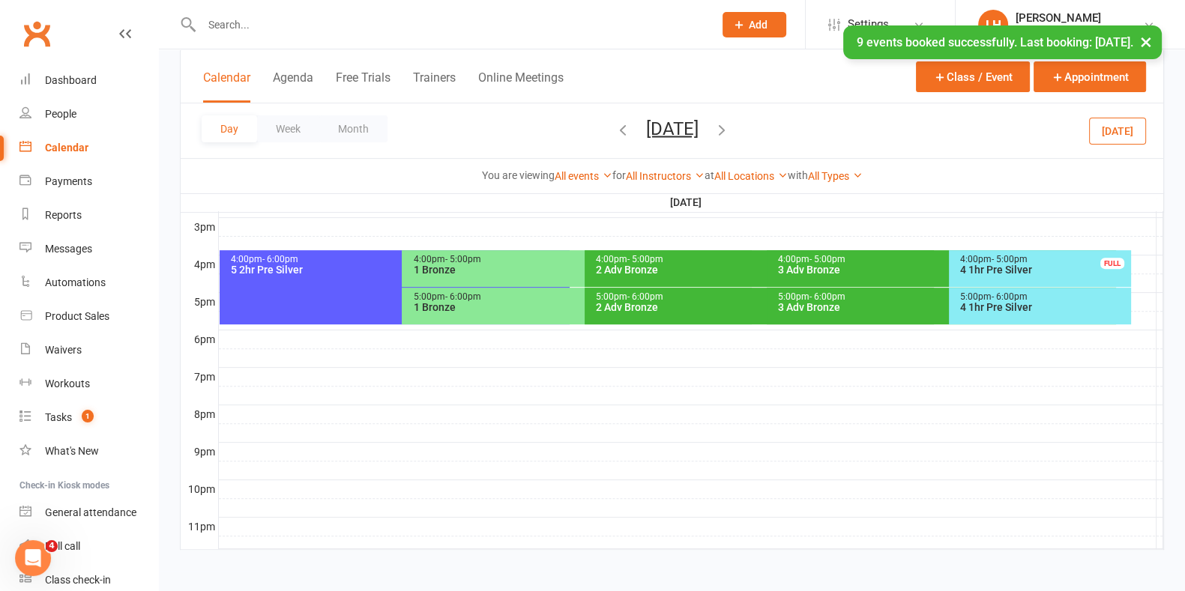
click at [231, 18] on input "text" at bounding box center [450, 24] width 506 height 21
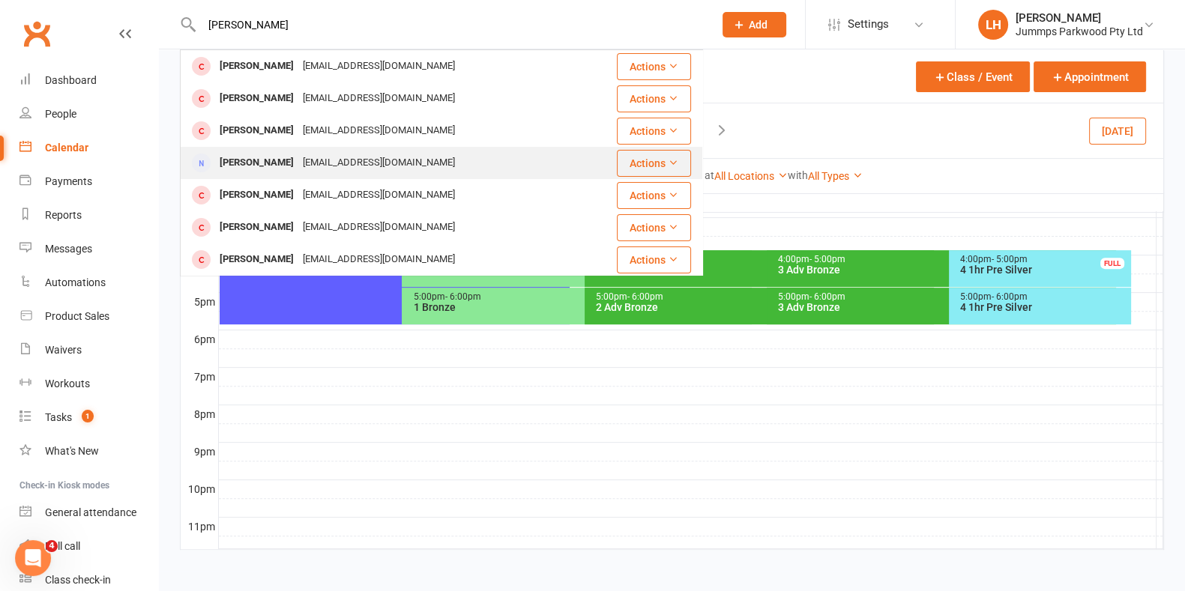
type input "[PERSON_NAME]"
click at [322, 165] on div "[EMAIL_ADDRESS][DOMAIN_NAME]" at bounding box center [378, 163] width 161 height 22
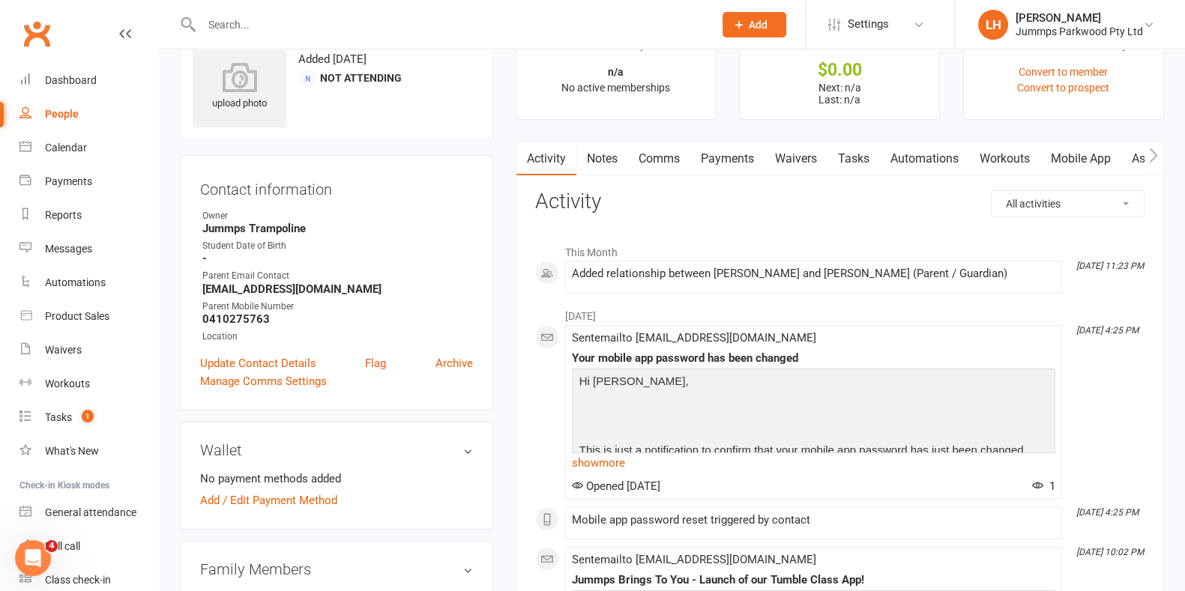
scroll to position [225, 0]
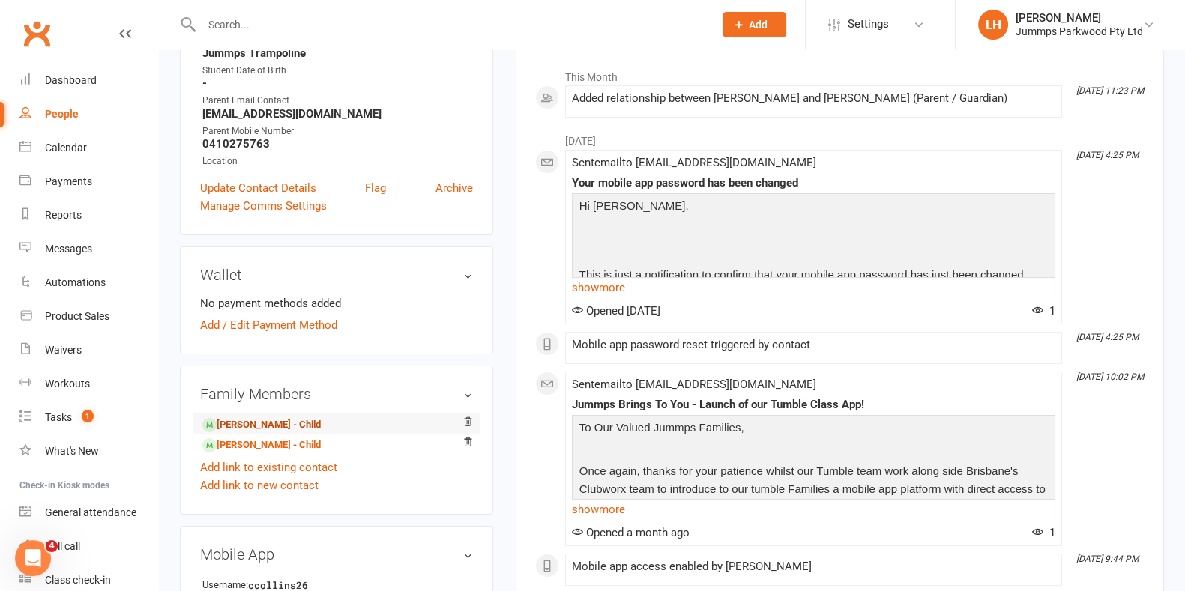
click at [250, 425] on link "[PERSON_NAME] - Child" at bounding box center [261, 425] width 118 height 16
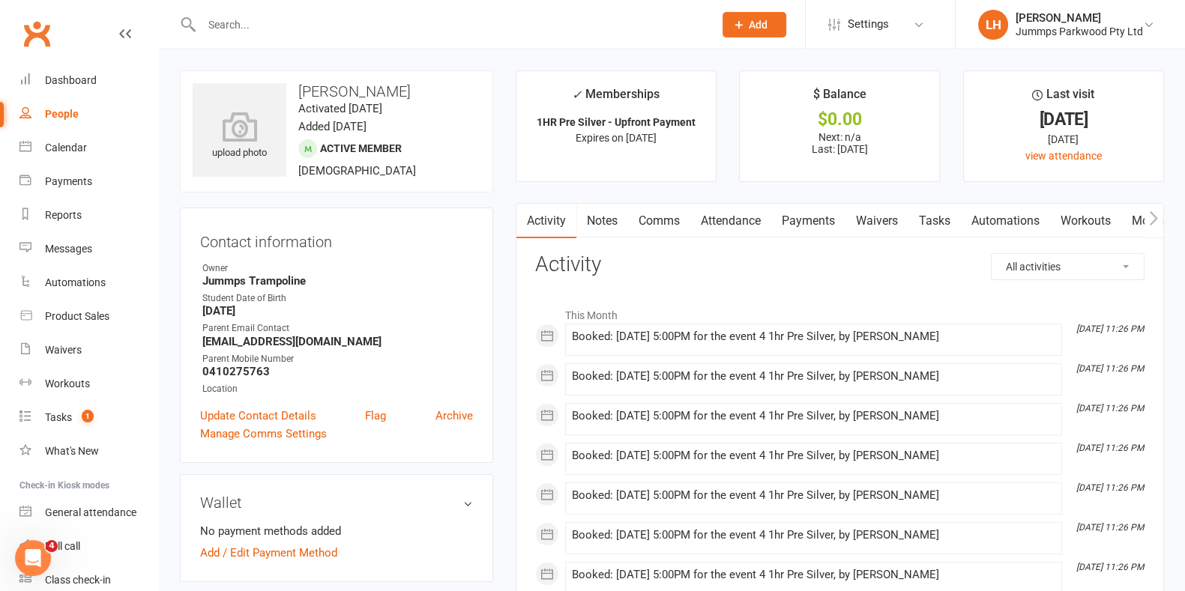
click at [806, 215] on link "Payments" at bounding box center [808, 221] width 74 height 34
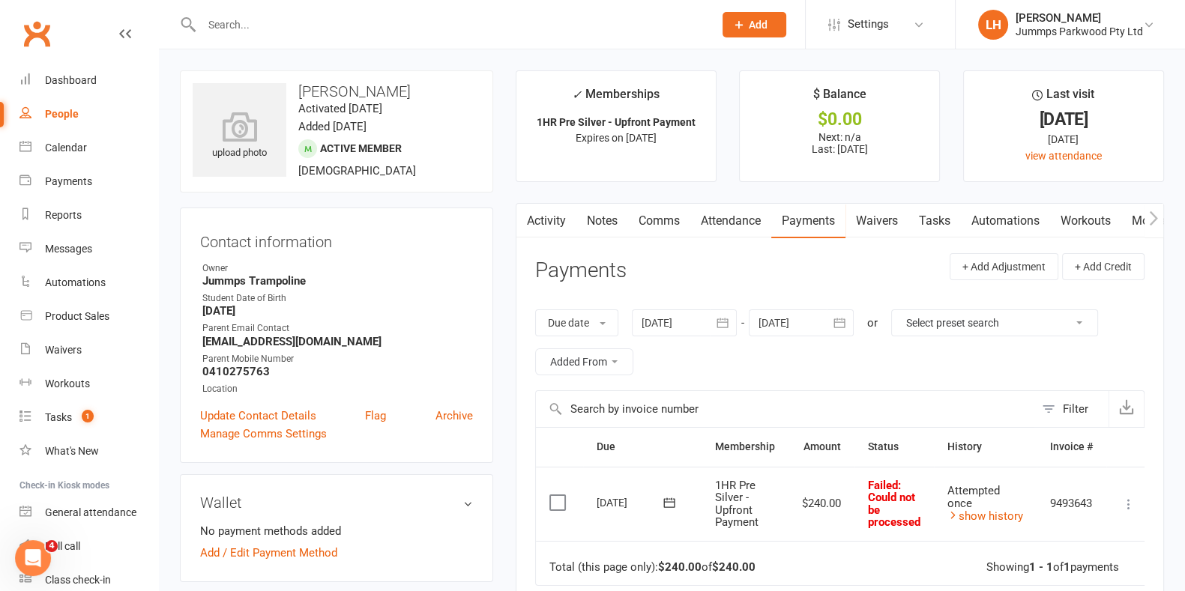
click at [1135, 510] on icon at bounding box center [1128, 504] width 15 height 15
click at [67, 178] on div "Payments" at bounding box center [68, 181] width 47 height 12
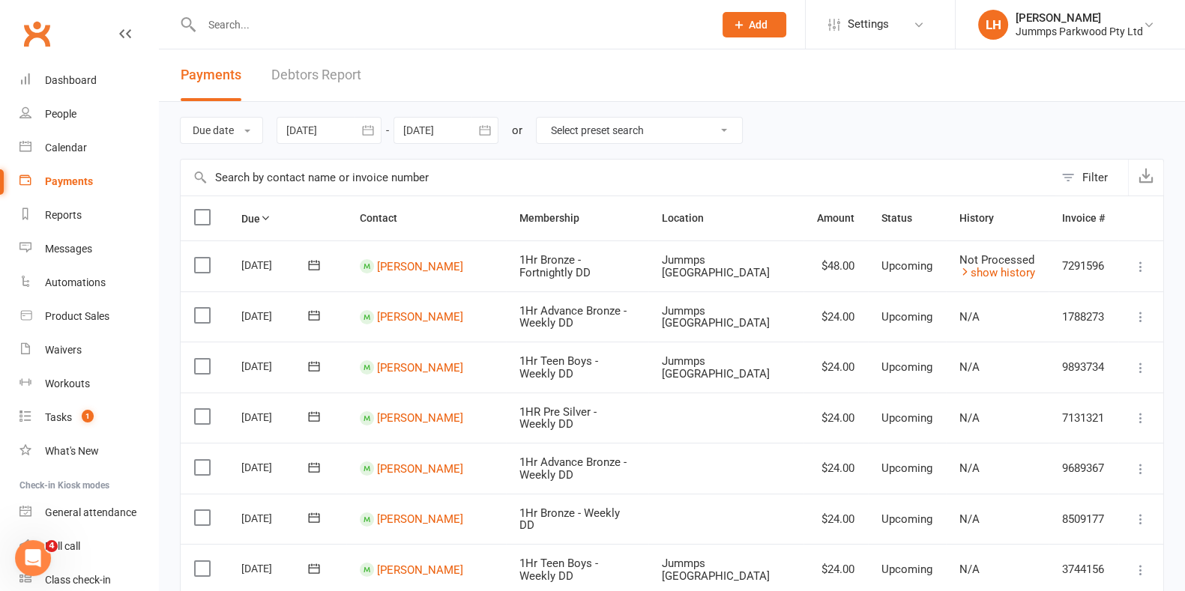
click at [302, 177] on input "text" at bounding box center [617, 178] width 873 height 36
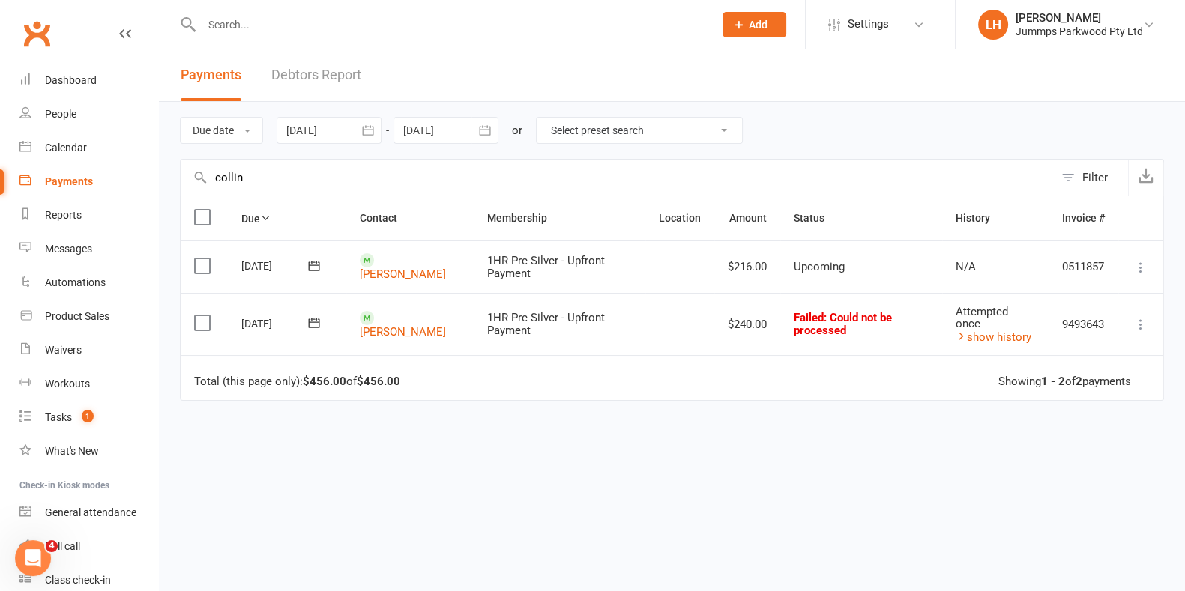
type input "collin"
click at [200, 322] on label at bounding box center [204, 323] width 20 height 15
click at [200, 316] on input "checkbox" at bounding box center [199, 316] width 10 height 0
click at [1003, 556] on icon "button" at bounding box center [1002, 557] width 15 height 15
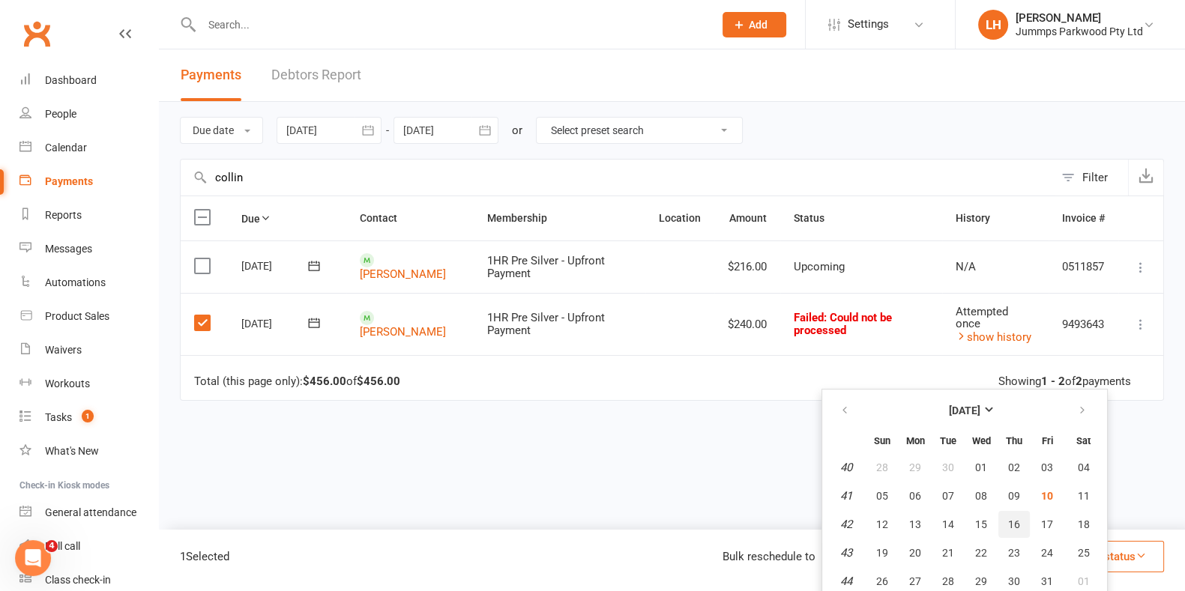
click at [1020, 524] on span "16" at bounding box center [1014, 525] width 12 height 12
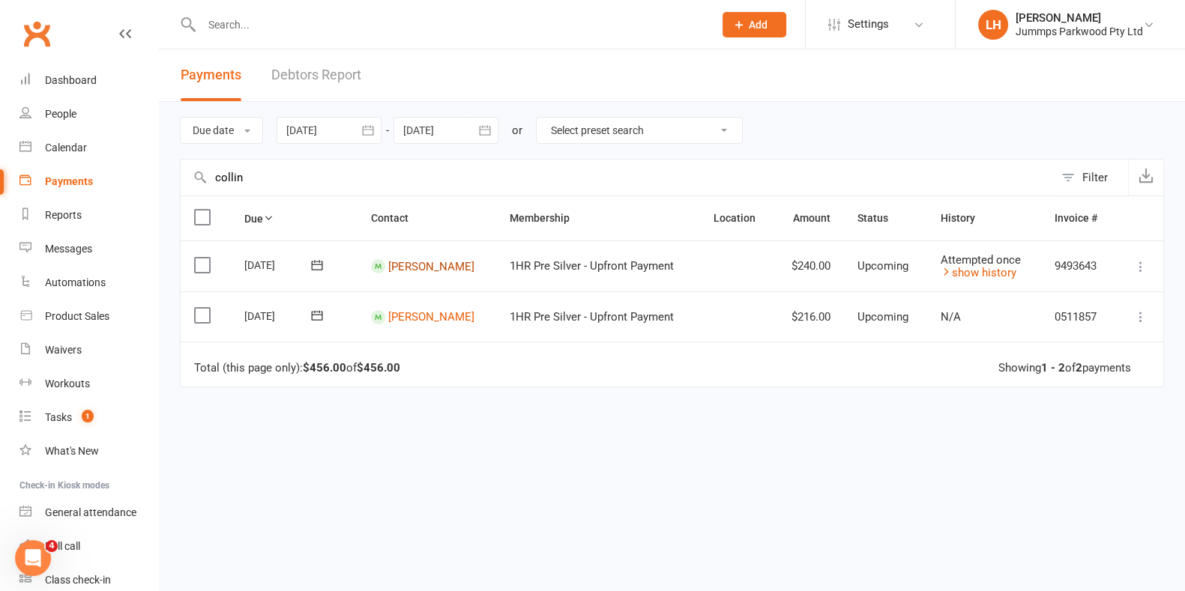
click at [430, 265] on link "[PERSON_NAME]" at bounding box center [431, 265] width 86 height 13
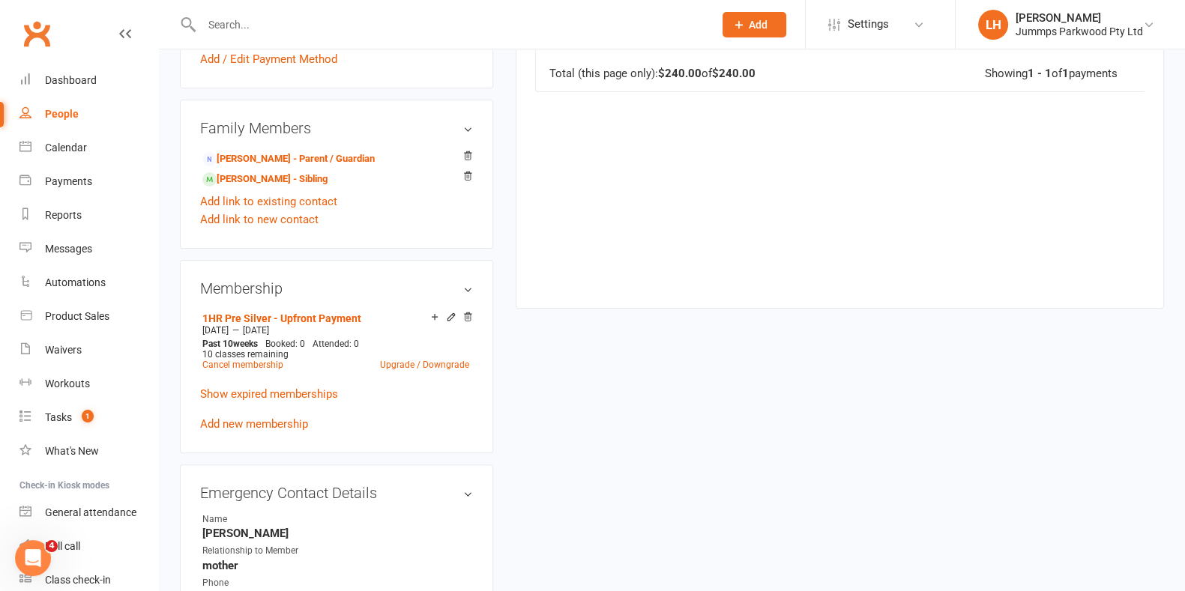
scroll to position [498, 0]
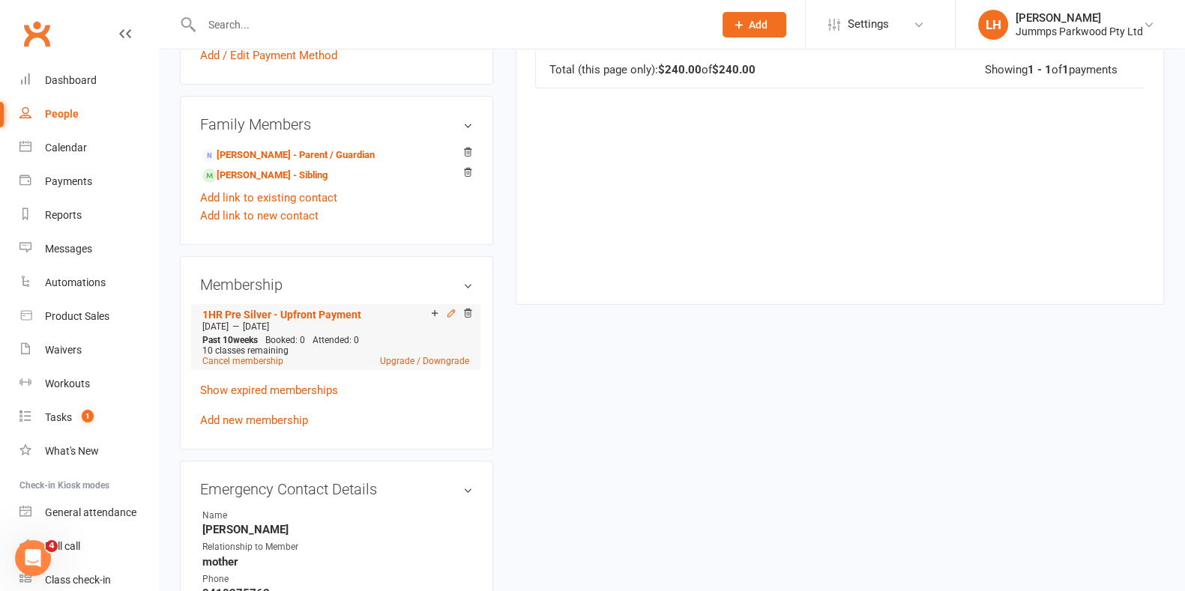
click at [451, 315] on icon at bounding box center [451, 313] width 10 height 10
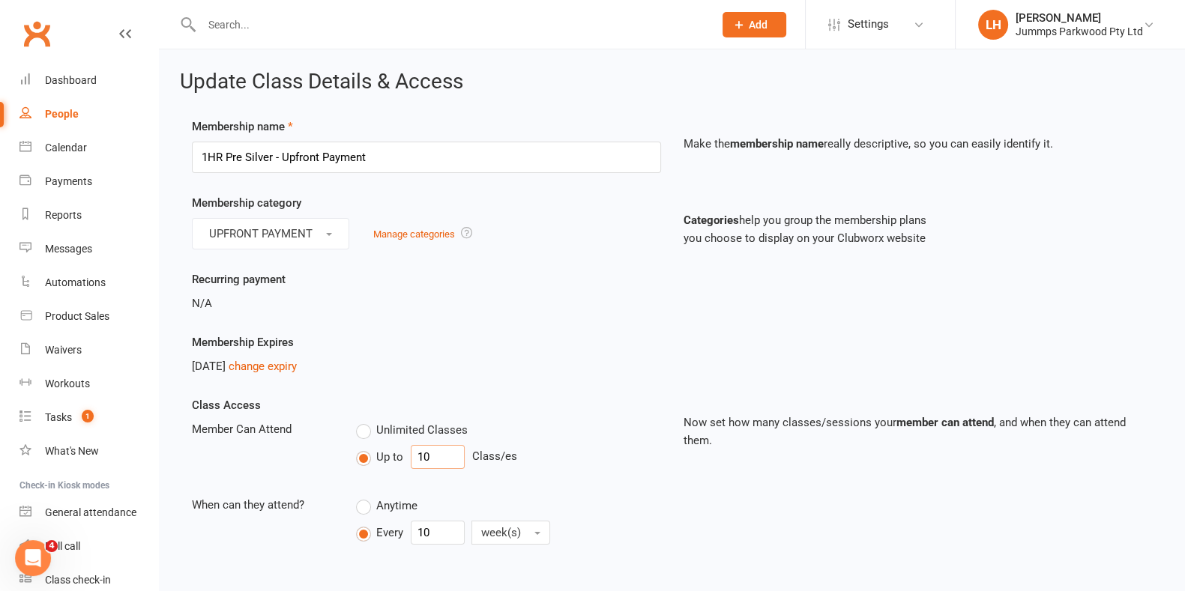
click at [445, 450] on input "10" at bounding box center [438, 457] width 54 height 24
type input "1"
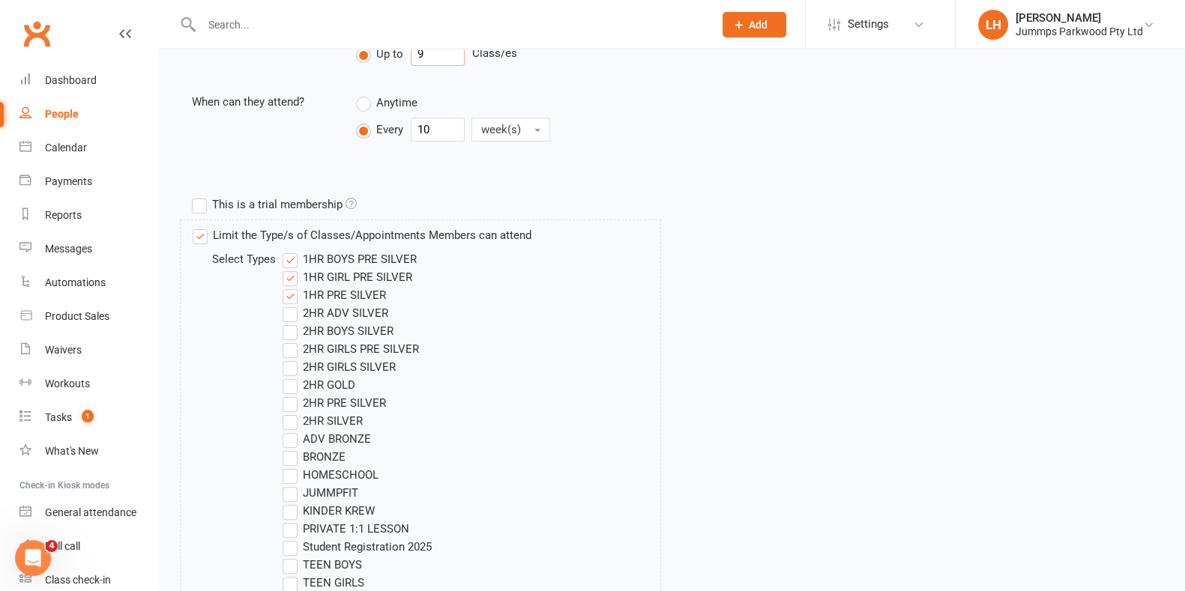
scroll to position [407, 0]
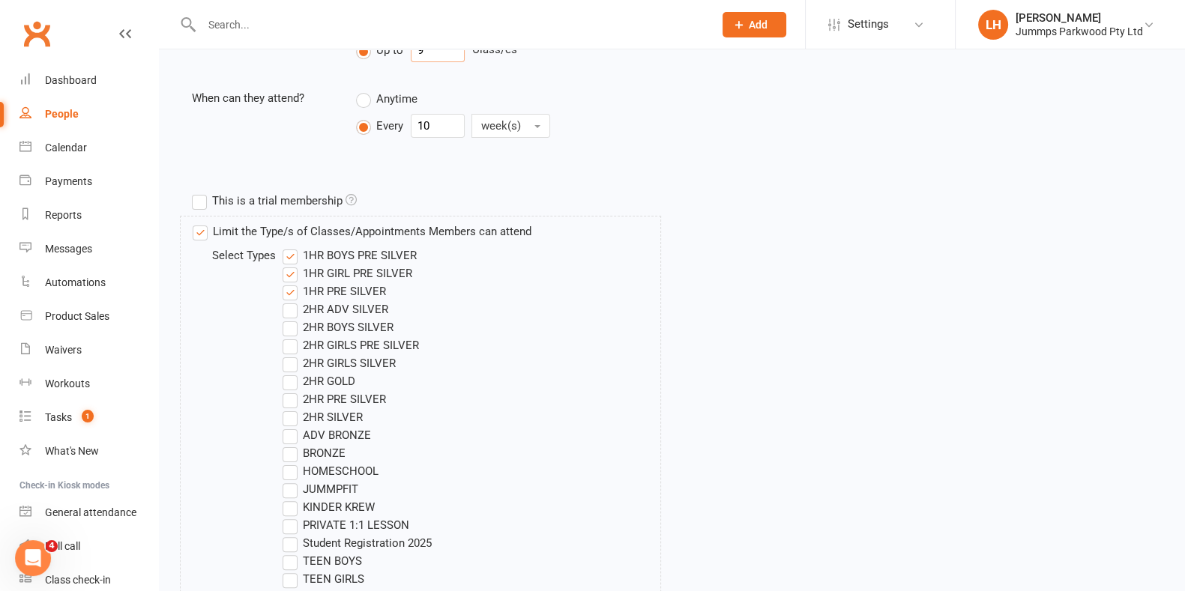
type input "9"
click at [747, 373] on div "Limit the Type/s of Classes/Appointments Members can attend Select Types 1HR BO…" at bounding box center [672, 477] width 983 height 523
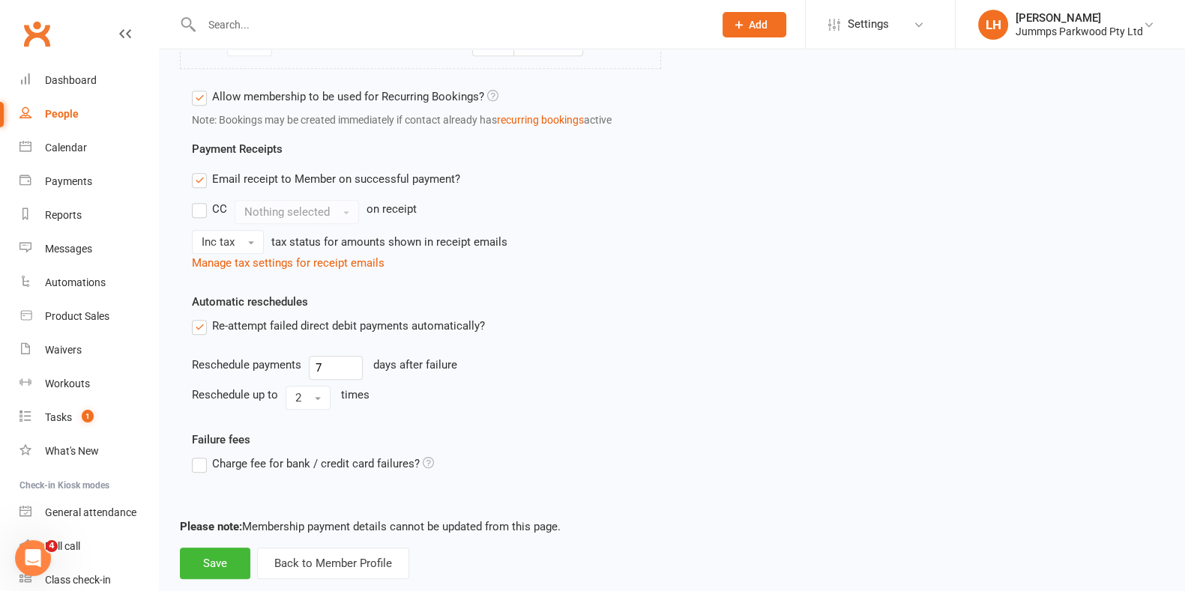
scroll to position [1093, 0]
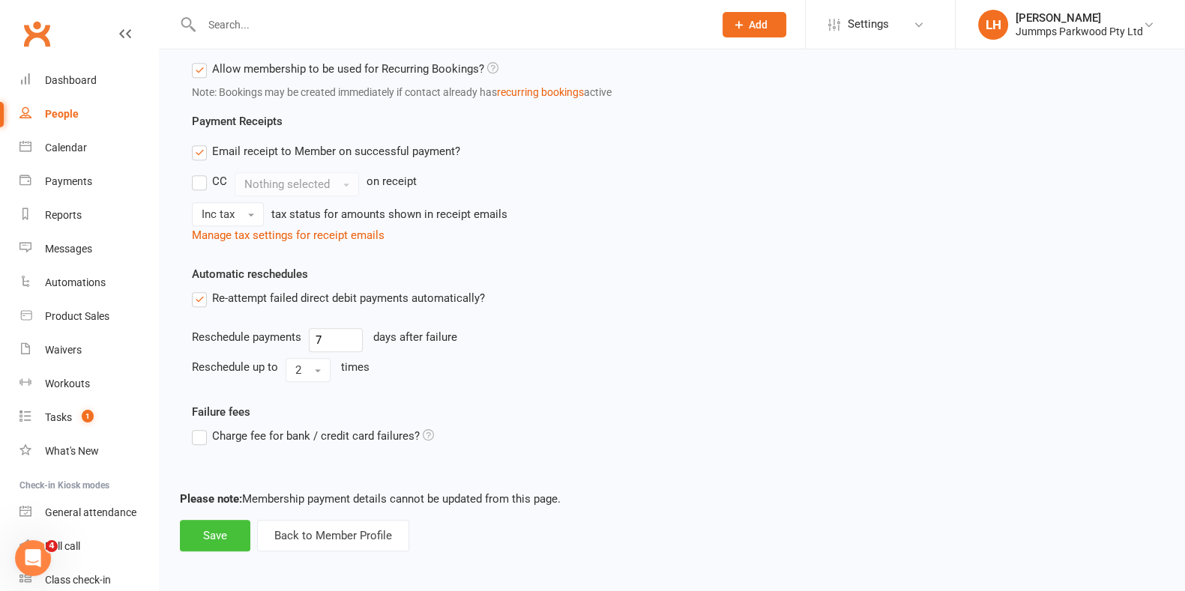
click at [229, 534] on button "Save" at bounding box center [215, 535] width 70 height 31
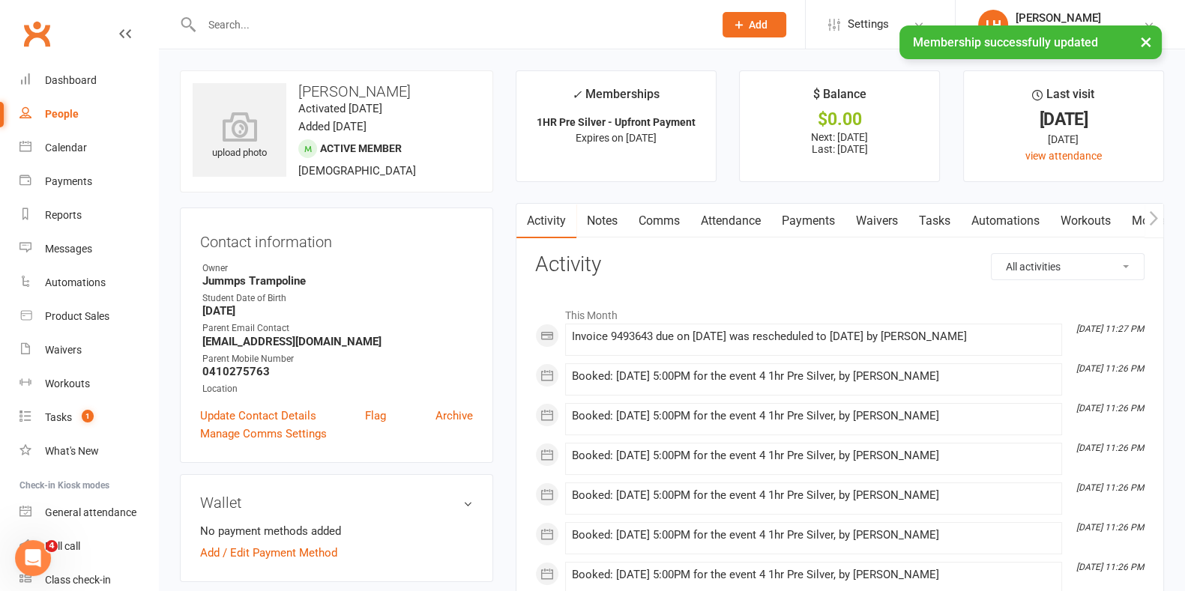
click at [812, 223] on link "Payments" at bounding box center [808, 221] width 74 height 34
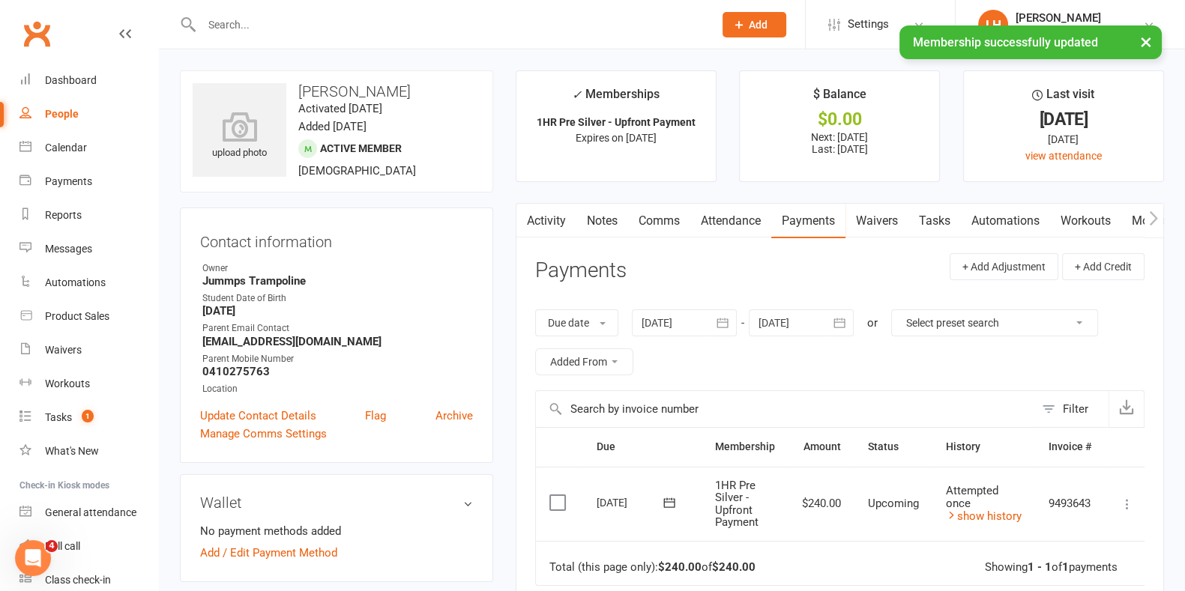
click at [1135, 497] on icon at bounding box center [1127, 504] width 15 height 15
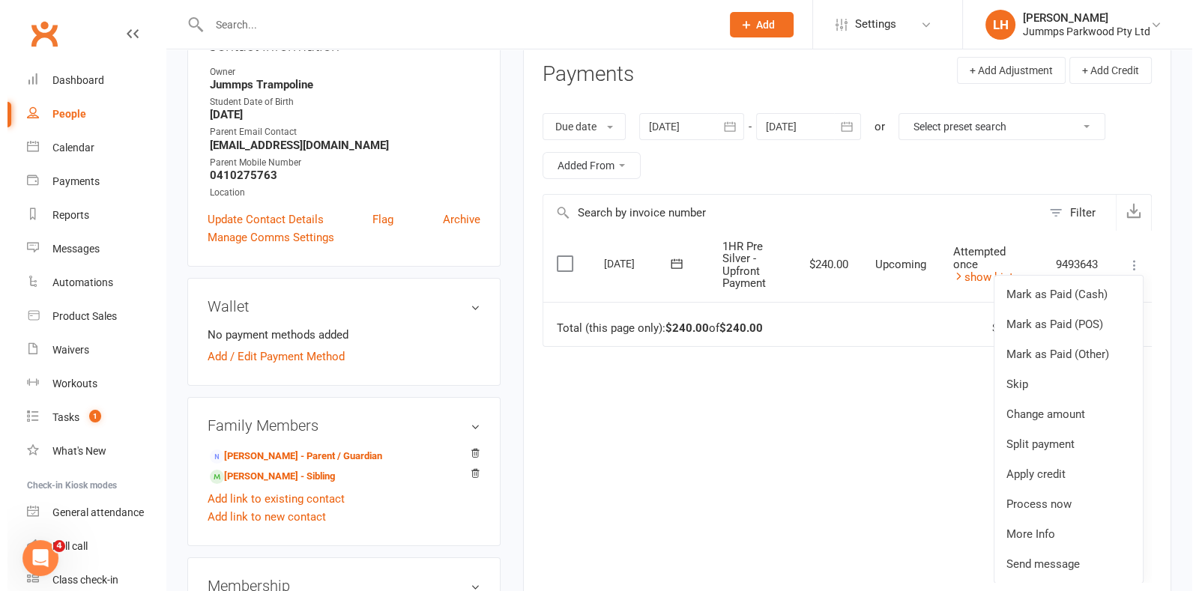
scroll to position [209, 0]
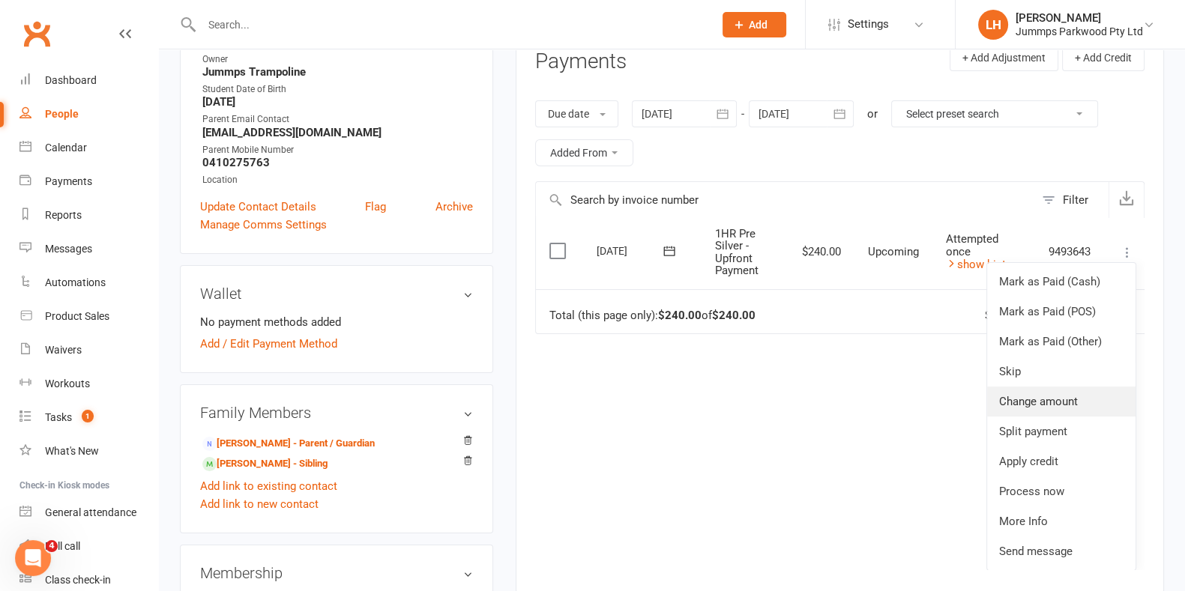
click at [1064, 394] on link "Change amount" at bounding box center [1061, 402] width 148 height 30
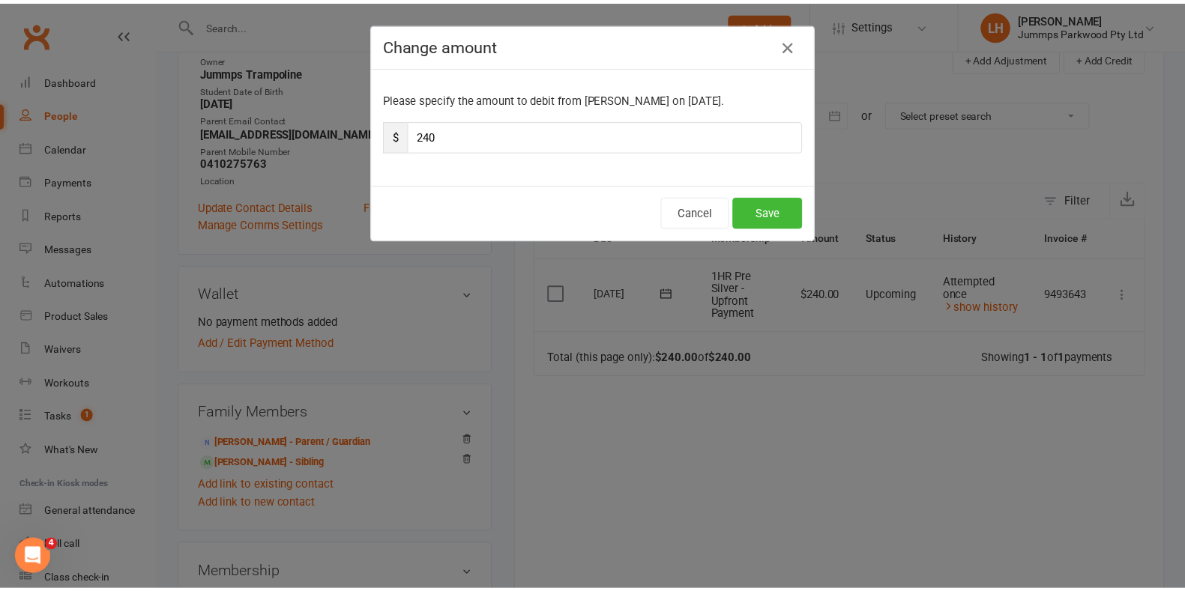
scroll to position [0, 0]
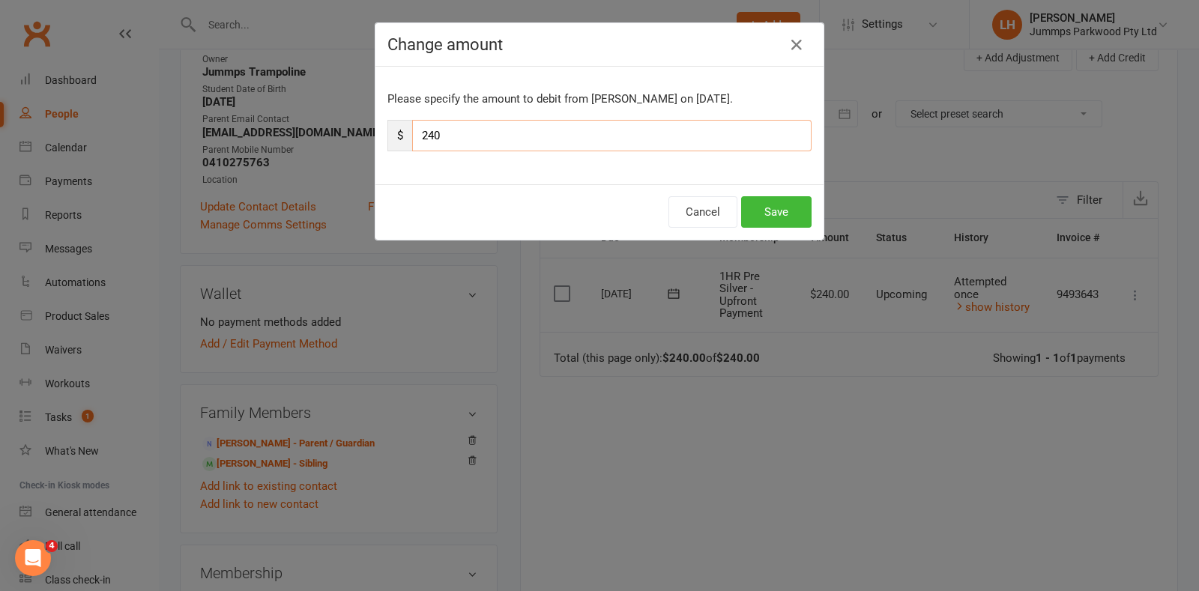
click at [507, 142] on input "240" at bounding box center [611, 135] width 399 height 31
type input "216"
click at [771, 217] on button "Save" at bounding box center [776, 211] width 70 height 31
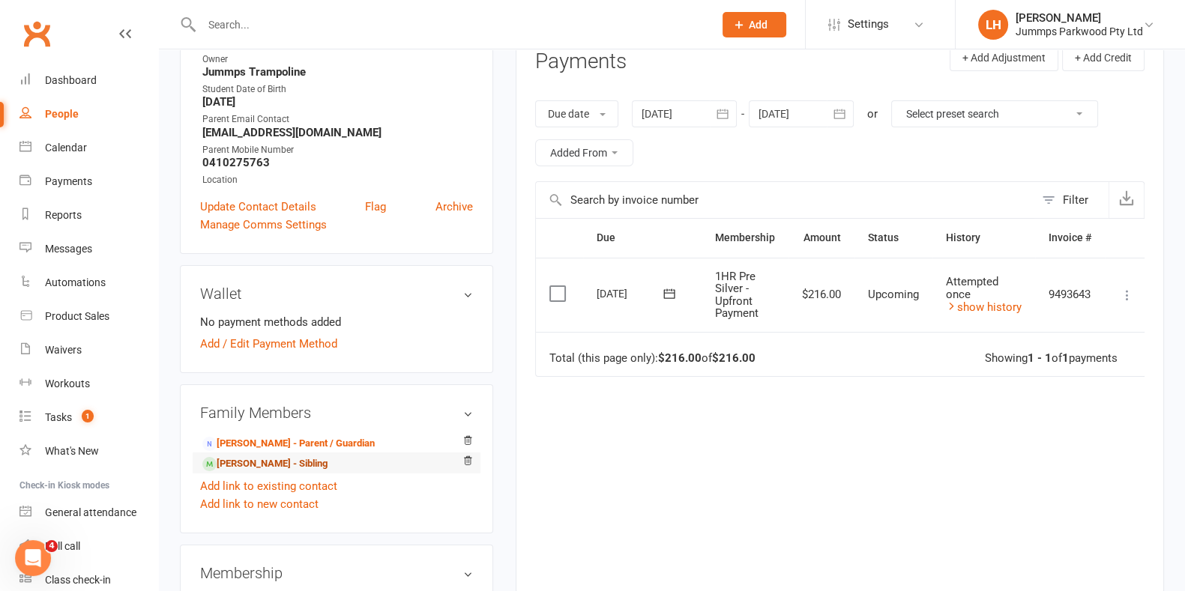
click at [276, 464] on link "[PERSON_NAME] - Sibling" at bounding box center [264, 464] width 125 height 16
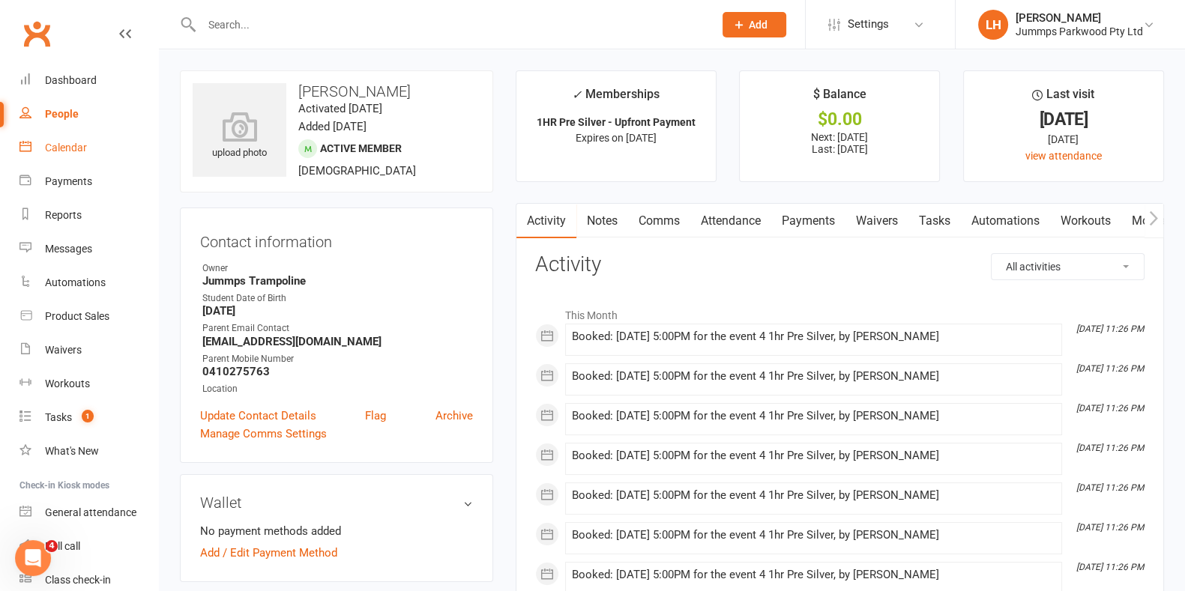
click at [70, 146] on div "Calendar" at bounding box center [66, 148] width 42 height 12
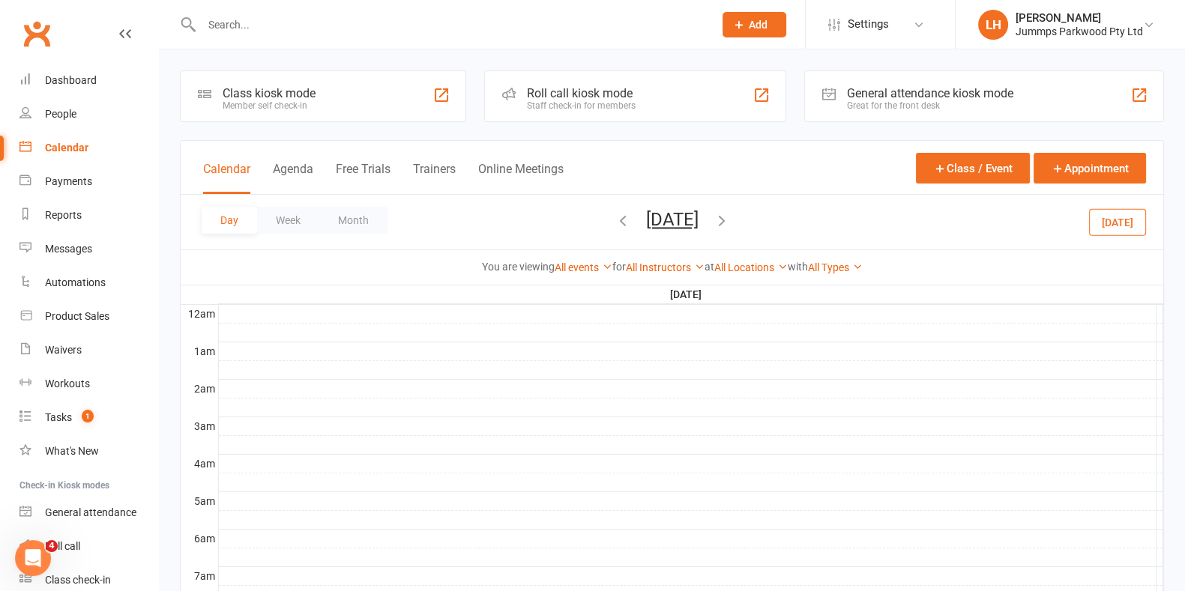
click at [730, 215] on icon "button" at bounding box center [722, 220] width 16 height 16
click at [699, 214] on button "[DATE]" at bounding box center [672, 219] width 52 height 21
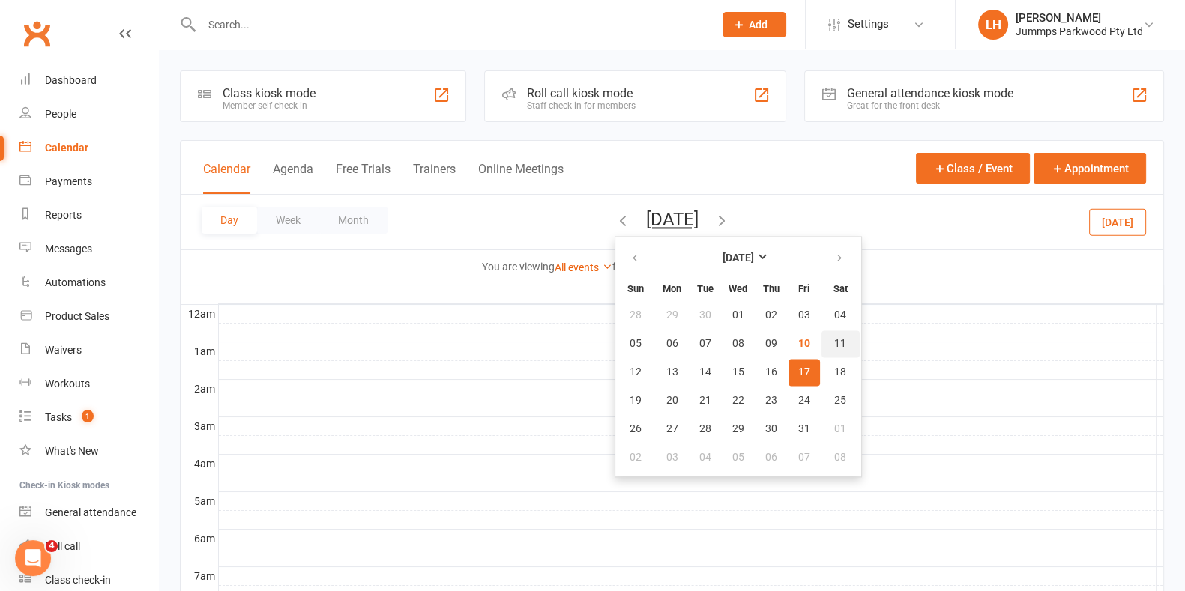
click at [834, 345] on span "11" at bounding box center [840, 344] width 12 height 12
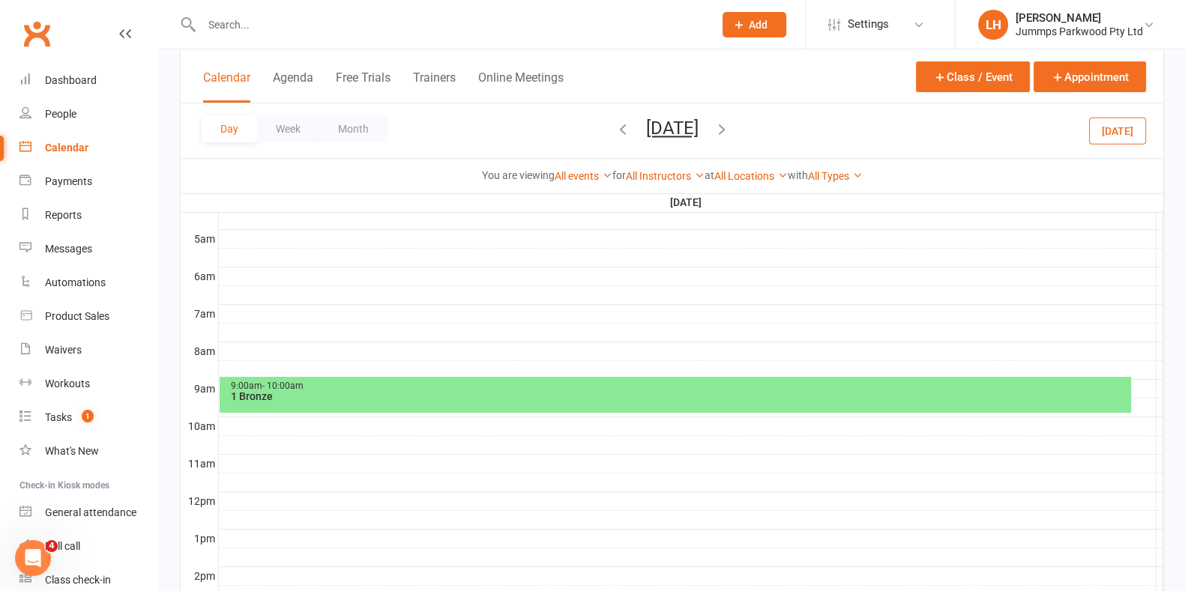
scroll to position [265, 0]
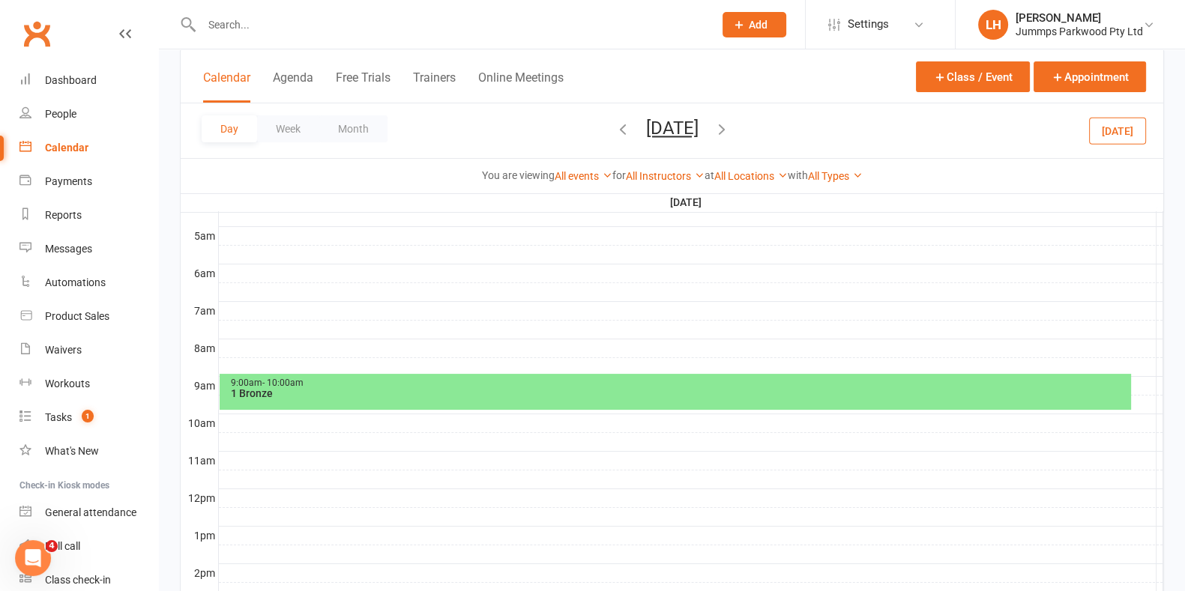
click at [492, 389] on div "1 Bronze" at bounding box center [678, 393] width 897 height 10
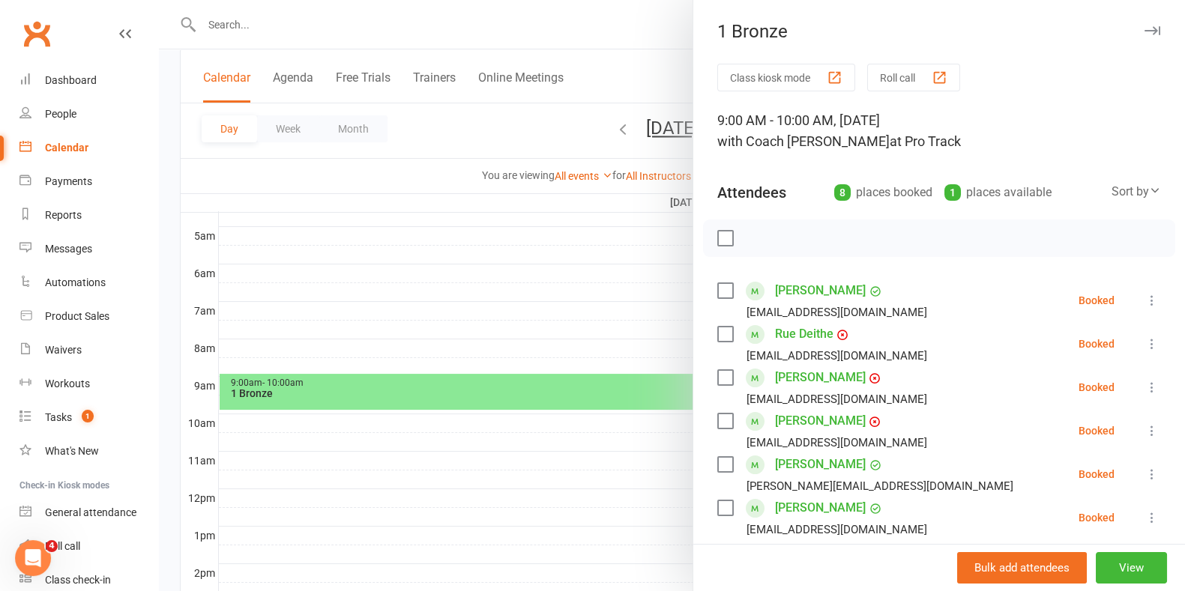
scroll to position [116, 0]
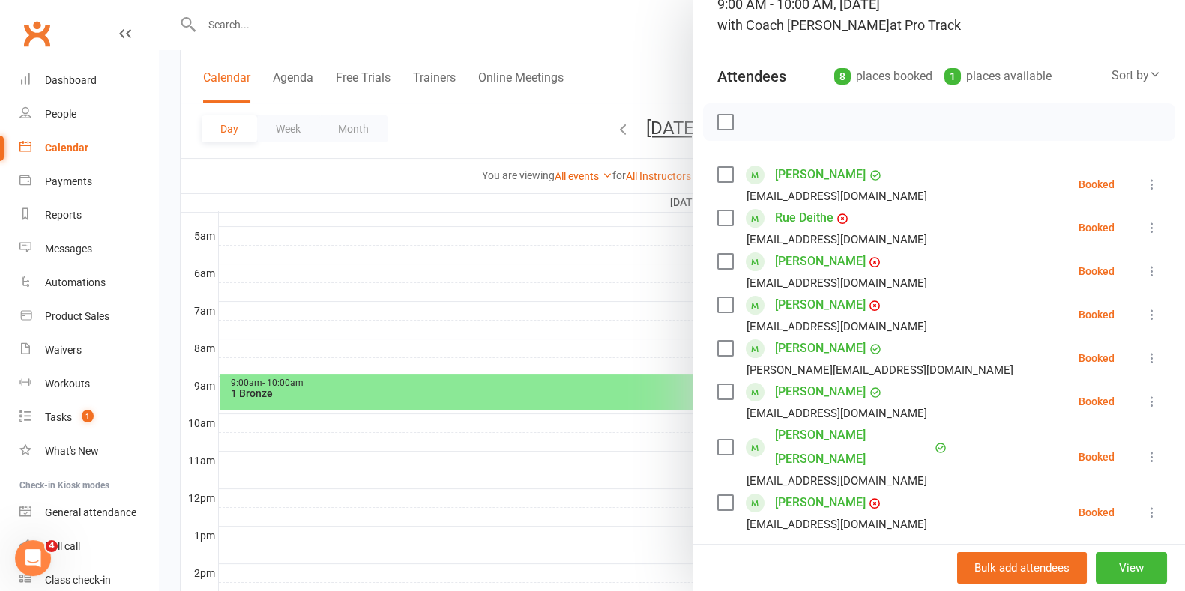
click at [594, 497] on div at bounding box center [672, 295] width 1026 height 591
